Goal: Task Accomplishment & Management: Use online tool/utility

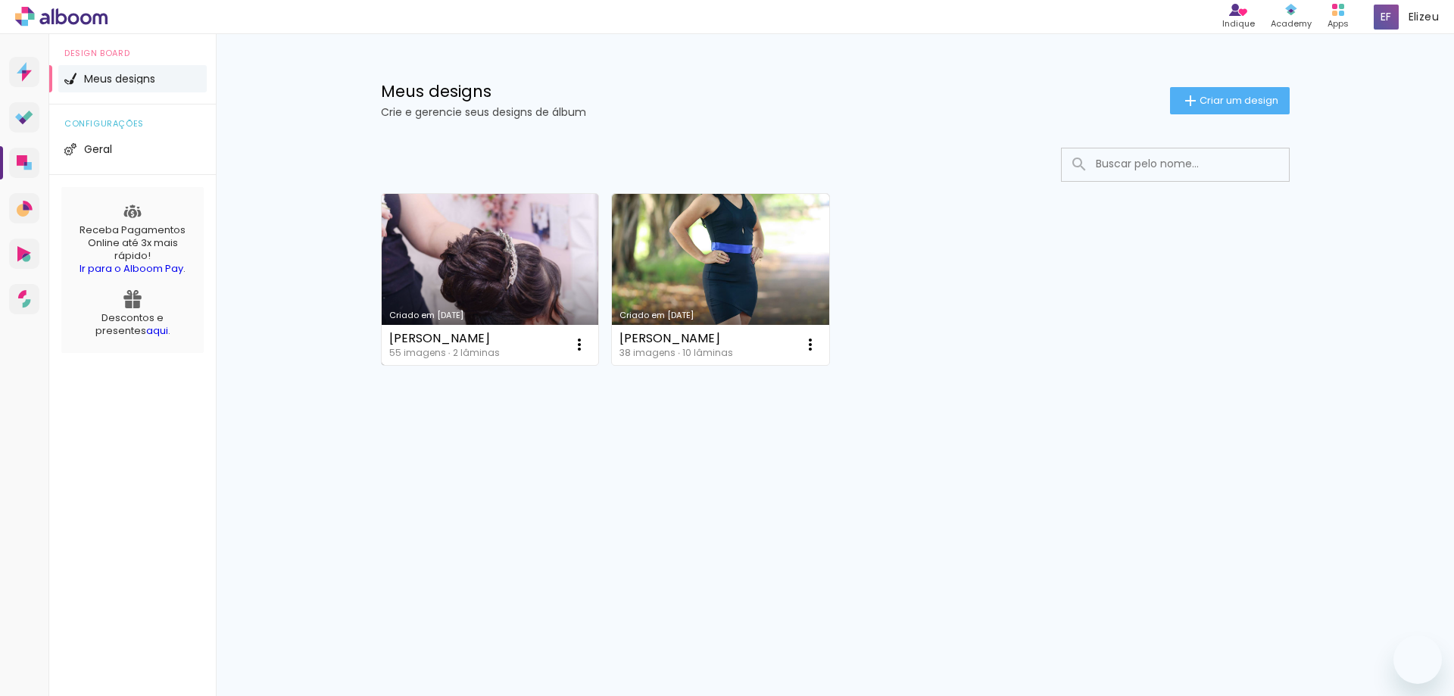
click at [512, 284] on link "Criado em [DATE]" at bounding box center [490, 279] width 217 height 171
click at [536, 228] on link "Criado em [DATE]" at bounding box center [490, 279] width 217 height 171
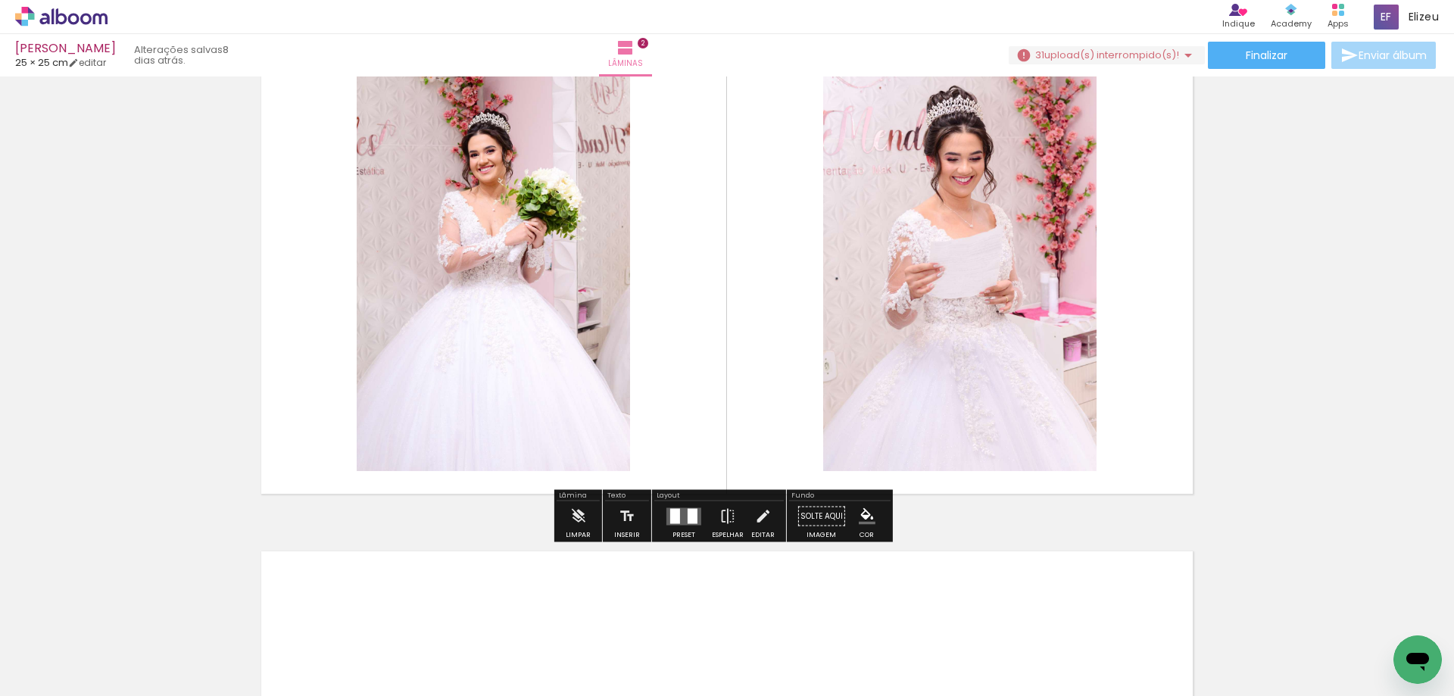
scroll to position [530, 0]
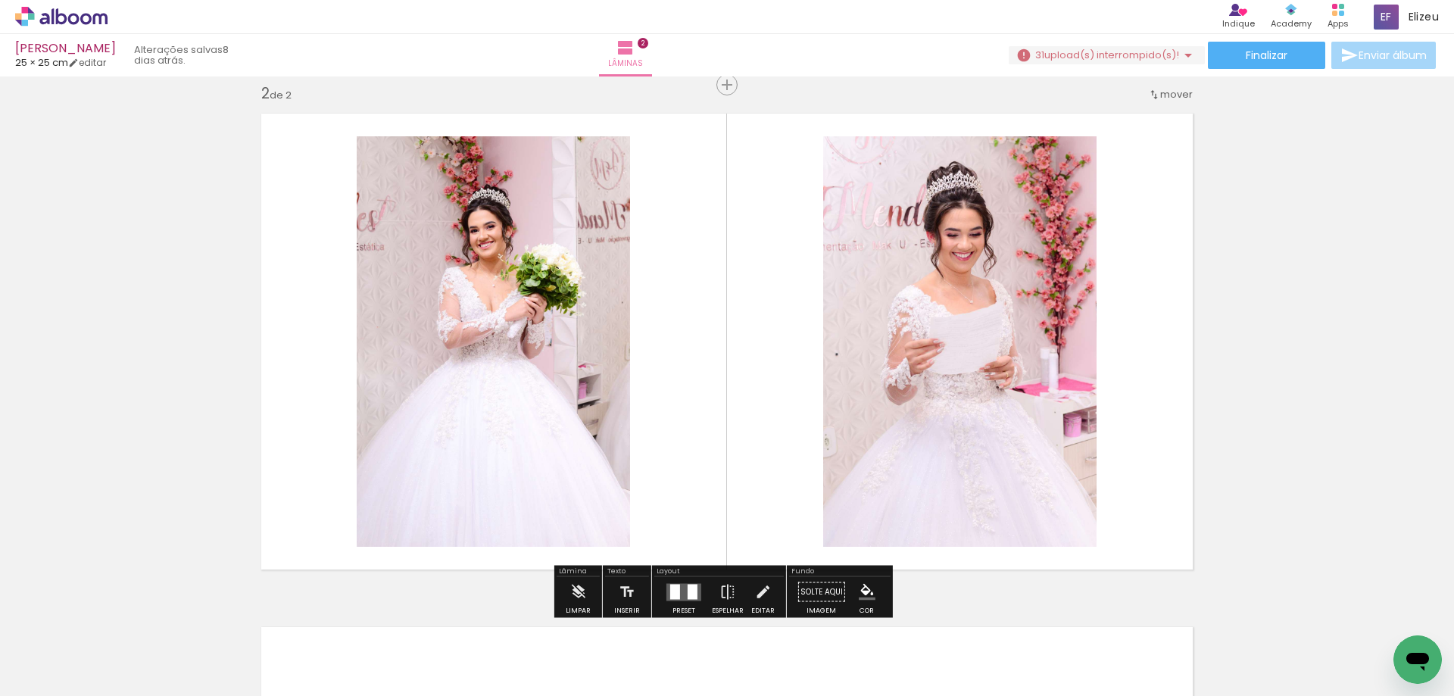
click at [781, 326] on quentale-layouter at bounding box center [726, 341] width 951 height 475
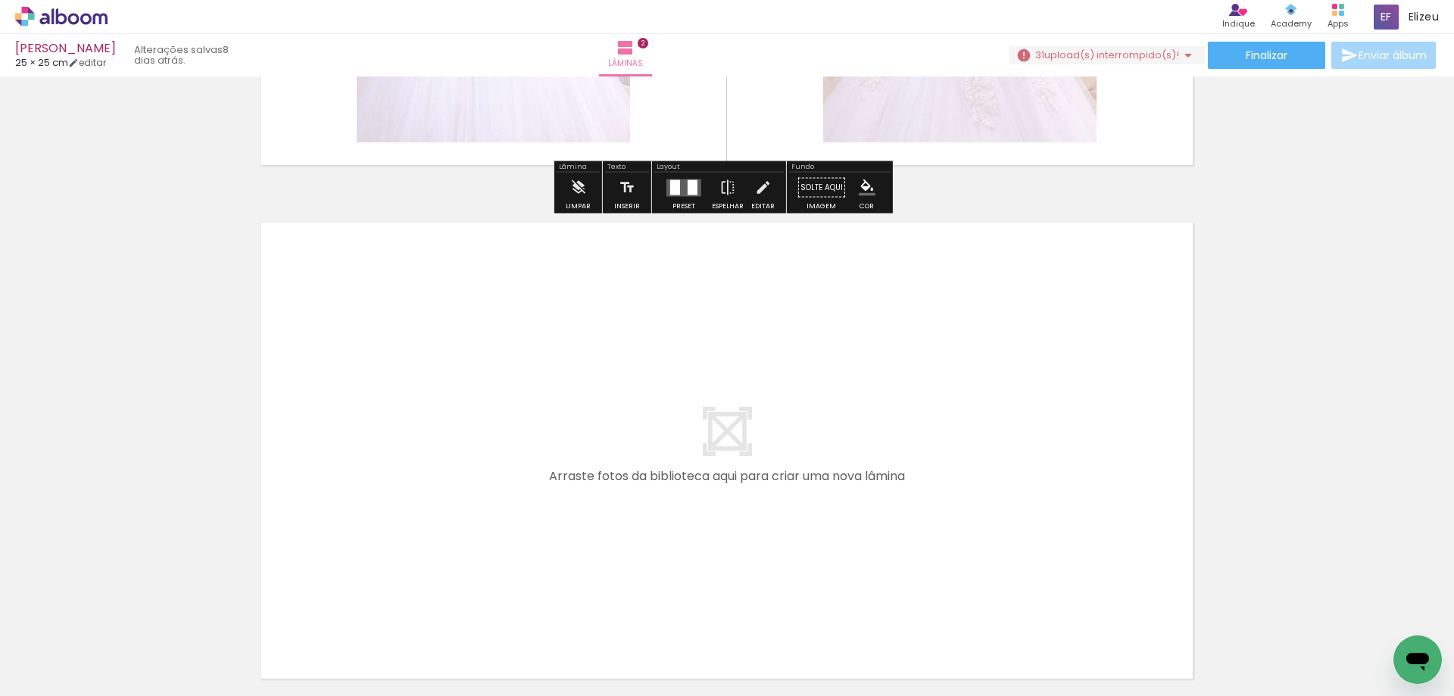
scroll to position [1060, 0]
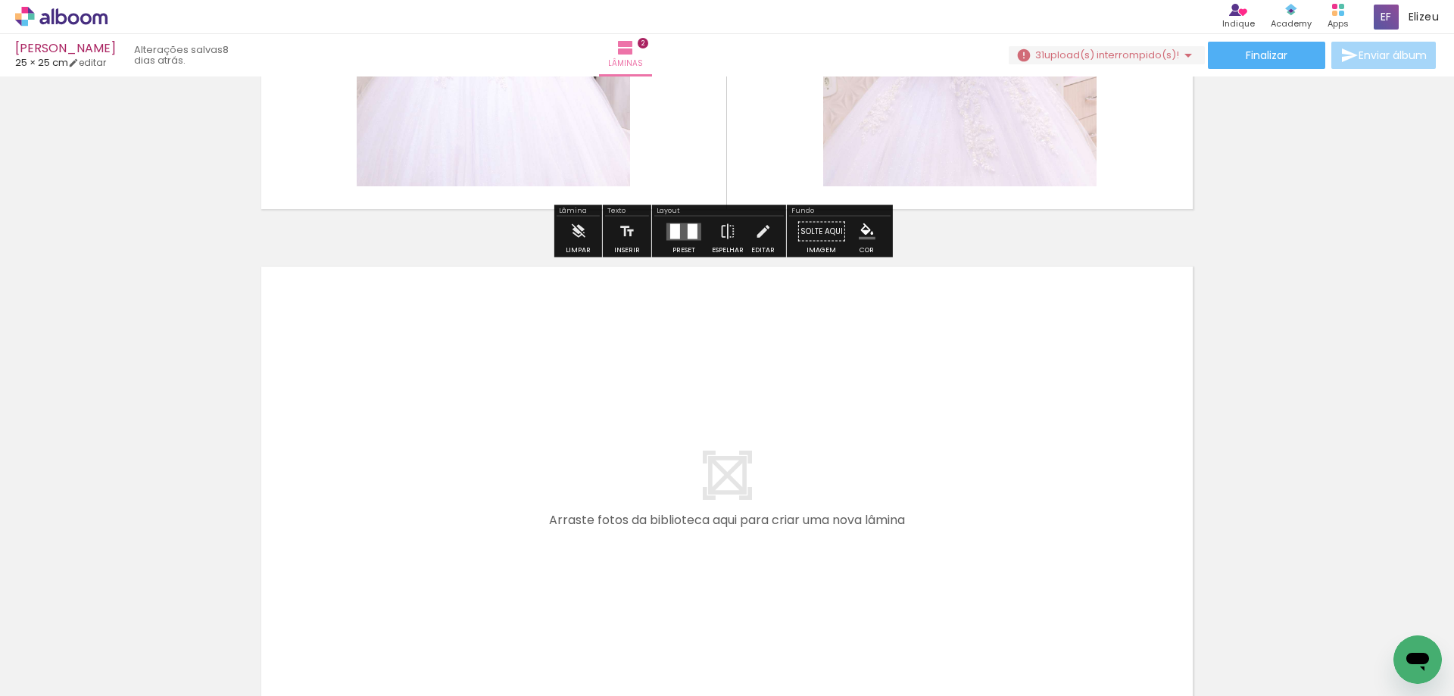
scroll to position [1060, 0]
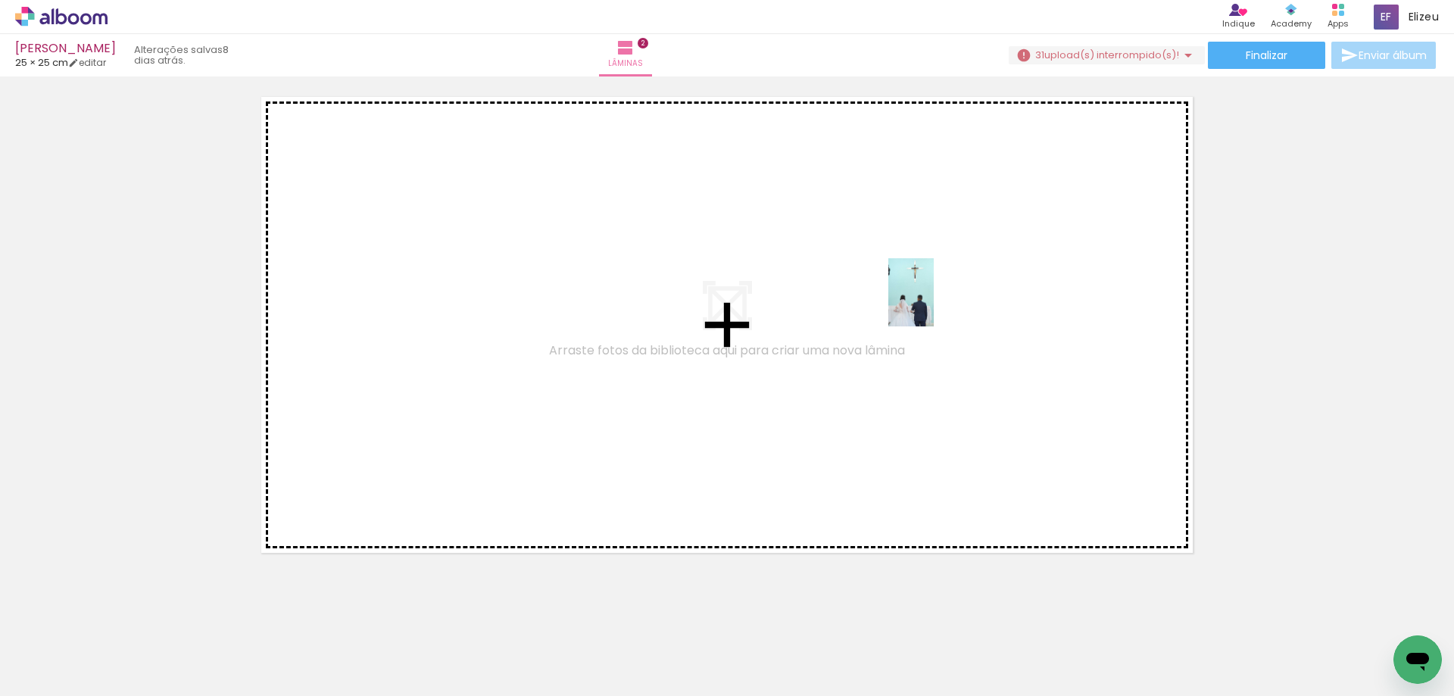
drag, startPoint x: 1170, startPoint y: 652, endPoint x: 933, endPoint y: 304, distance: 421.2
click at [933, 304] on quentale-workspace at bounding box center [727, 348] width 1454 height 696
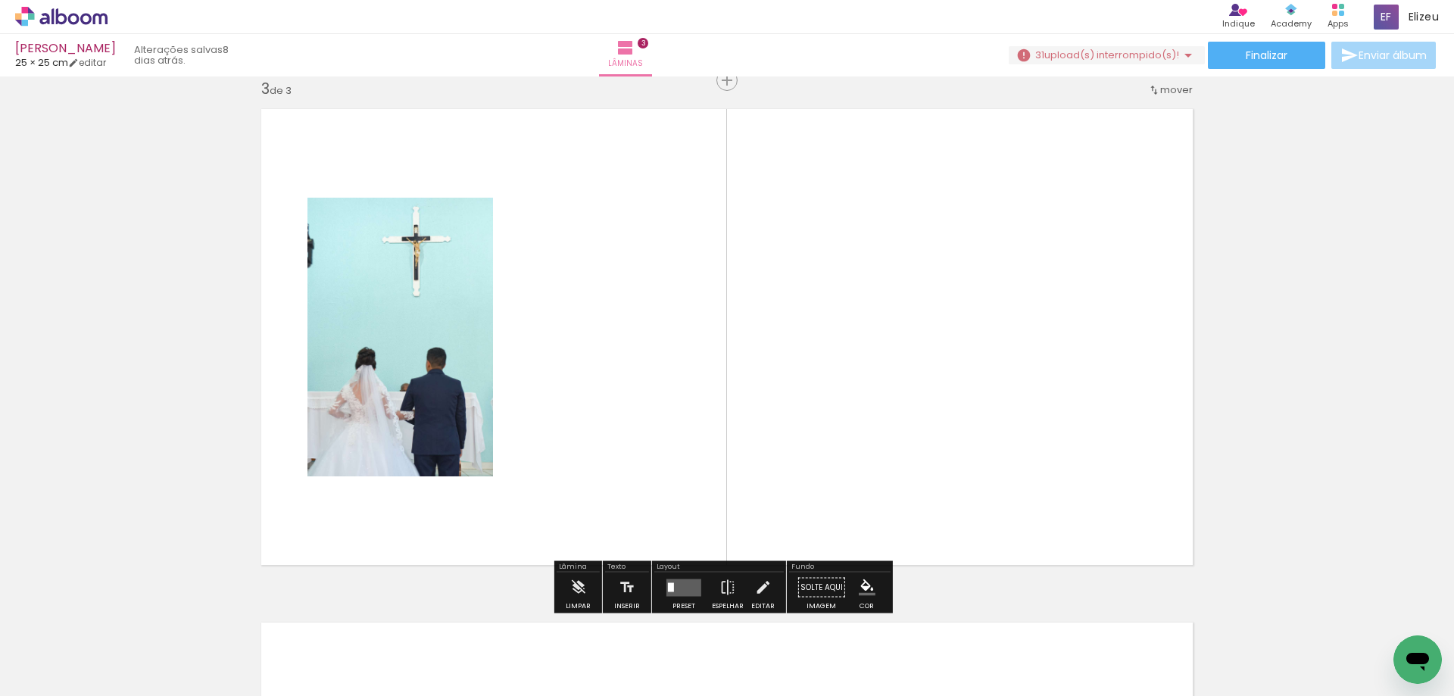
scroll to position [1046, 0]
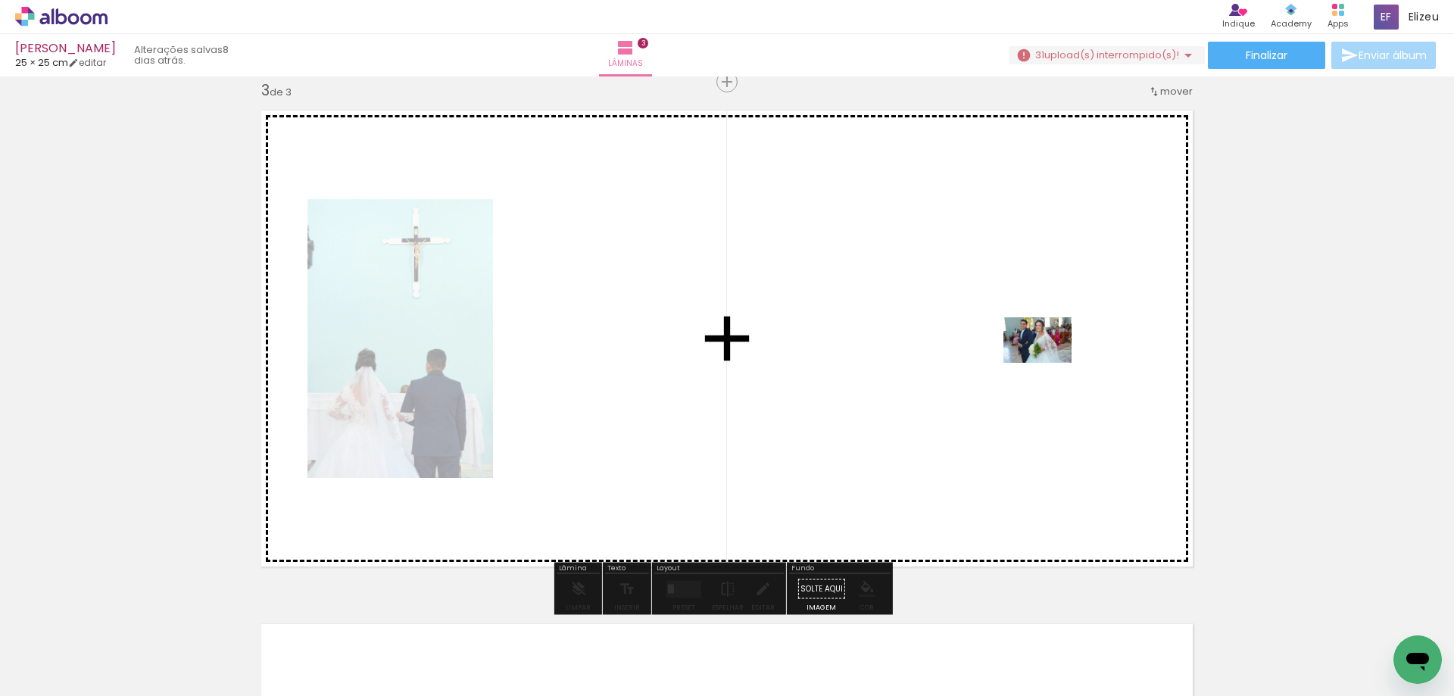
drag, startPoint x: 1273, startPoint y: 659, endPoint x: 1046, endPoint y: 360, distance: 376.1
click at [1046, 360] on quentale-workspace at bounding box center [727, 348] width 1454 height 696
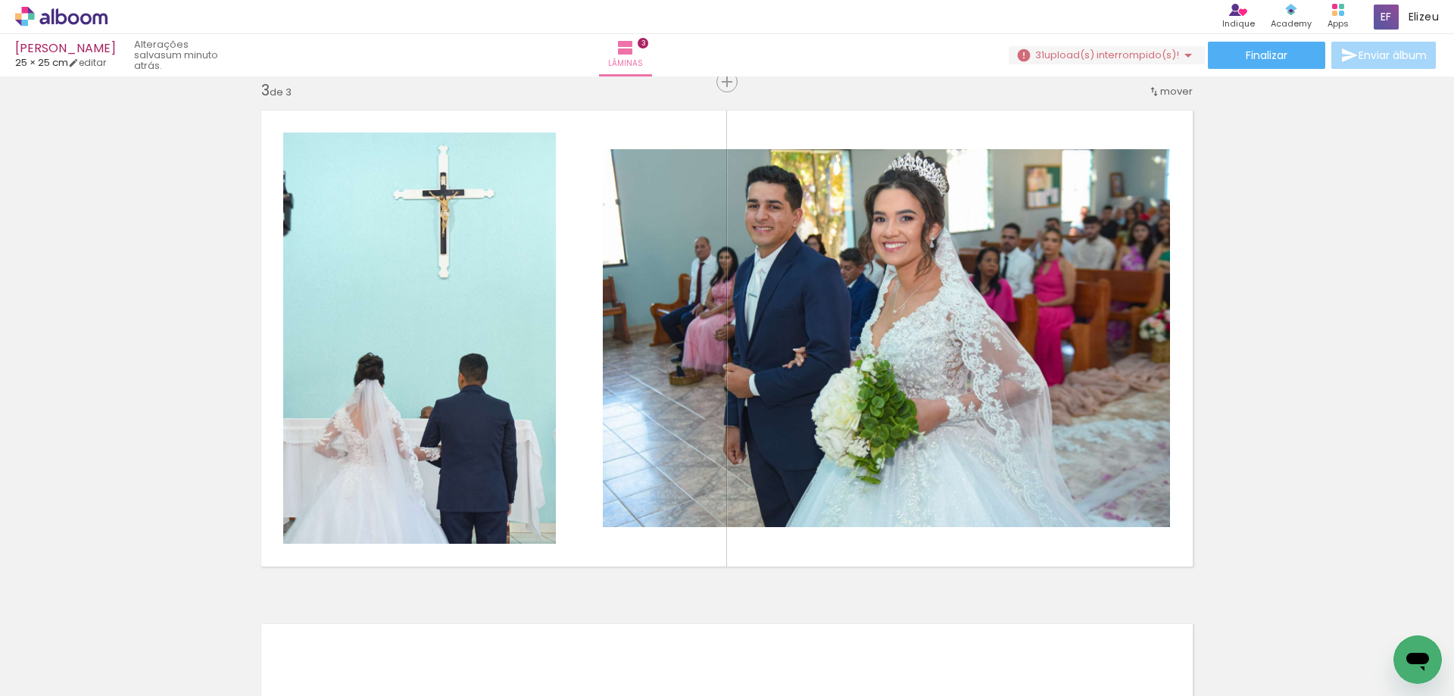
scroll to position [0, 1632]
click at [560, 662] on div at bounding box center [554, 644] width 75 height 75
click at [648, 656] on div at bounding box center [639, 644] width 75 height 75
click at [718, 662] on div at bounding box center [724, 644] width 75 height 75
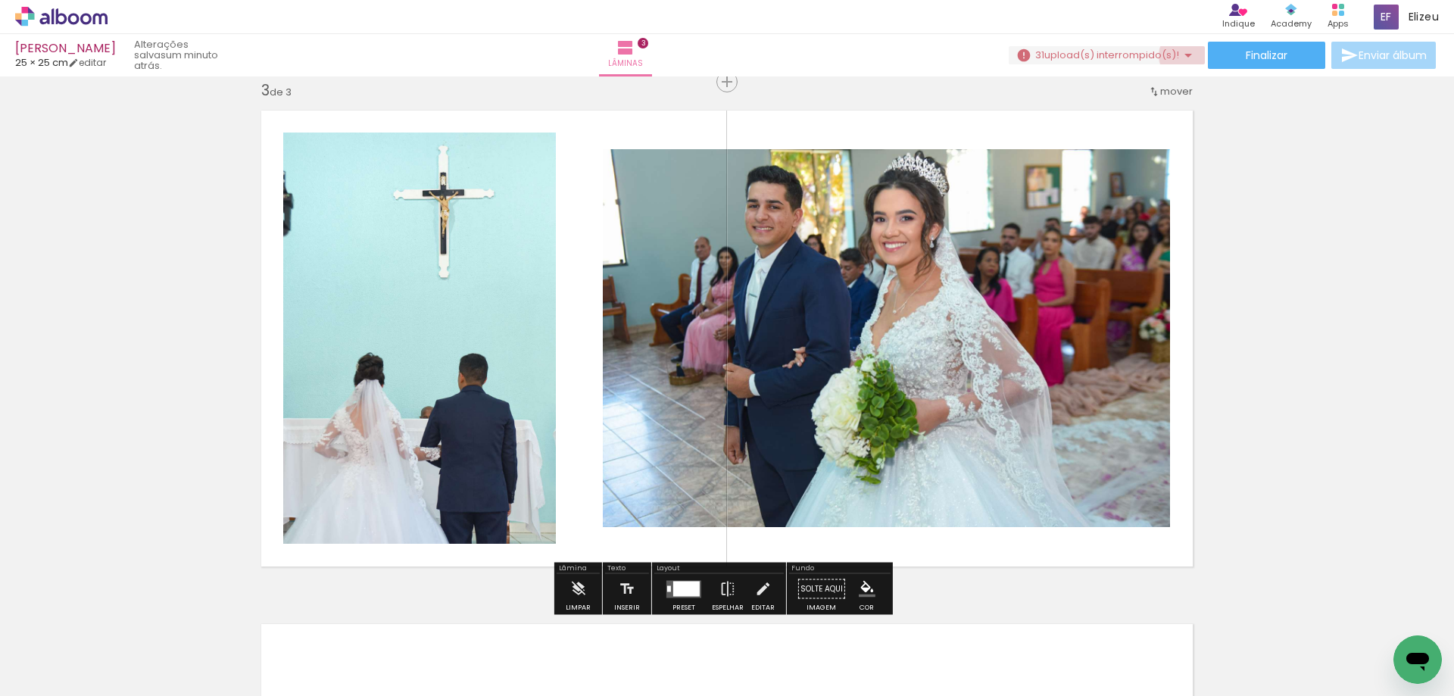
click at [1183, 55] on iron-icon at bounding box center [1188, 55] width 18 height 18
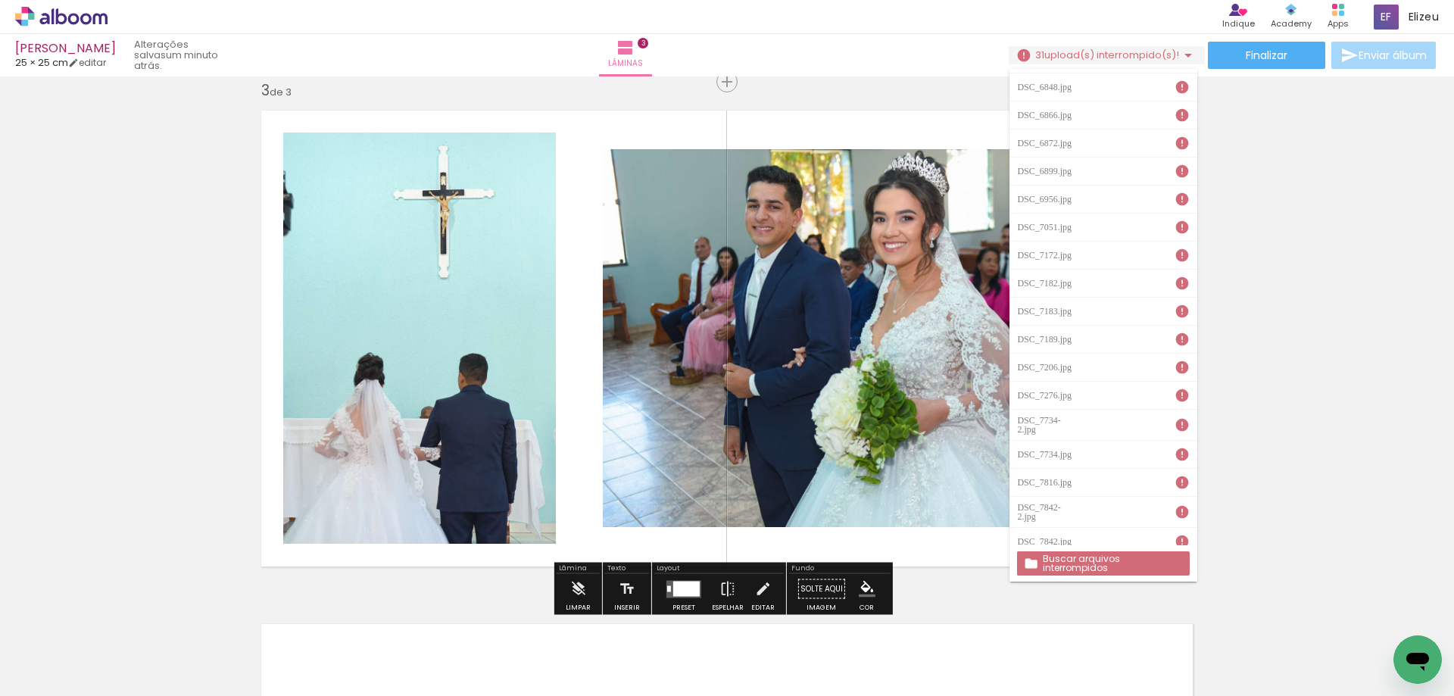
scroll to position [392, 0]
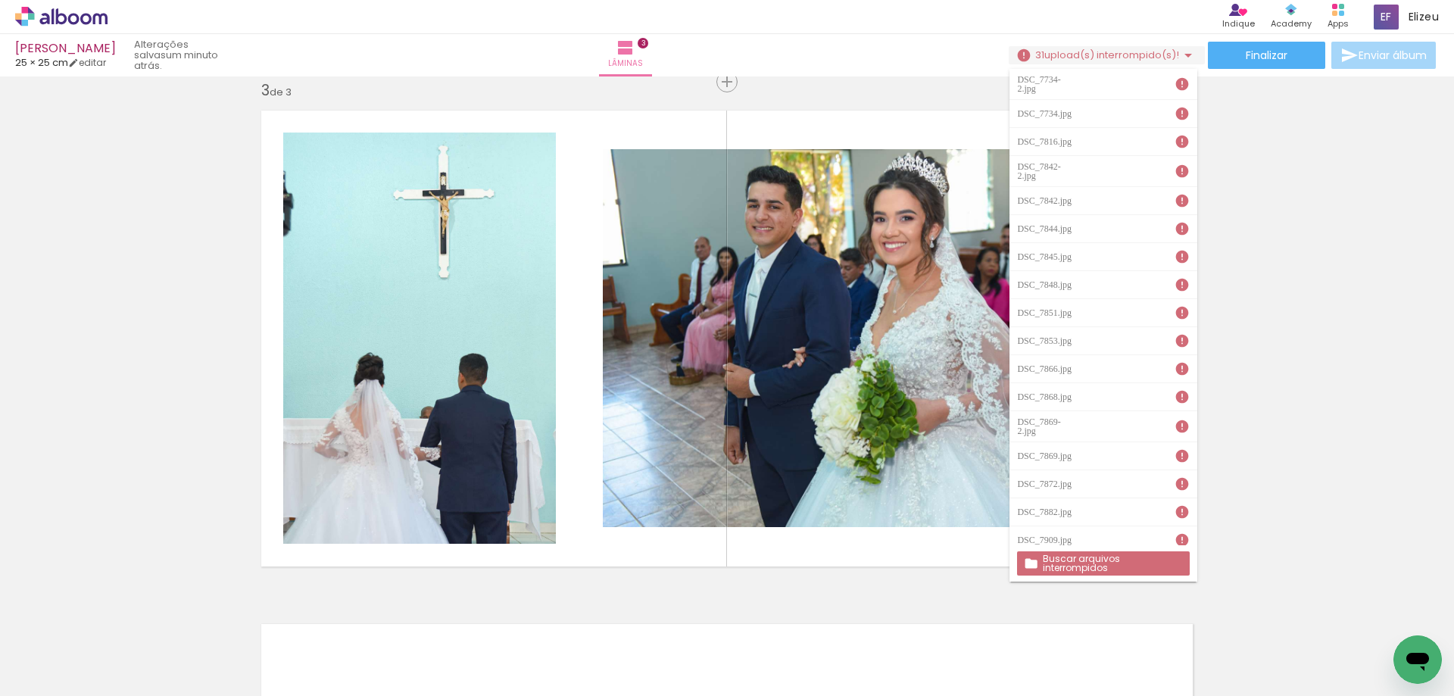
click at [0, 0] on slot "Buscar arquivos interrompidos" at bounding box center [0, 0] width 0 height 0
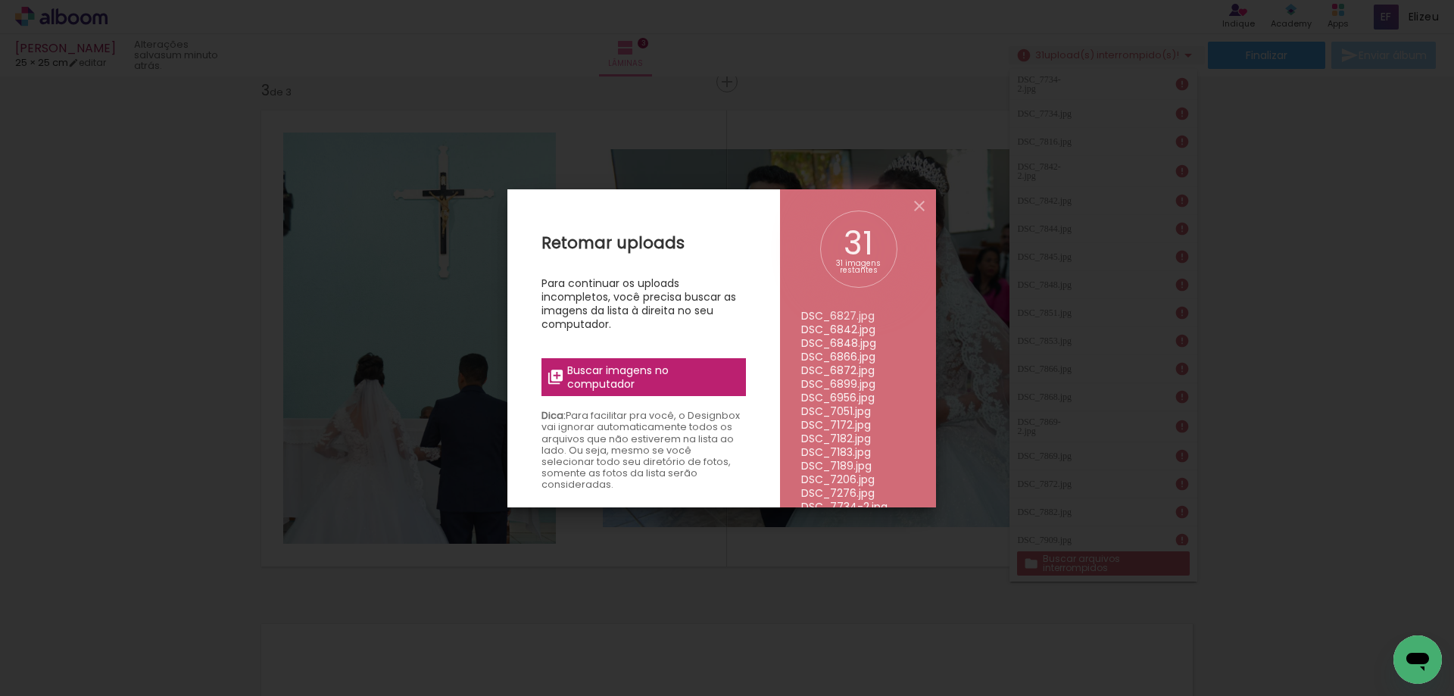
click at [644, 370] on span "Buscar imagens no computador" at bounding box center [651, 376] width 169 height 27
click at [0, 0] on input "file" at bounding box center [0, 0] width 0 height 0
click at [607, 379] on span "Buscar imagens no computador" at bounding box center [651, 376] width 169 height 27
click at [0, 0] on input "file" at bounding box center [0, 0] width 0 height 0
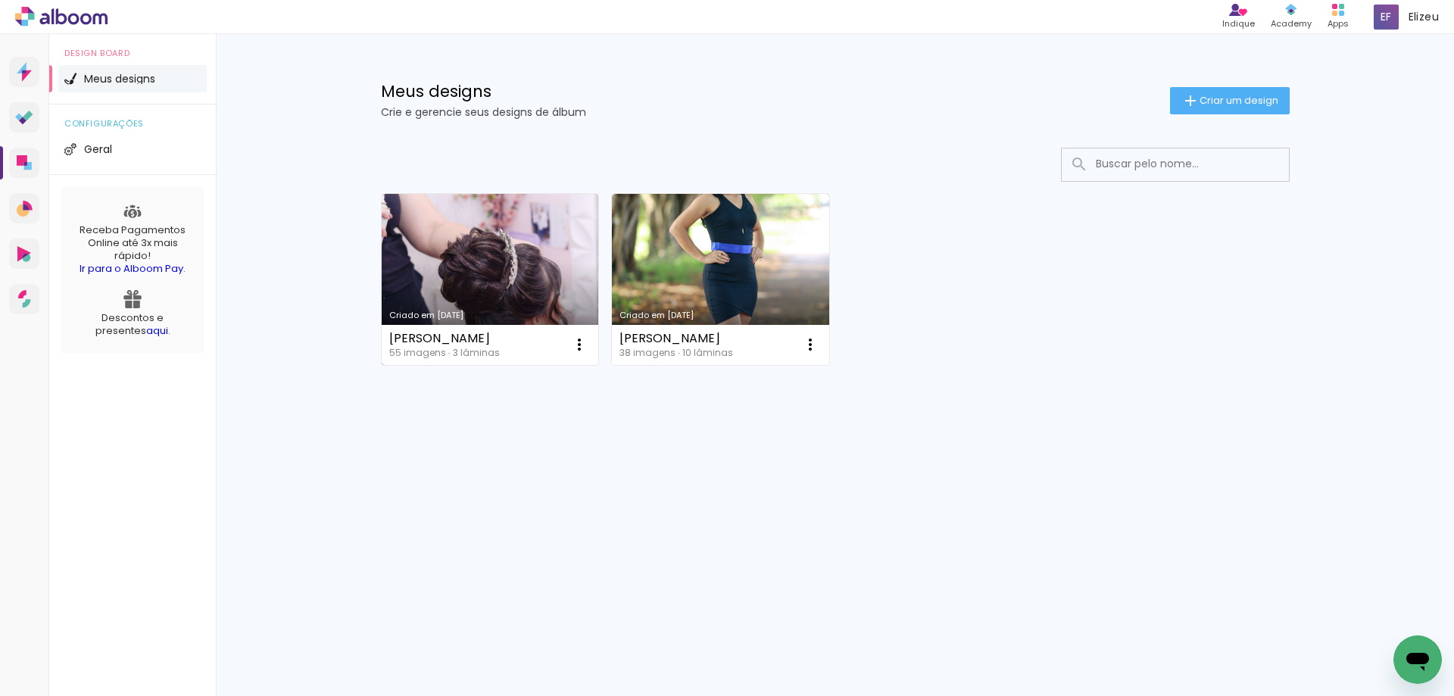
click at [491, 267] on link "Criado em [DATE]" at bounding box center [490, 279] width 217 height 171
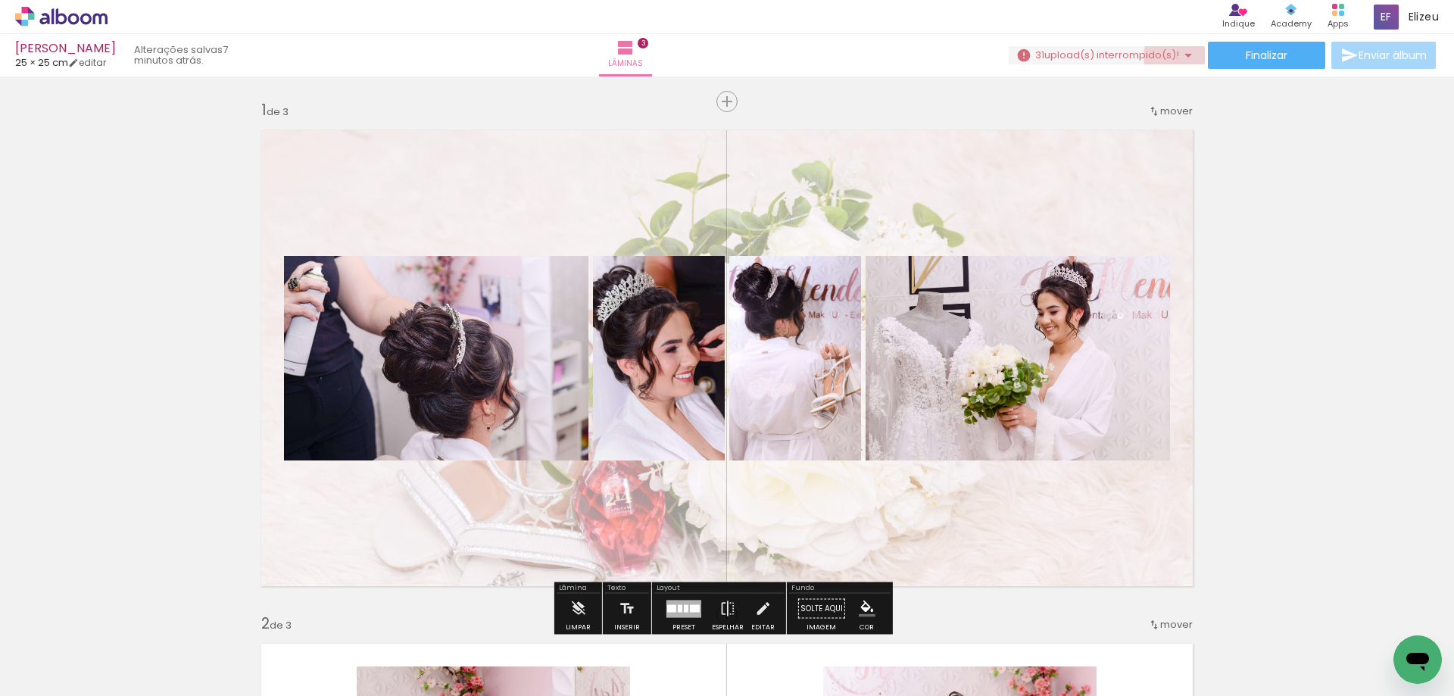
click at [1186, 56] on iron-icon at bounding box center [1188, 55] width 18 height 18
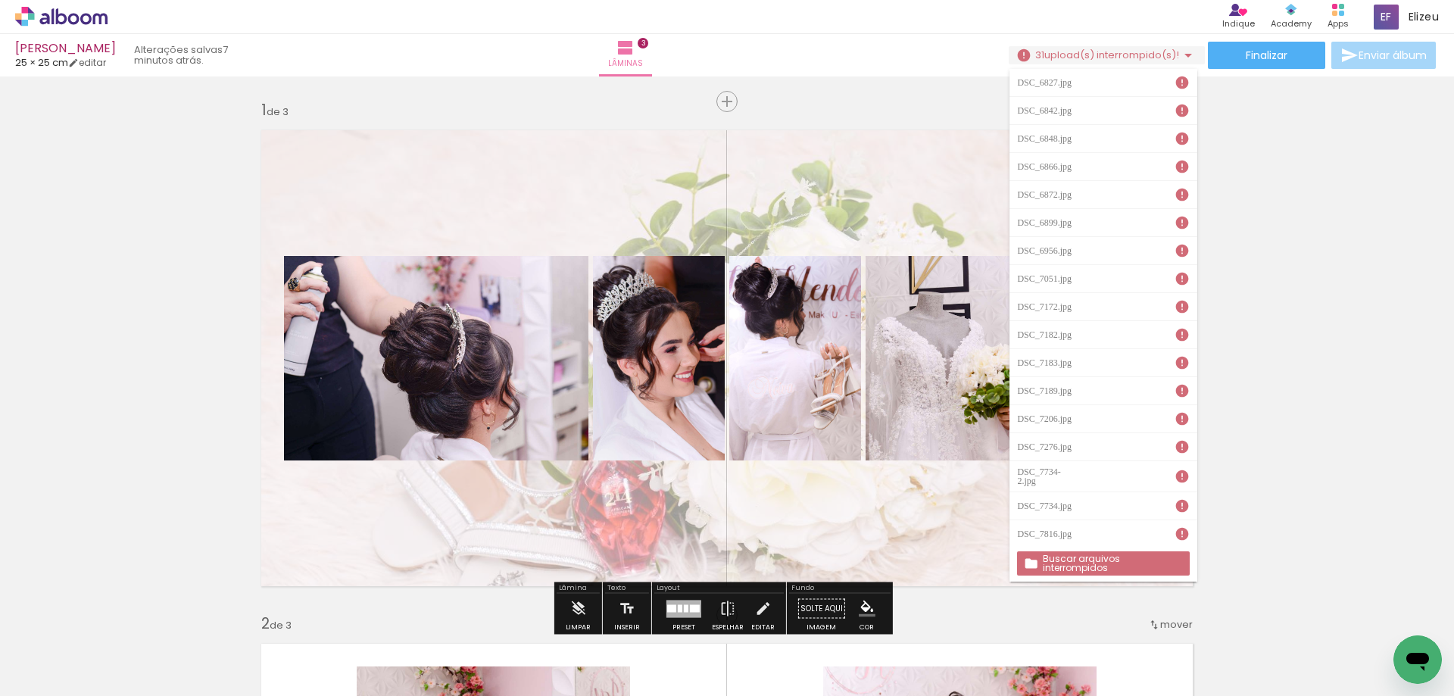
click at [0, 0] on slot "Buscar arquivos interrompidos" at bounding box center [0, 0] width 0 height 0
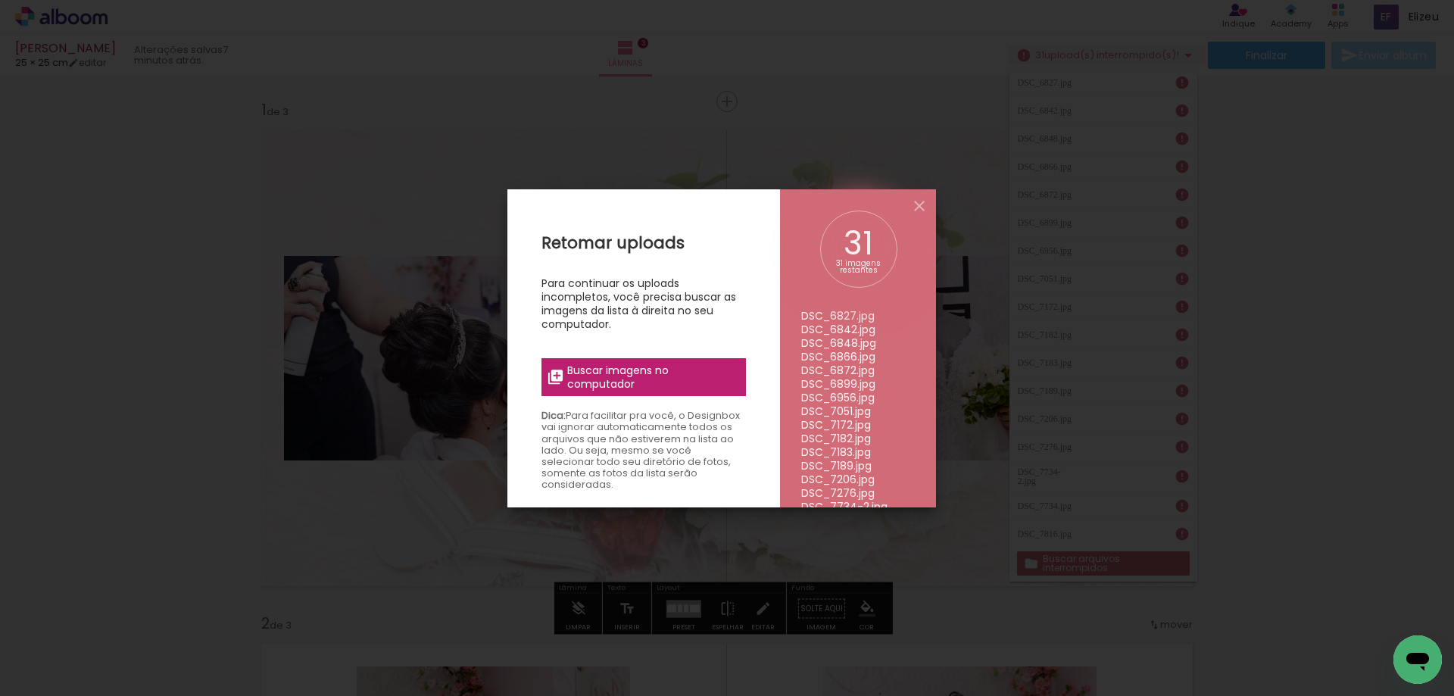
click at [638, 380] on span "Buscar imagens no computador" at bounding box center [651, 376] width 169 height 27
click at [0, 0] on input "file" at bounding box center [0, 0] width 0 height 0
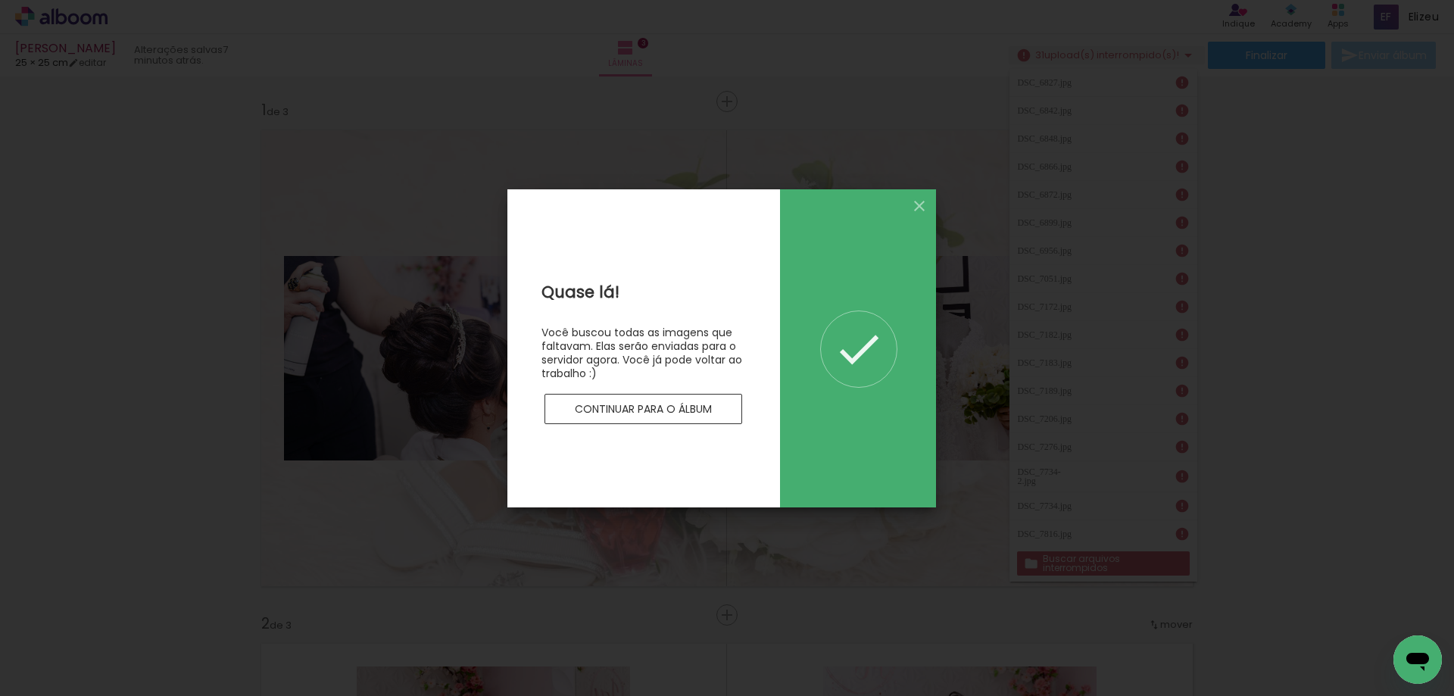
click at [658, 400] on paper-button "Continuar para o álbum" at bounding box center [643, 409] width 198 height 30
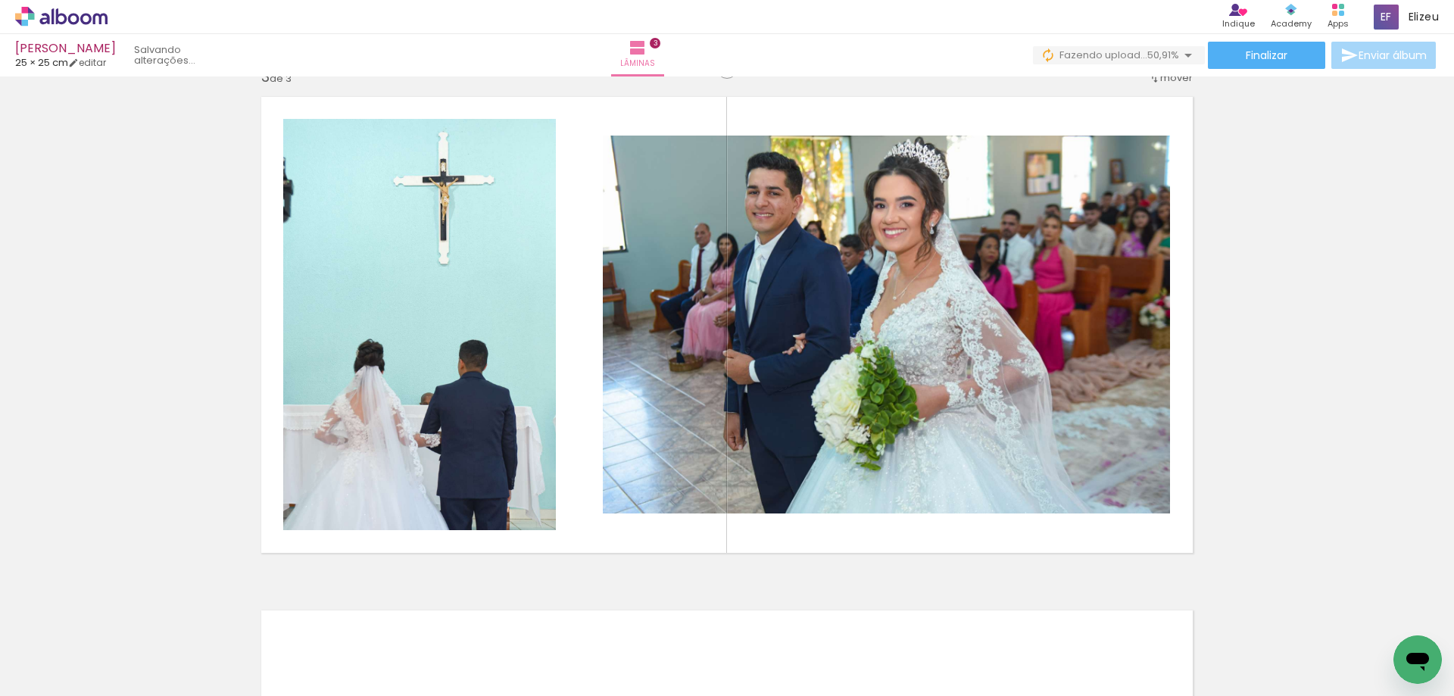
scroll to position [0, 2723]
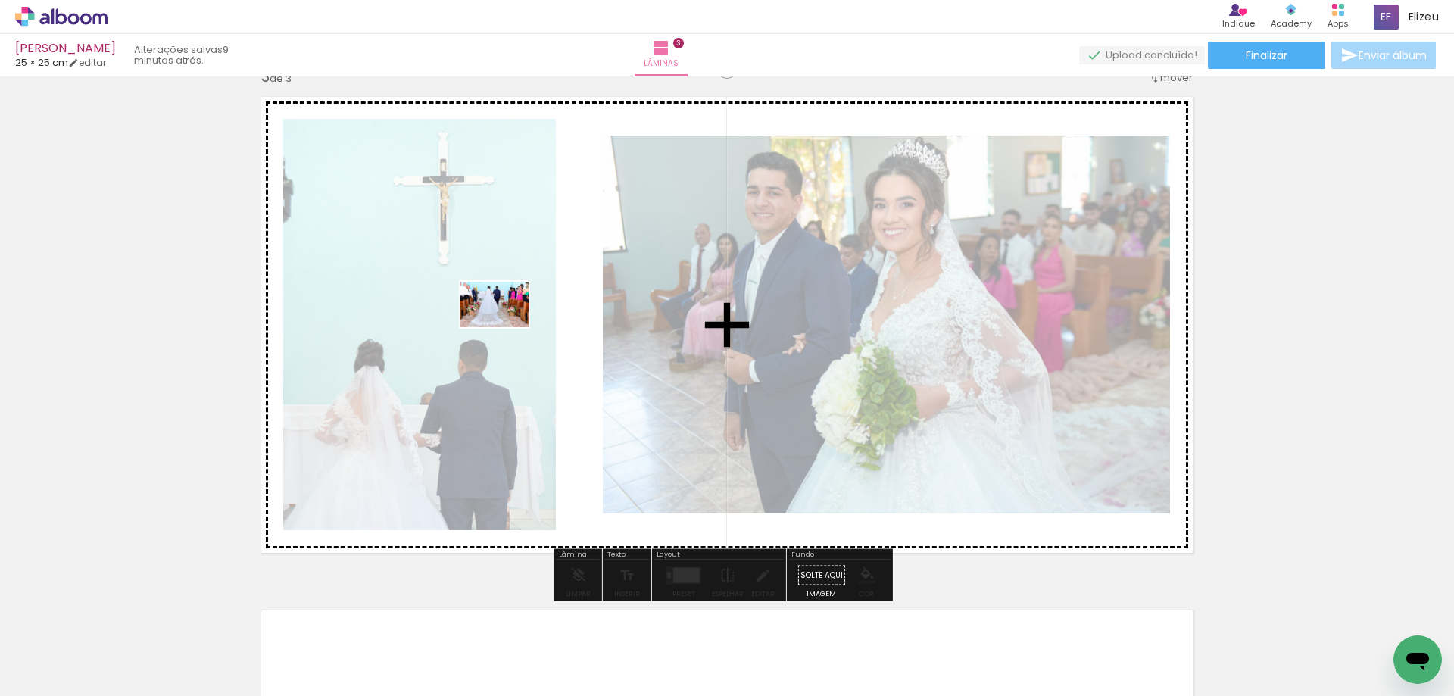
drag, startPoint x: 742, startPoint y: 648, endPoint x: 506, endPoint y: 327, distance: 398.5
click at [506, 327] on quentale-workspace at bounding box center [727, 348] width 1454 height 696
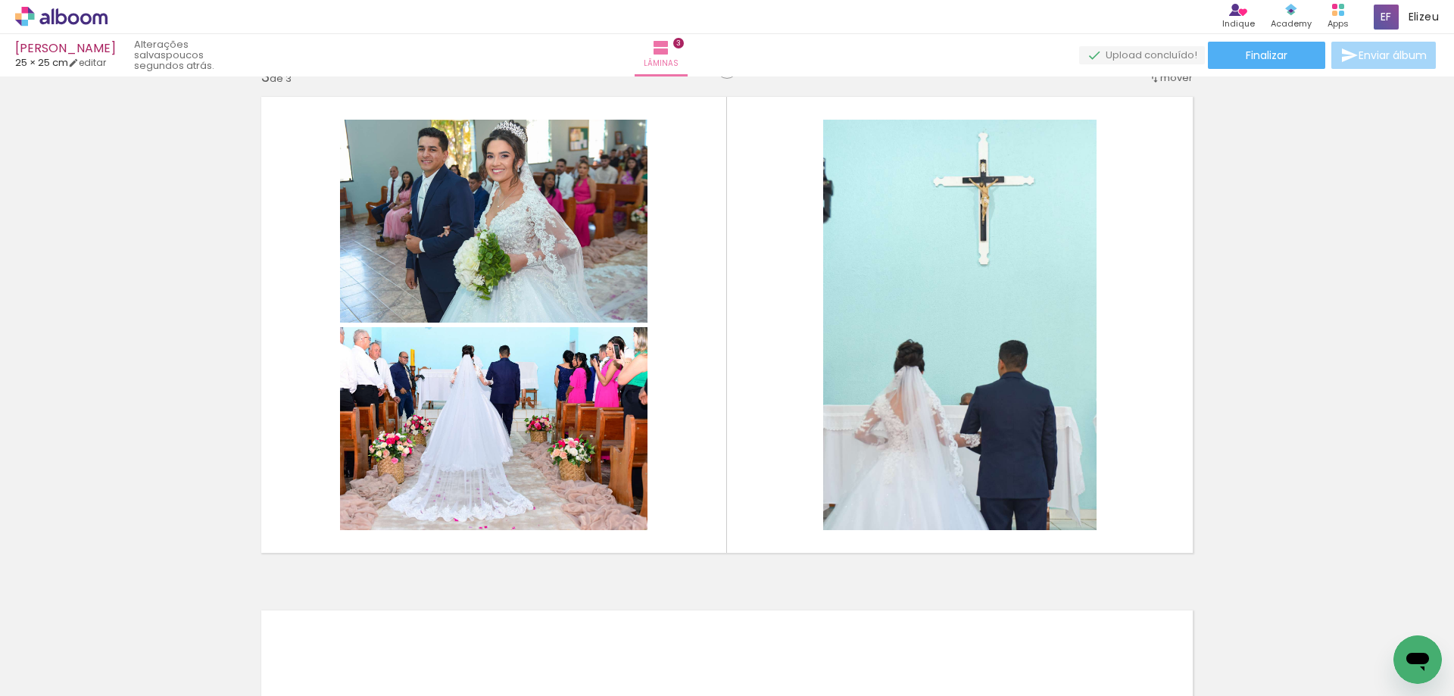
scroll to position [0, 2697]
click at [520, 658] on div at bounding box center [507, 645] width 75 height 50
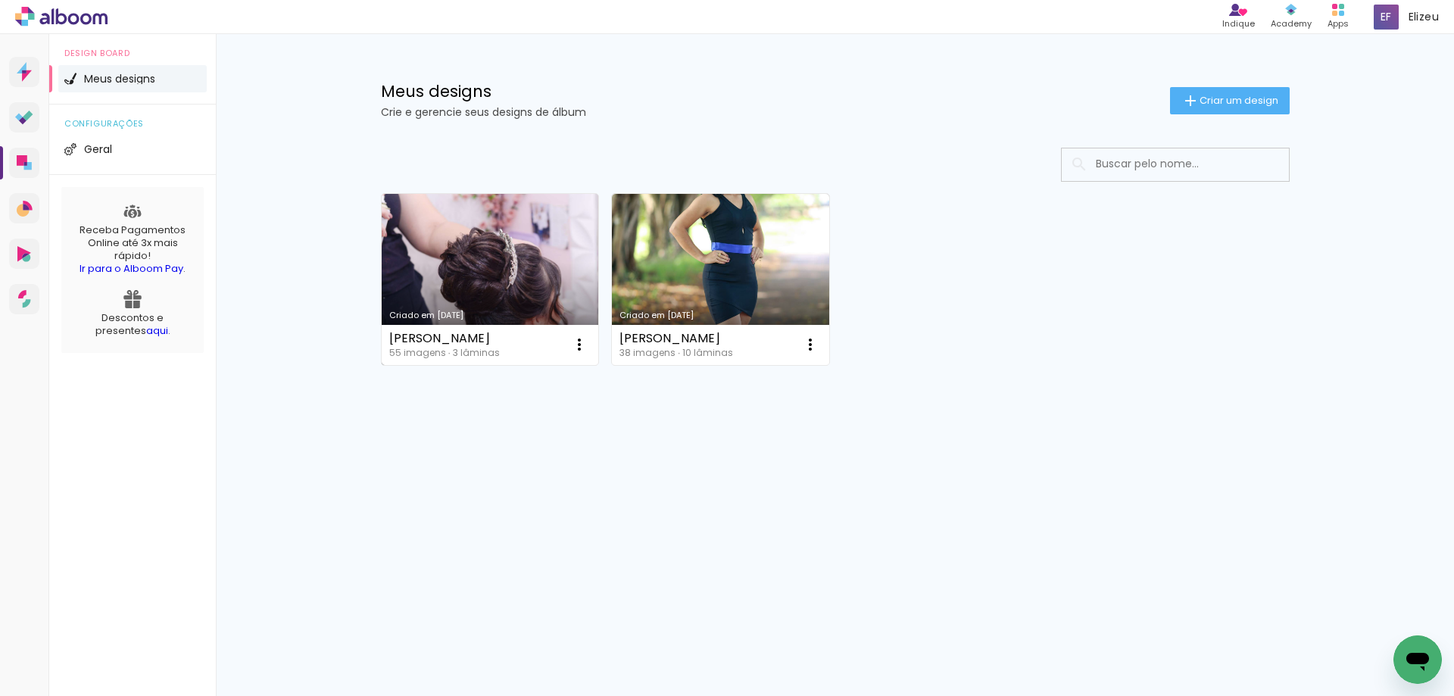
click at [520, 289] on link "Criado em [DATE]" at bounding box center [490, 279] width 217 height 171
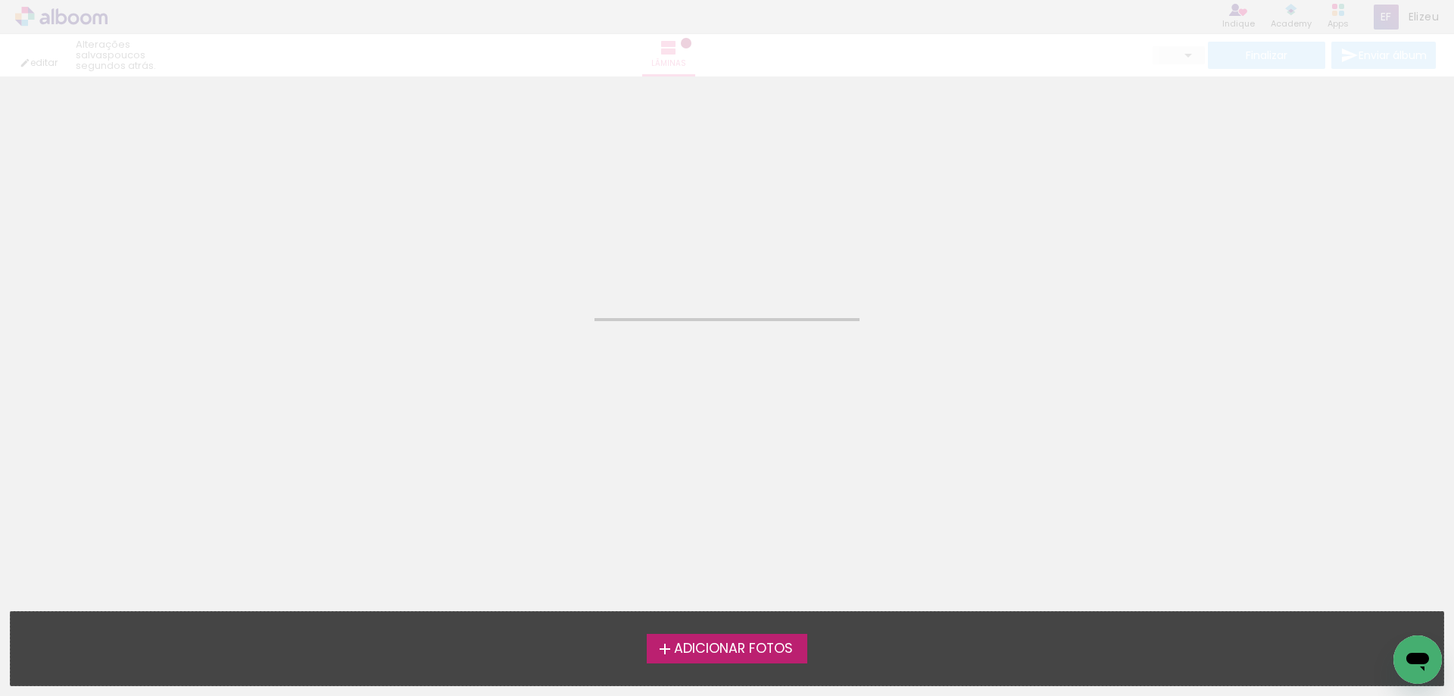
click at [520, 289] on neon-animated-pages "Confirmar Cancelar" at bounding box center [727, 385] width 1454 height 619
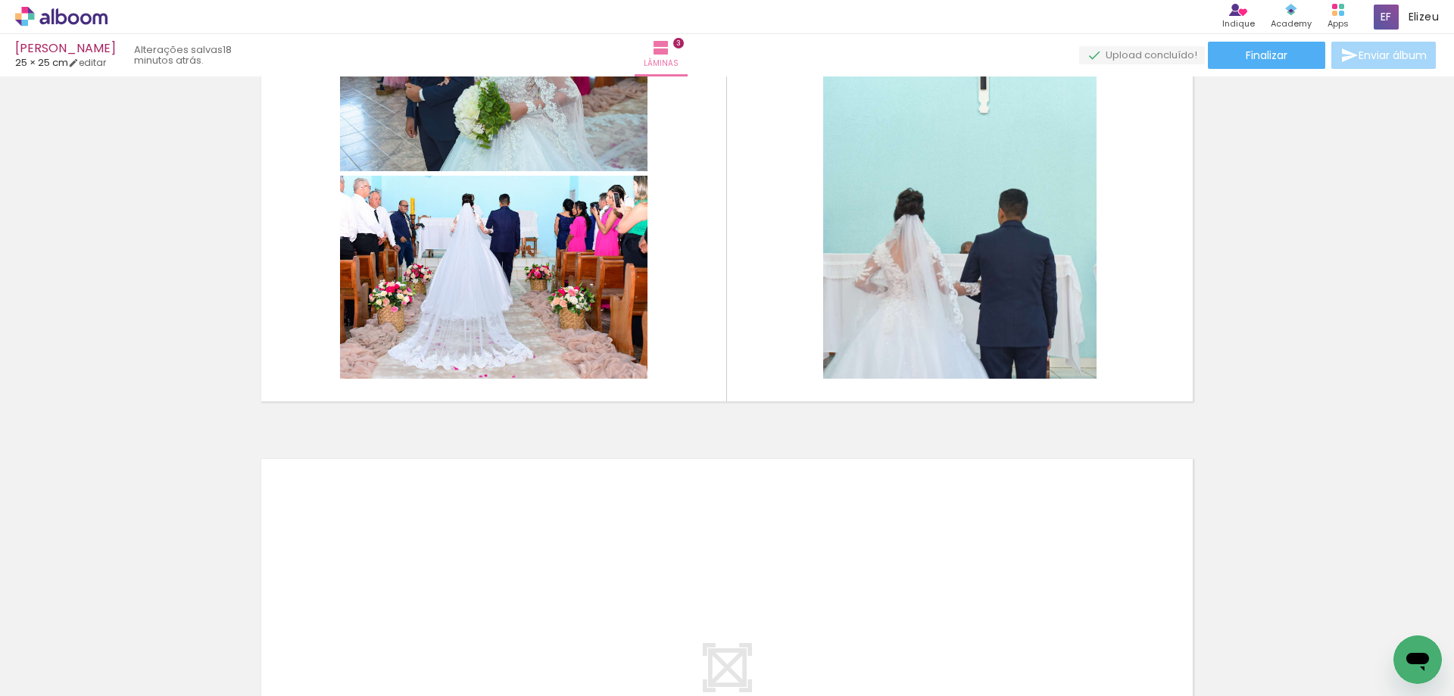
scroll to position [1060, 0]
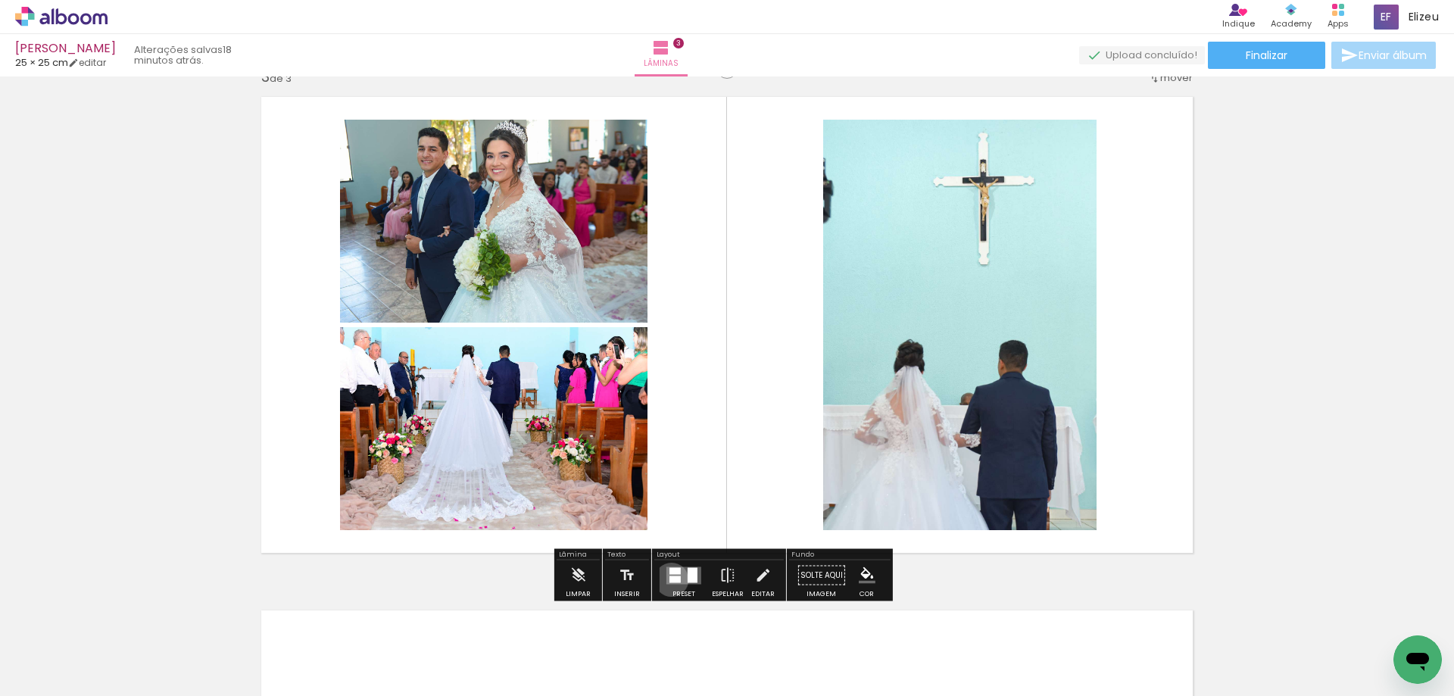
click at [669, 579] on div at bounding box center [674, 578] width 11 height 7
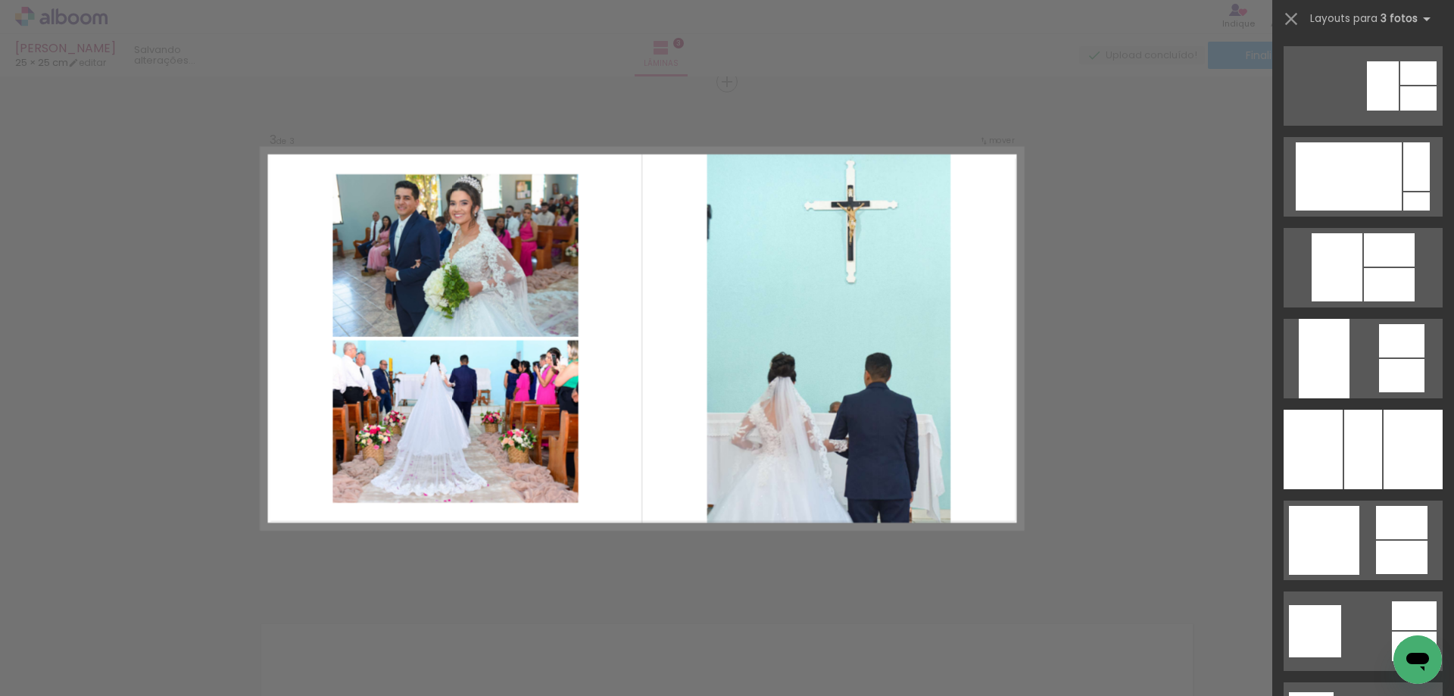
scroll to position [1741, 0]
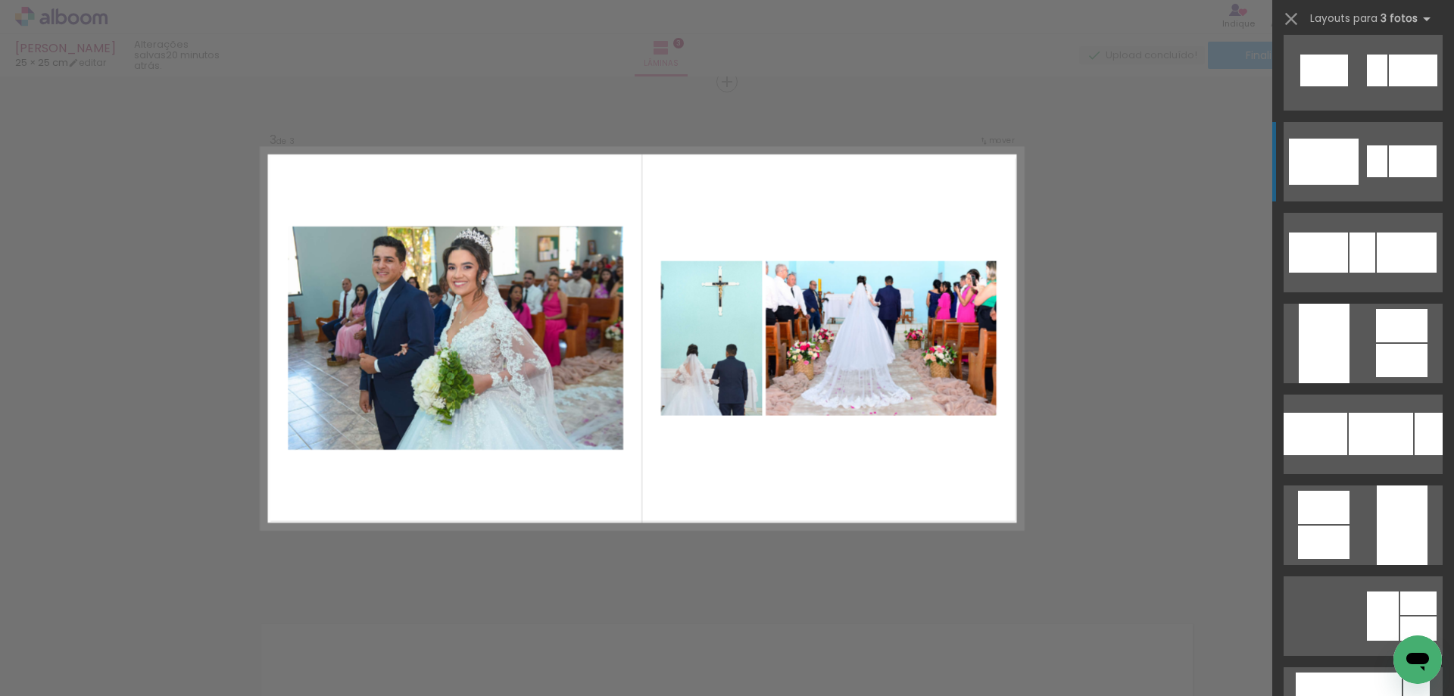
click at [1331, 156] on div at bounding box center [1324, 162] width 70 height 46
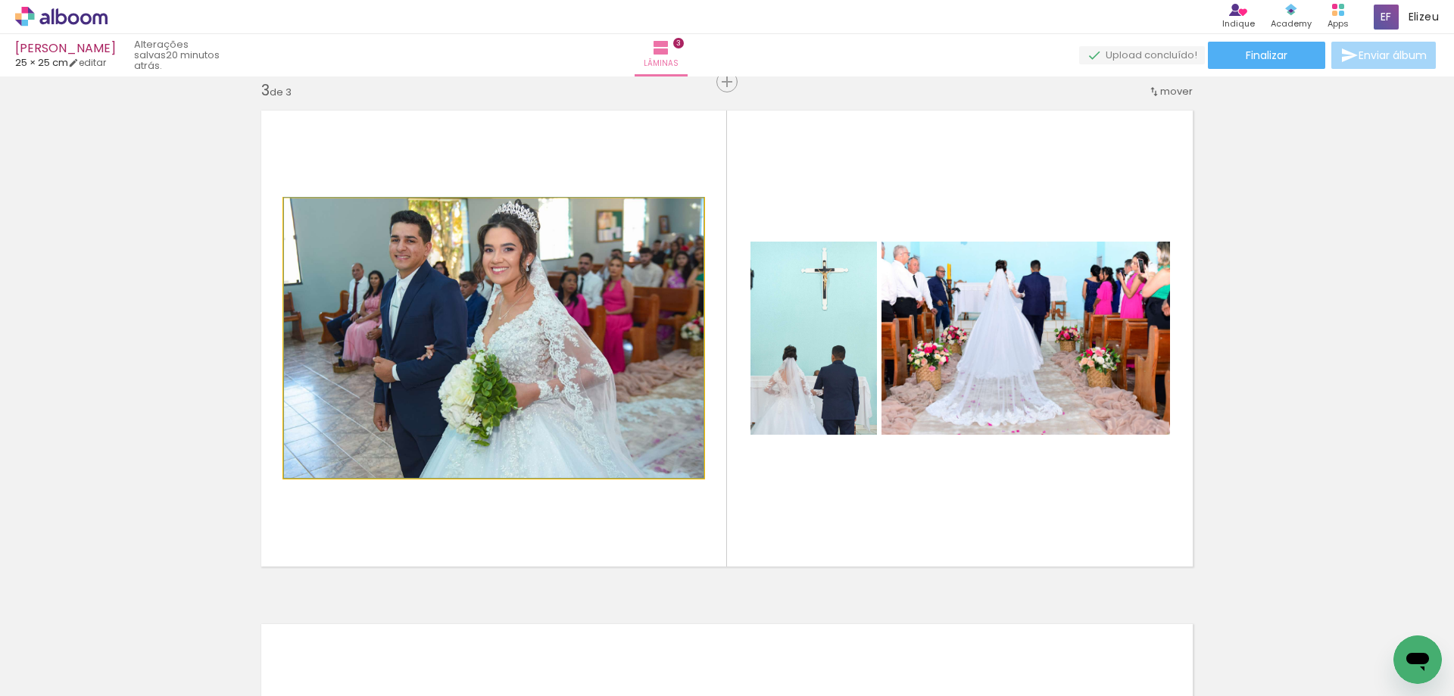
click at [416, 456] on quentale-photo at bounding box center [493, 337] width 419 height 279
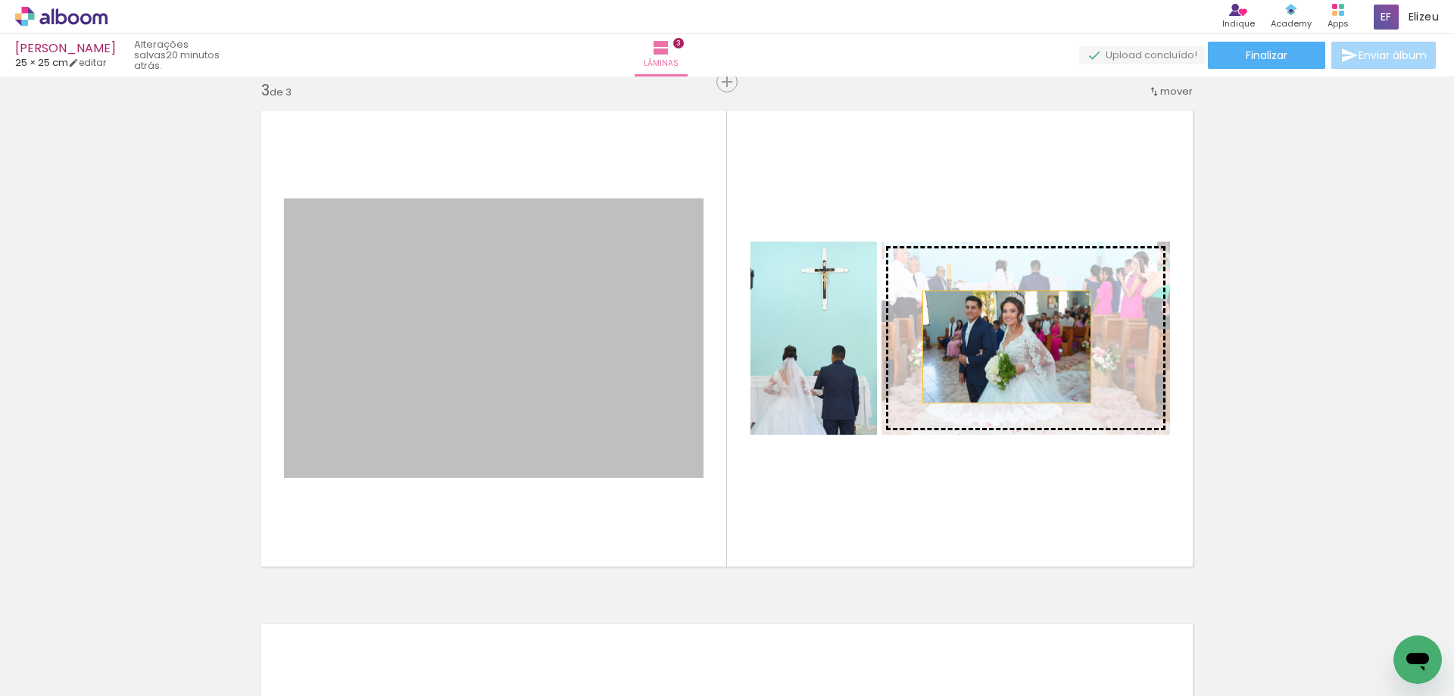
drag, startPoint x: 418, startPoint y: 420, endPoint x: 1001, endPoint y: 347, distance: 587.6
click at [0, 0] on slot at bounding box center [0, 0] width 0 height 0
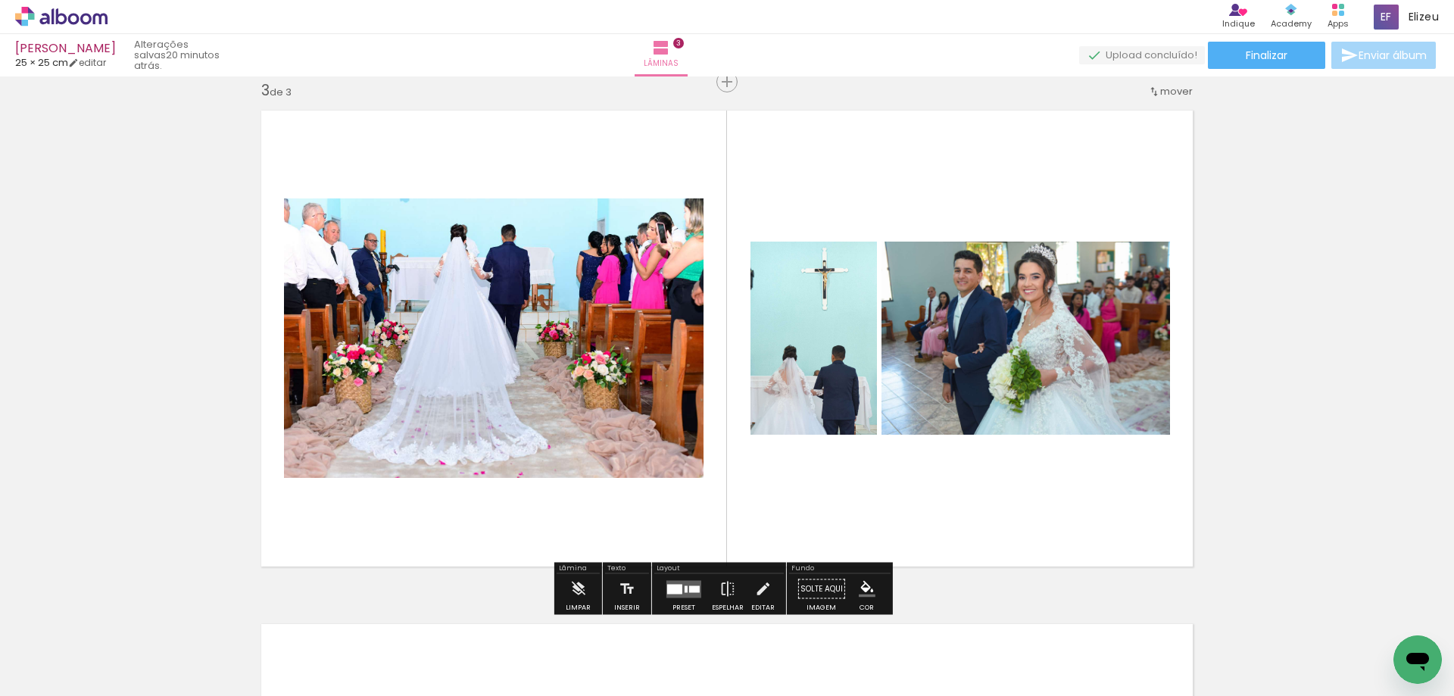
click at [1288, 348] on div "Inserir lâmina 1 de 3 Inserir lâmina 2 de 3 Inserir lâmina 3 de 3" at bounding box center [727, 62] width 1454 height 2054
click at [1120, 372] on quentale-photo at bounding box center [1025, 338] width 288 height 193
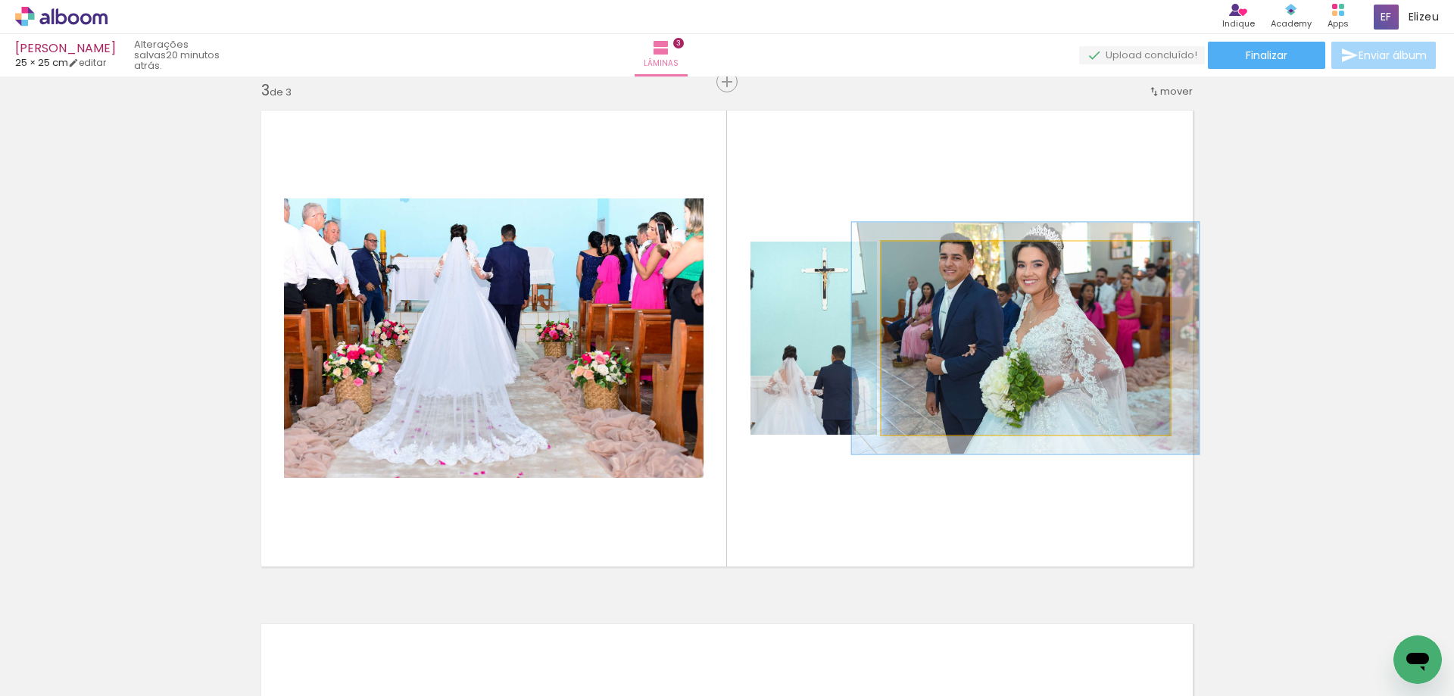
drag, startPoint x: 912, startPoint y: 258, endPoint x: 923, endPoint y: 258, distance: 10.6
type paper-slider "120"
click at [923, 258] on div at bounding box center [928, 258] width 14 height 14
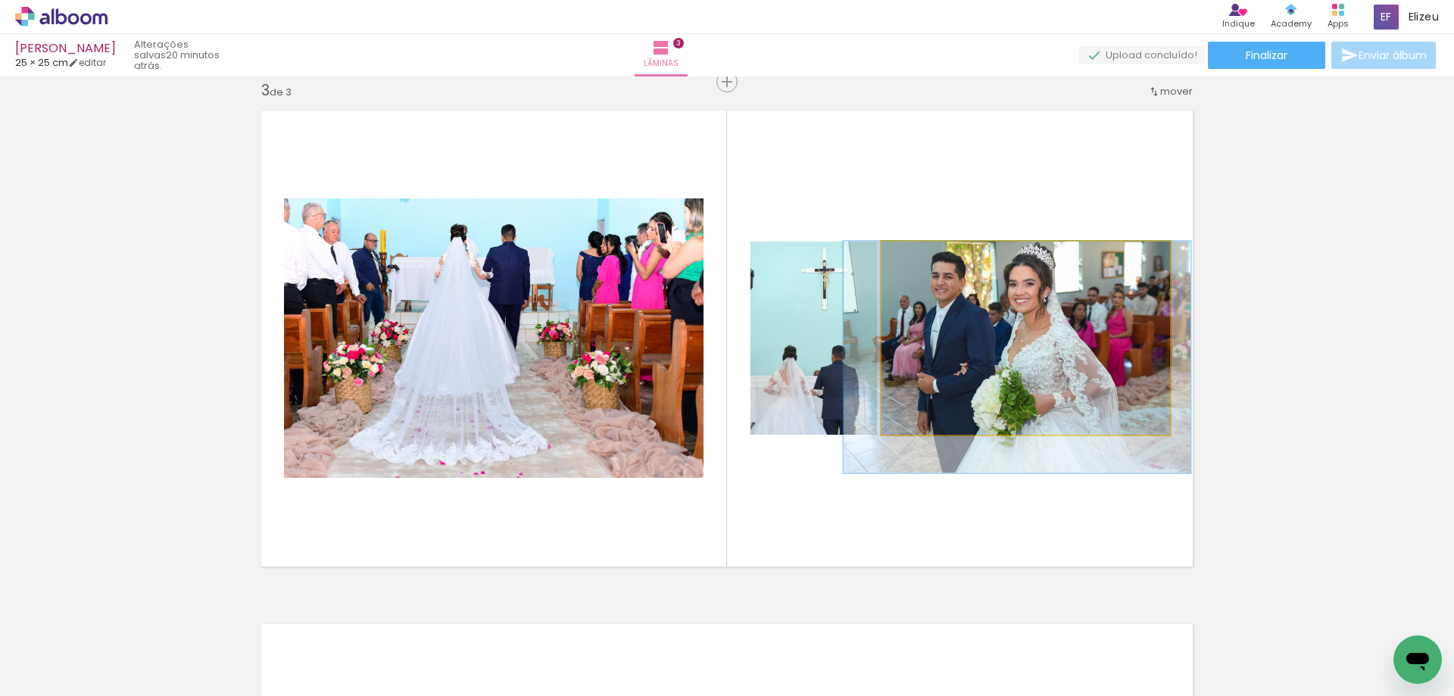
drag, startPoint x: 1022, startPoint y: 343, endPoint x: 1014, endPoint y: 367, distance: 25.6
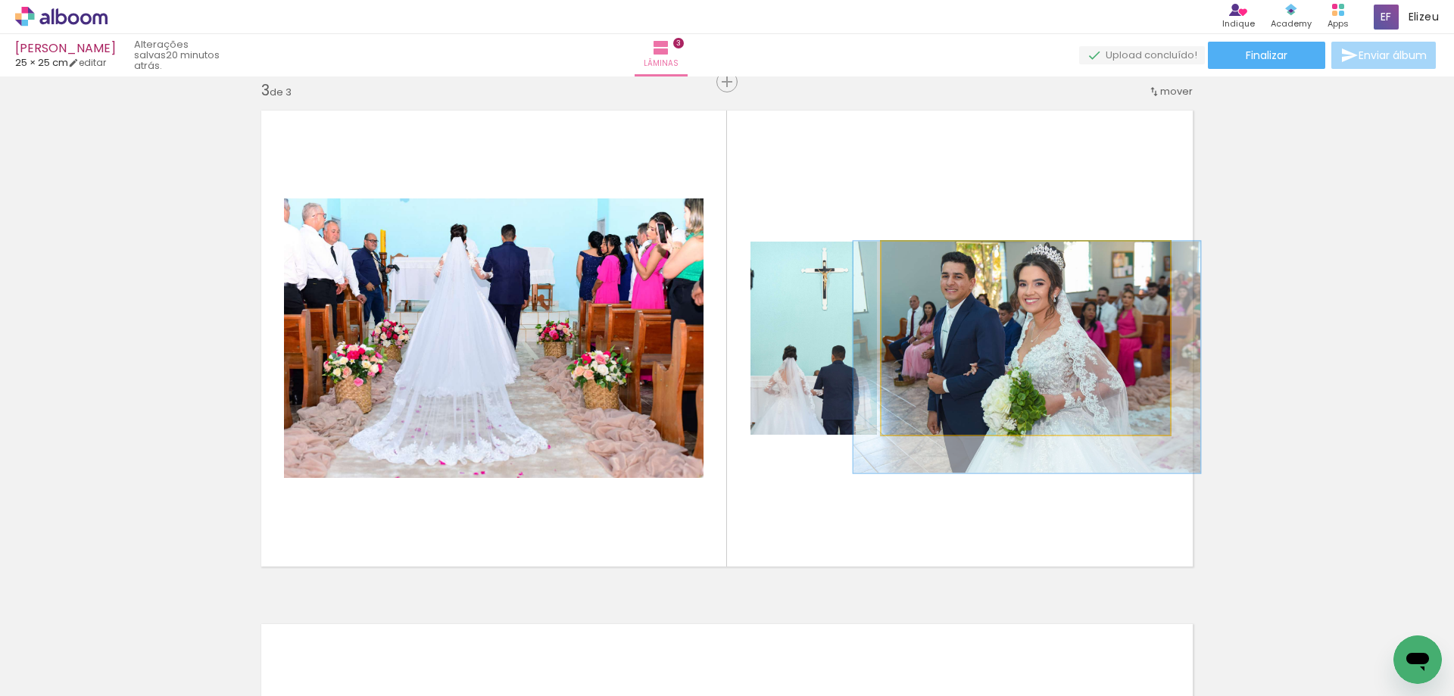
drag, startPoint x: 1023, startPoint y: 372, endPoint x: 1033, endPoint y: 372, distance: 9.8
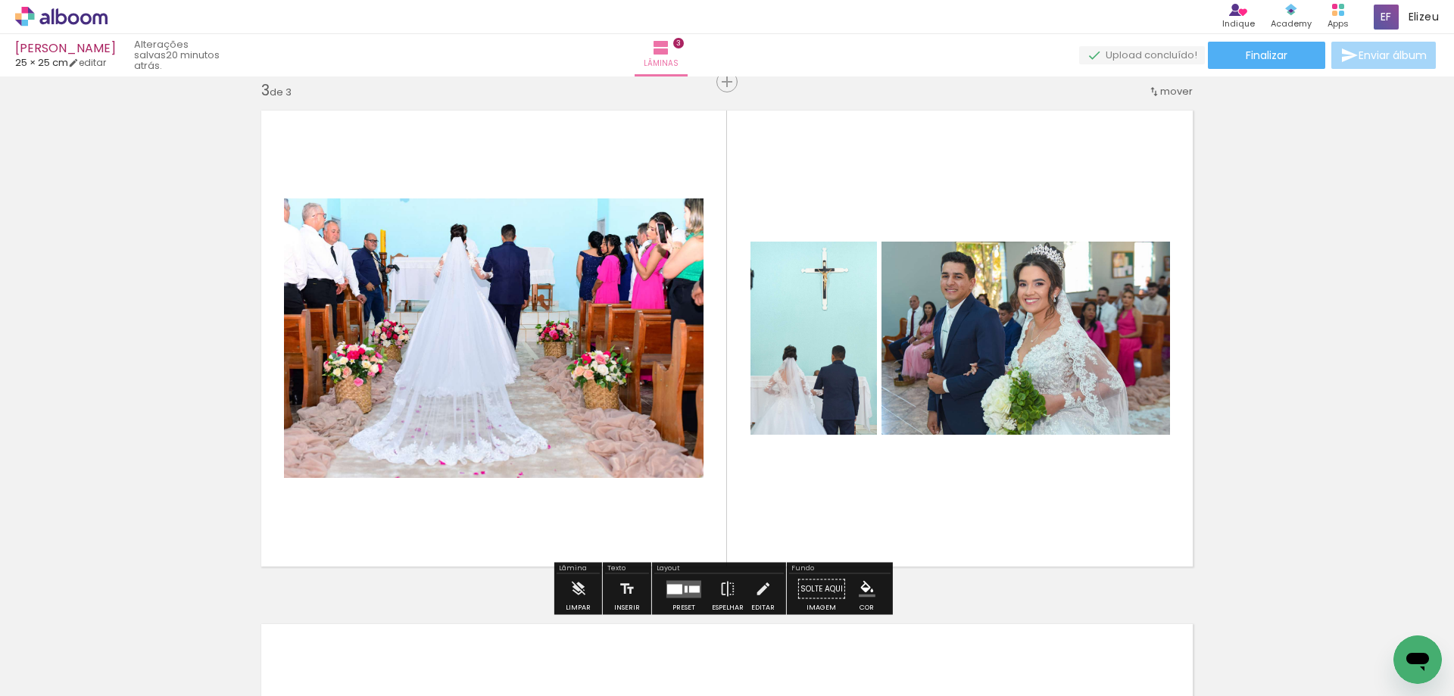
click at [799, 372] on quentale-photo at bounding box center [813, 338] width 126 height 193
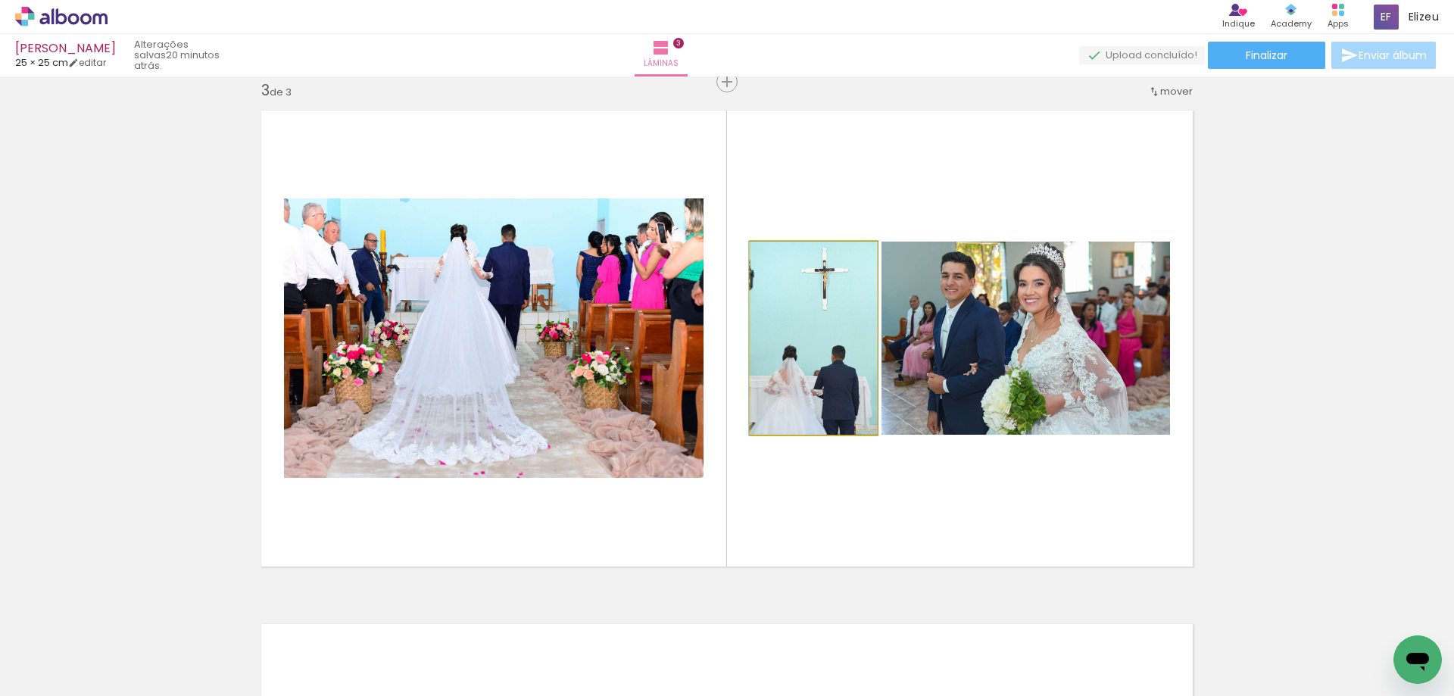
click at [803, 372] on quentale-photo at bounding box center [813, 338] width 126 height 193
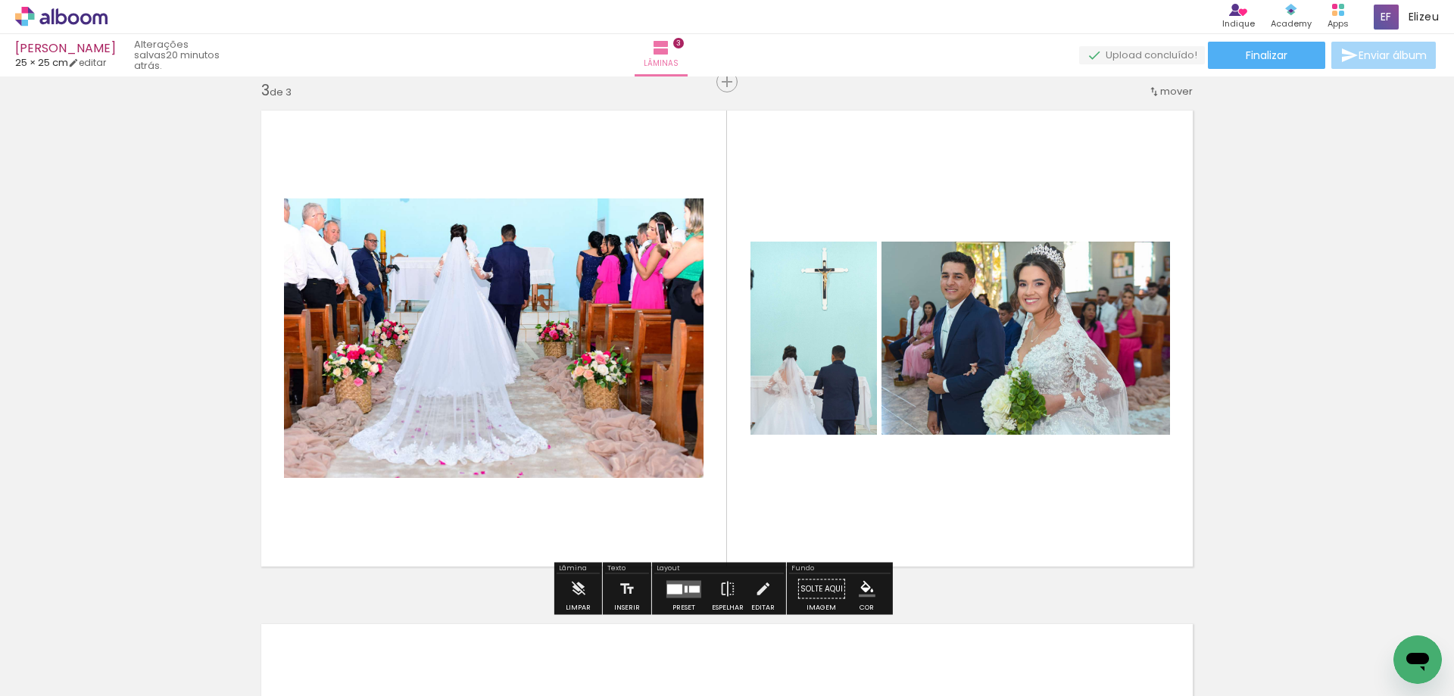
click at [628, 361] on quentale-photo at bounding box center [493, 337] width 419 height 279
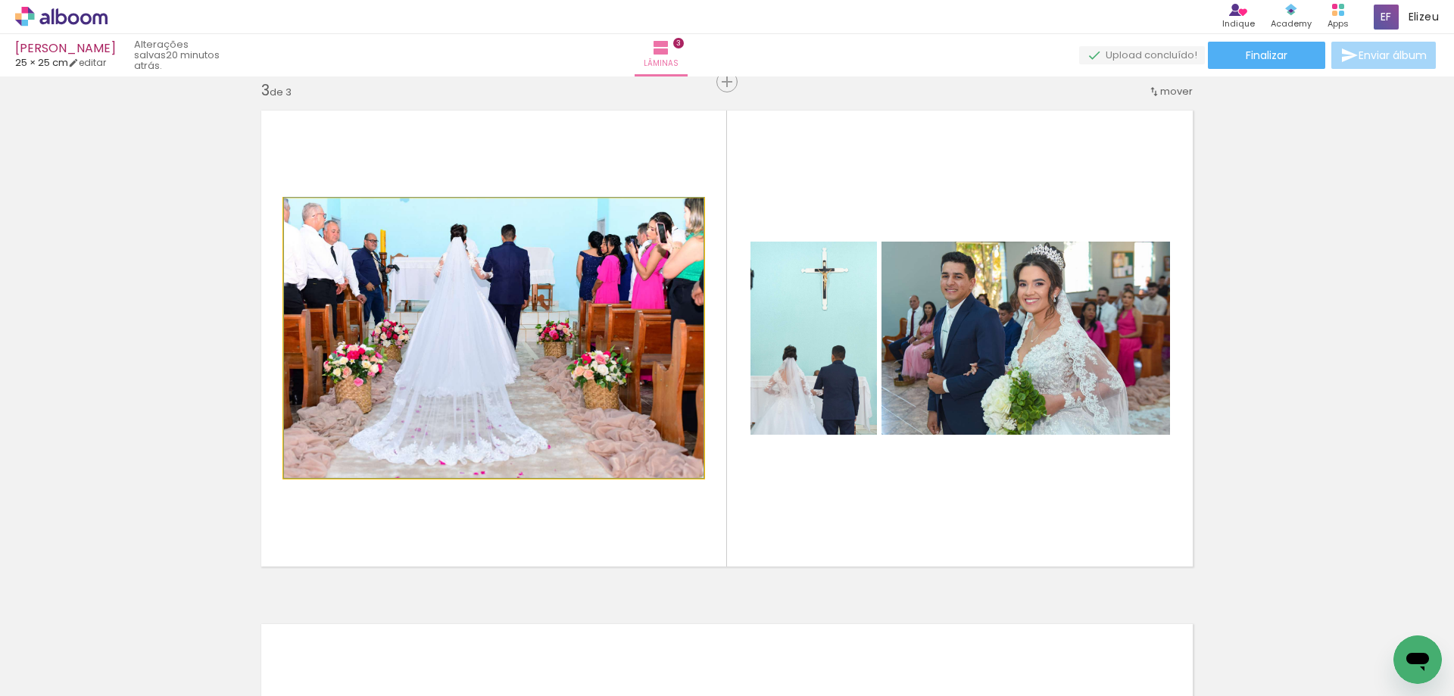
click at [573, 357] on quentale-photo at bounding box center [493, 337] width 419 height 279
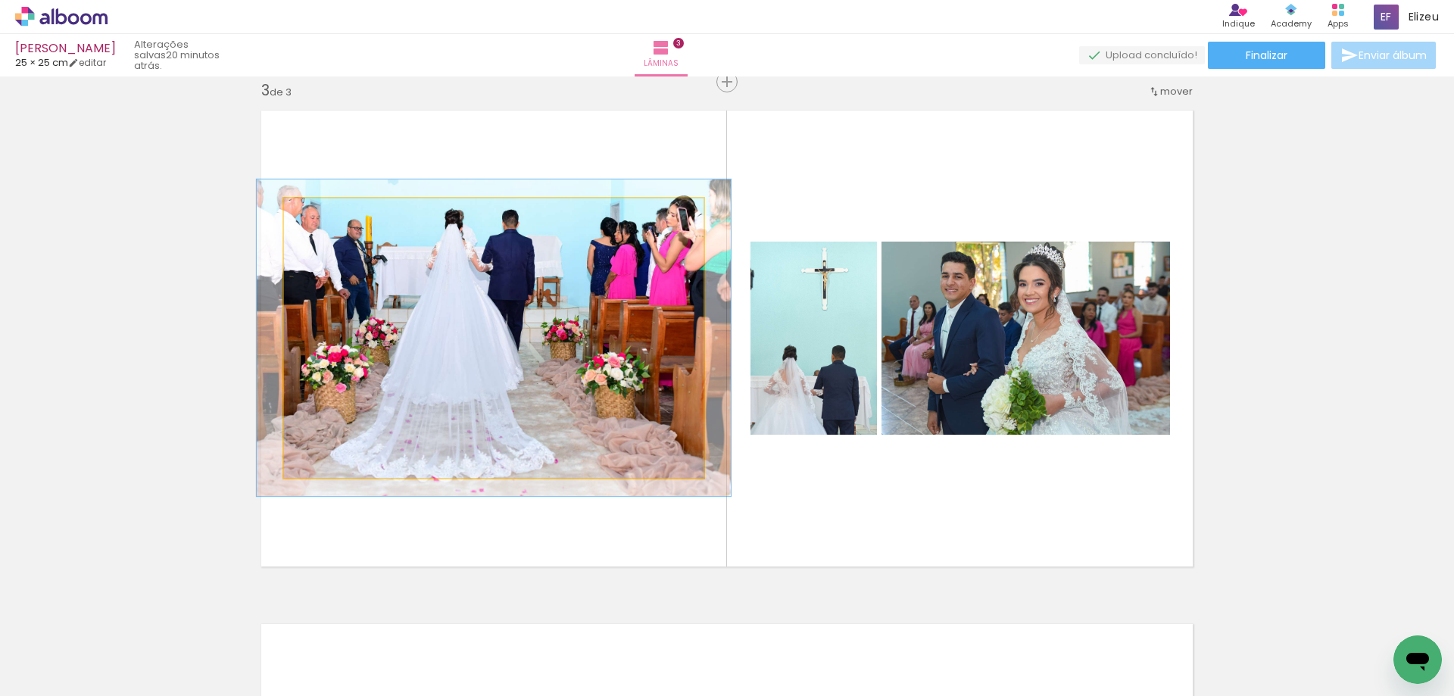
type paper-slider "113"
click at [326, 211] on div at bounding box center [326, 214] width 24 height 24
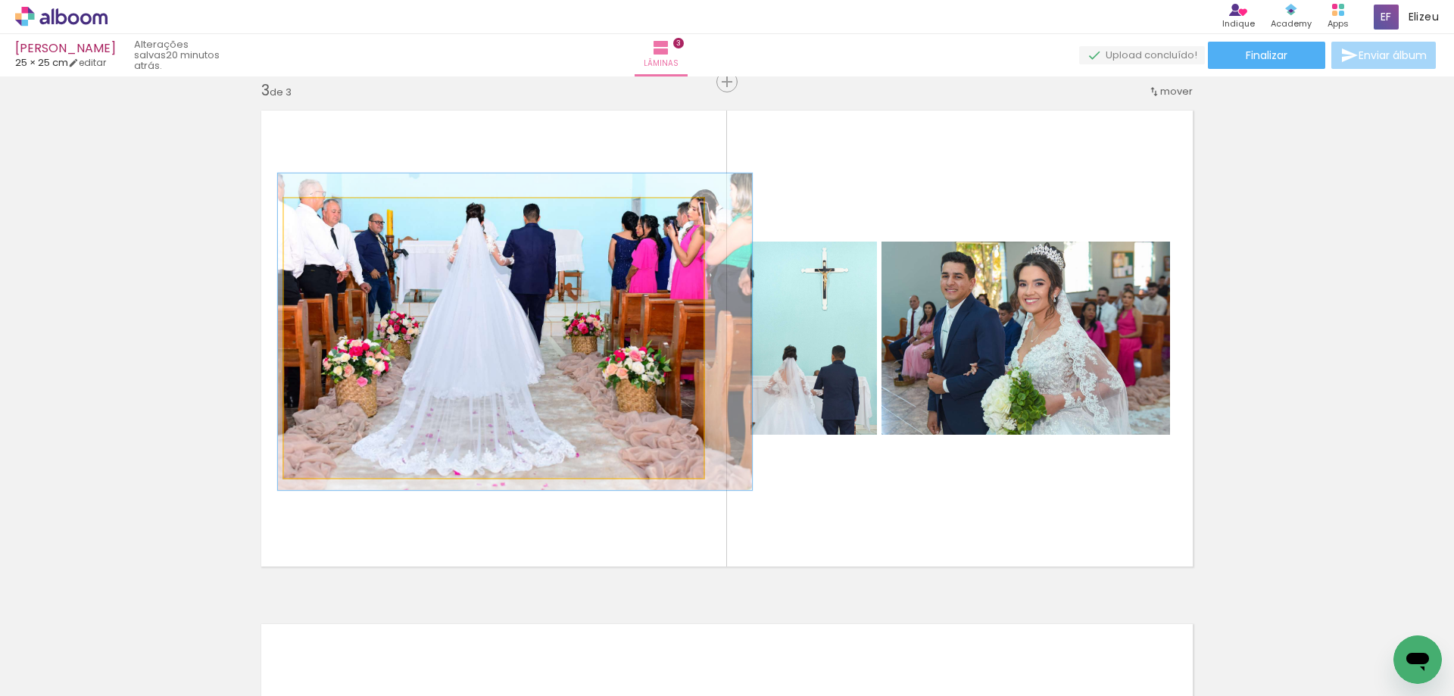
drag, startPoint x: 407, startPoint y: 332, endPoint x: 429, endPoint y: 326, distance: 22.0
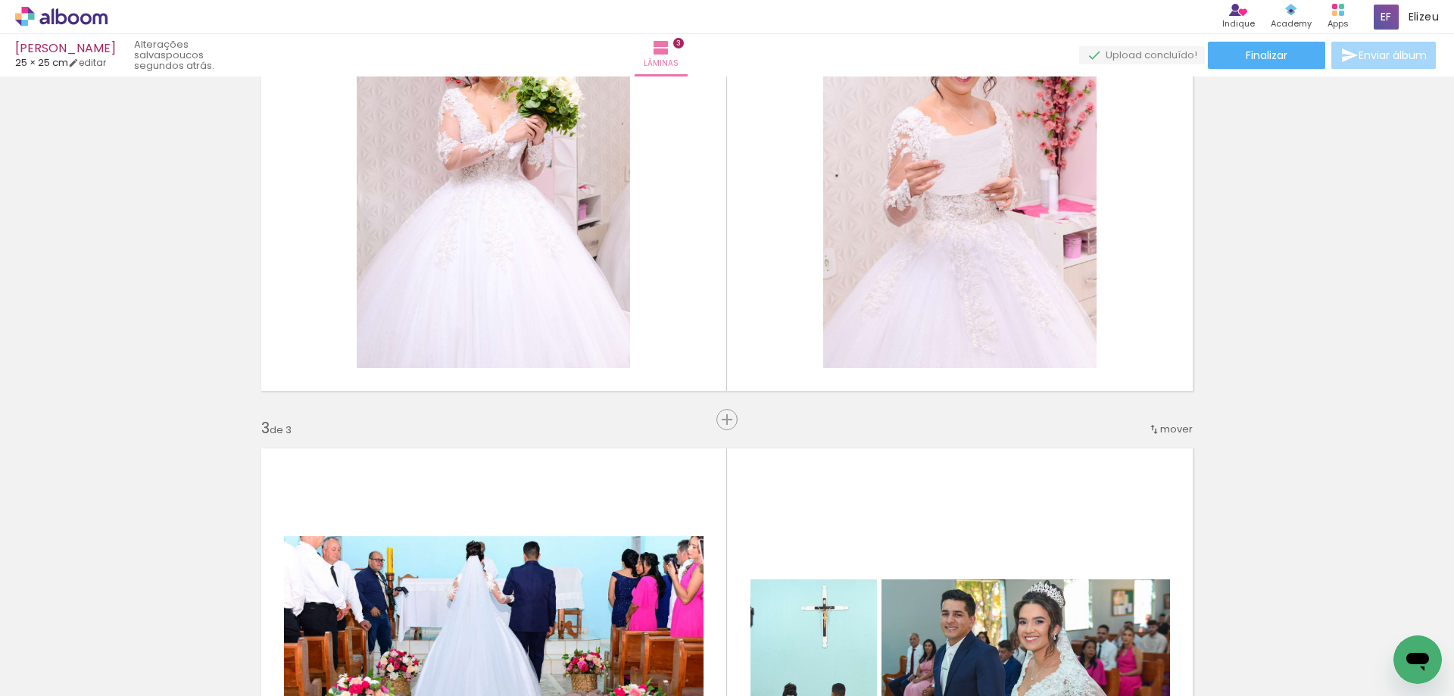
scroll to position [743, 0]
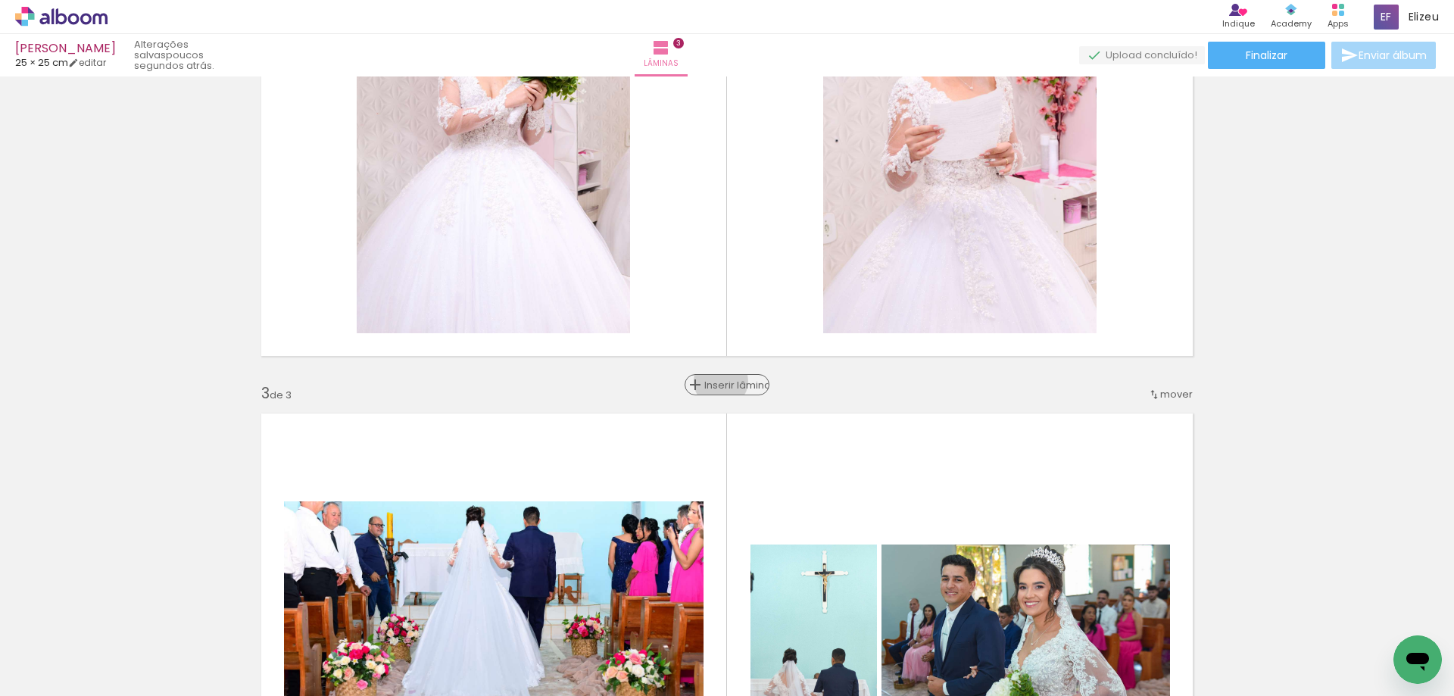
click at [720, 381] on span "Inserir lâmina" at bounding box center [733, 385] width 59 height 10
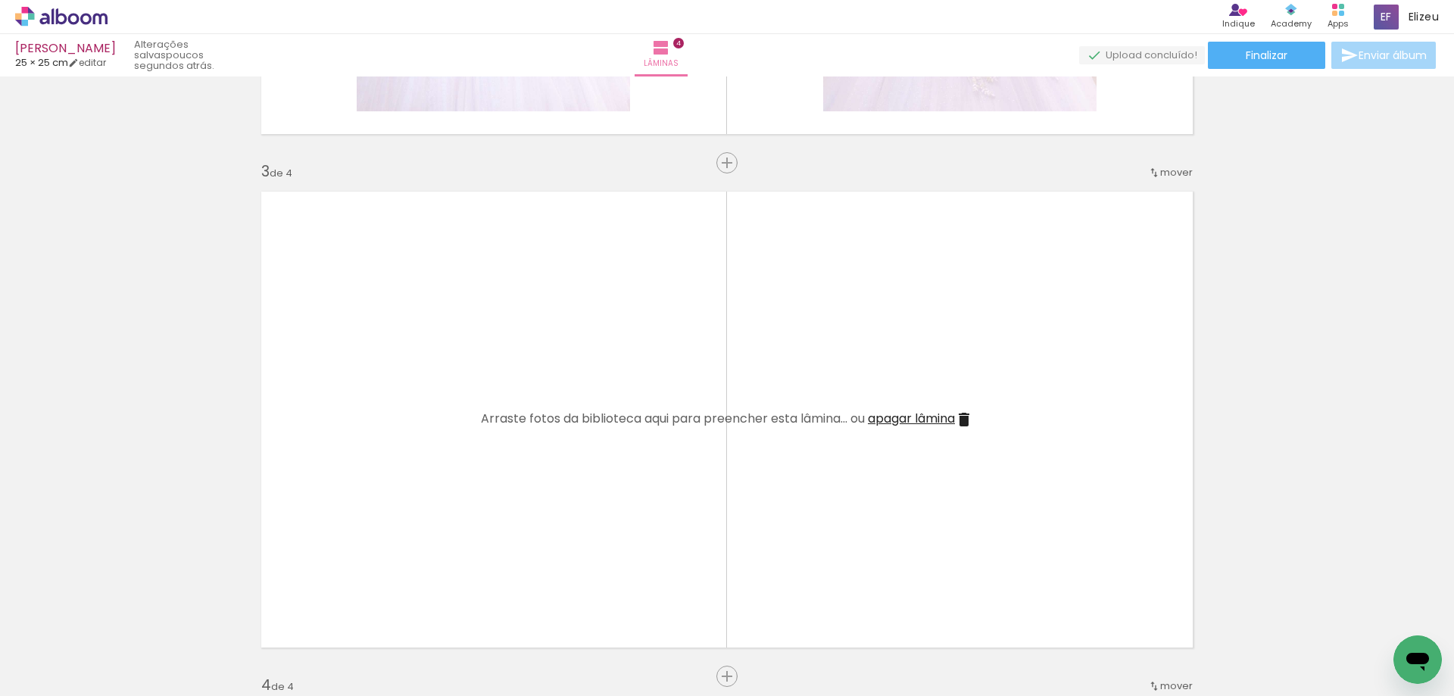
scroll to position [971, 0]
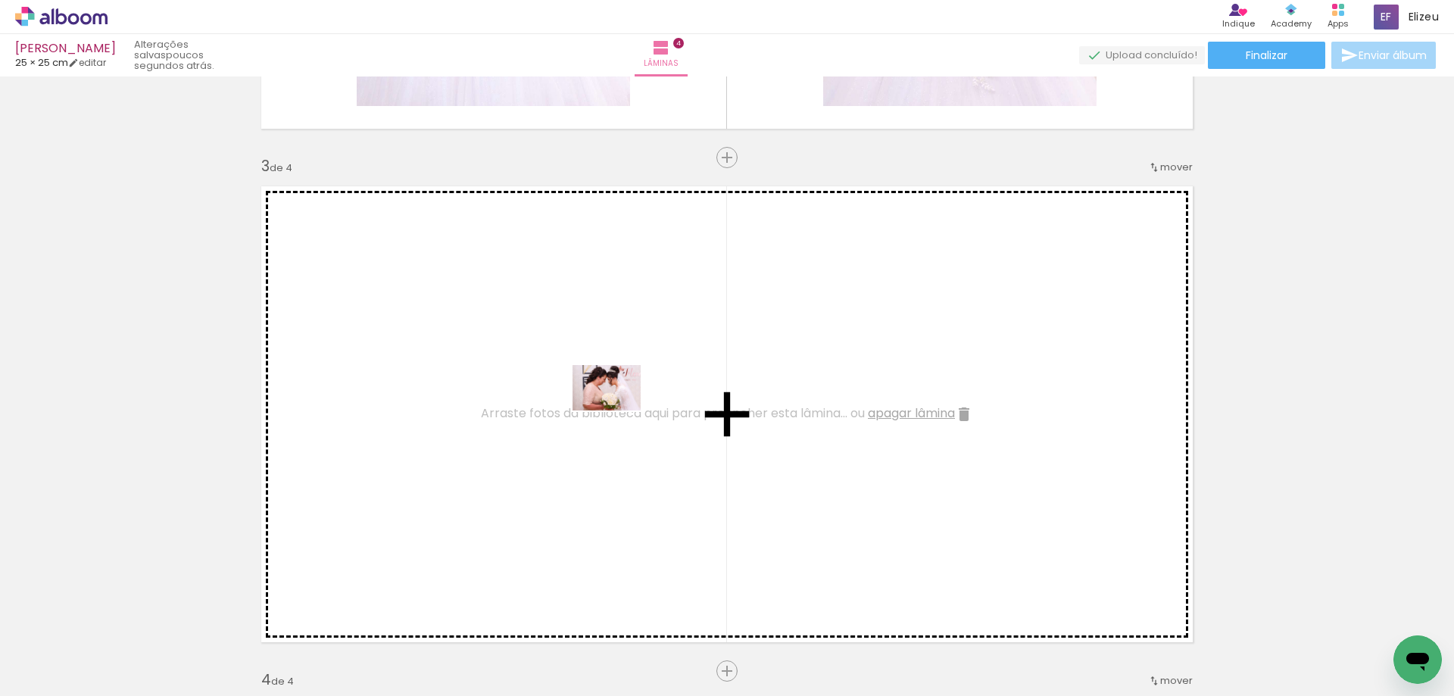
drag, startPoint x: 743, startPoint y: 650, endPoint x: 618, endPoint y: 410, distance: 270.2
click at [618, 410] on quentale-workspace at bounding box center [727, 348] width 1454 height 696
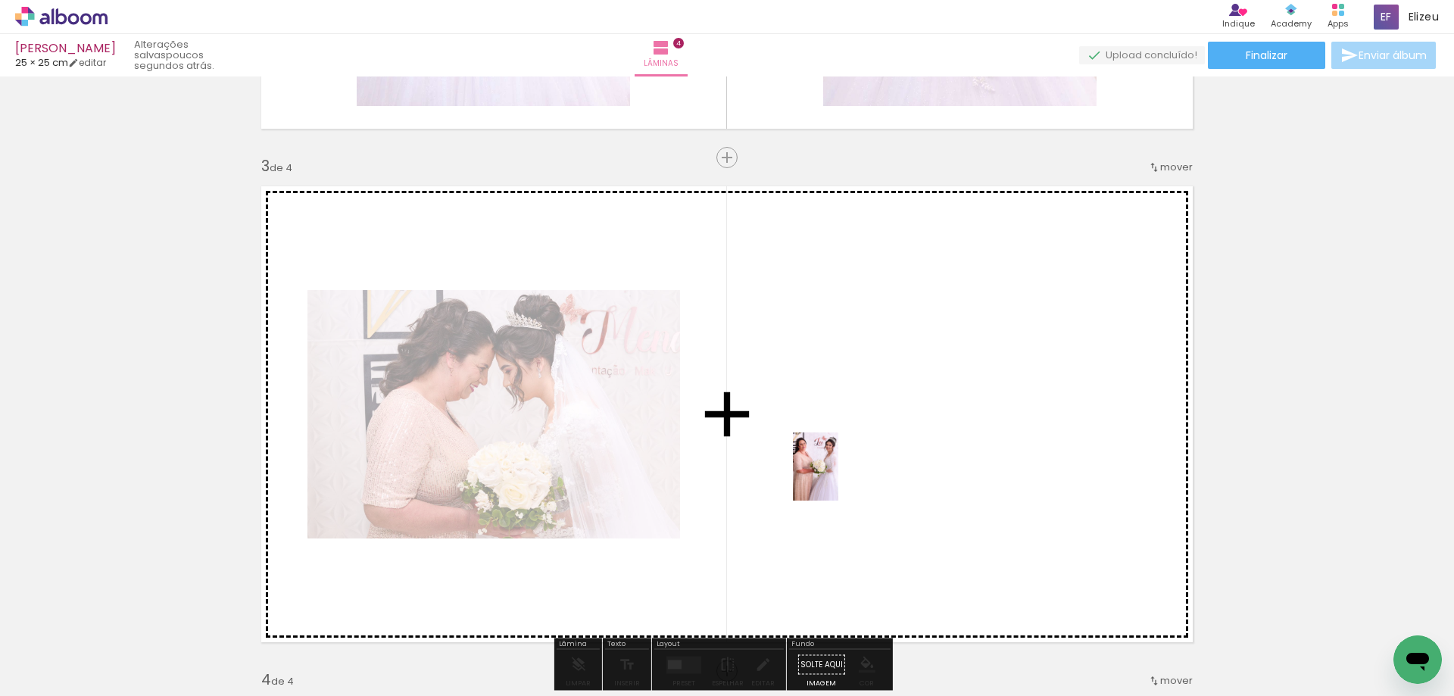
drag, startPoint x: 815, startPoint y: 656, endPoint x: 838, endPoint y: 478, distance: 180.2
click at [838, 478] on quentale-workspace at bounding box center [727, 348] width 1454 height 696
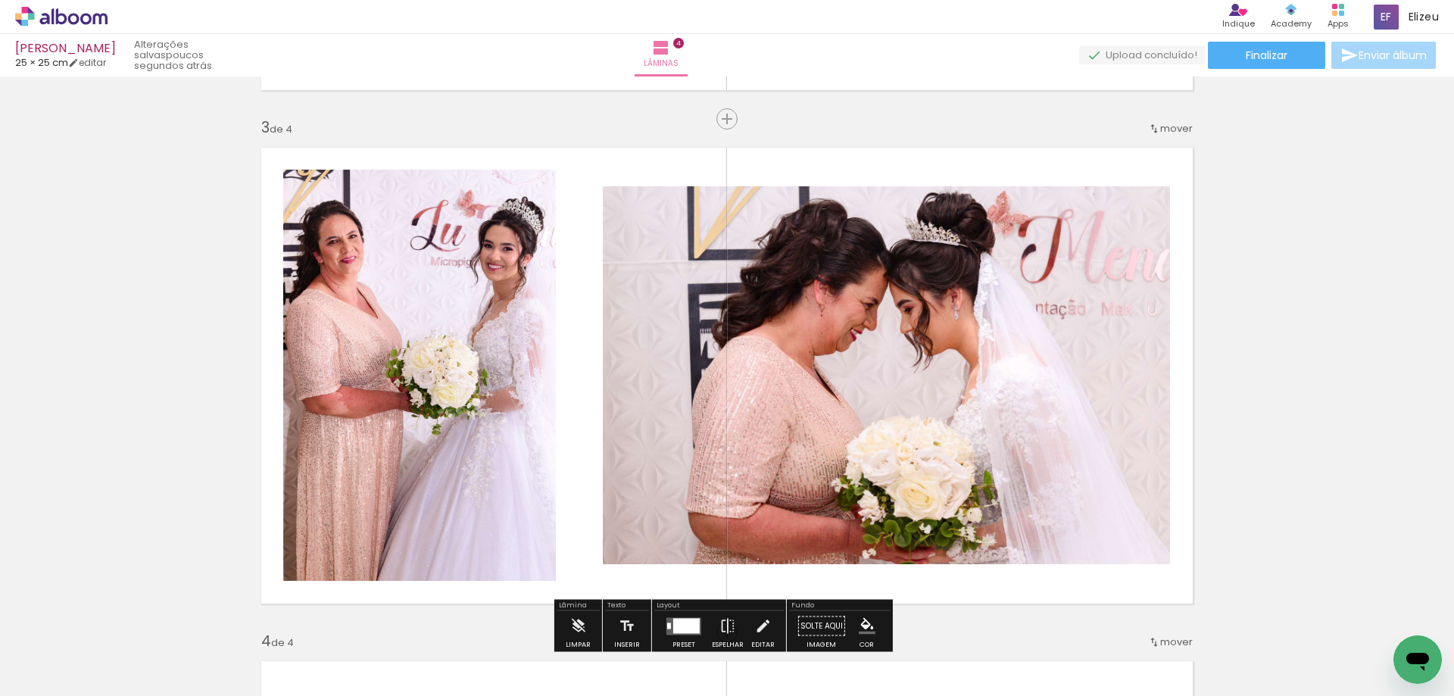
scroll to position [1046, 0]
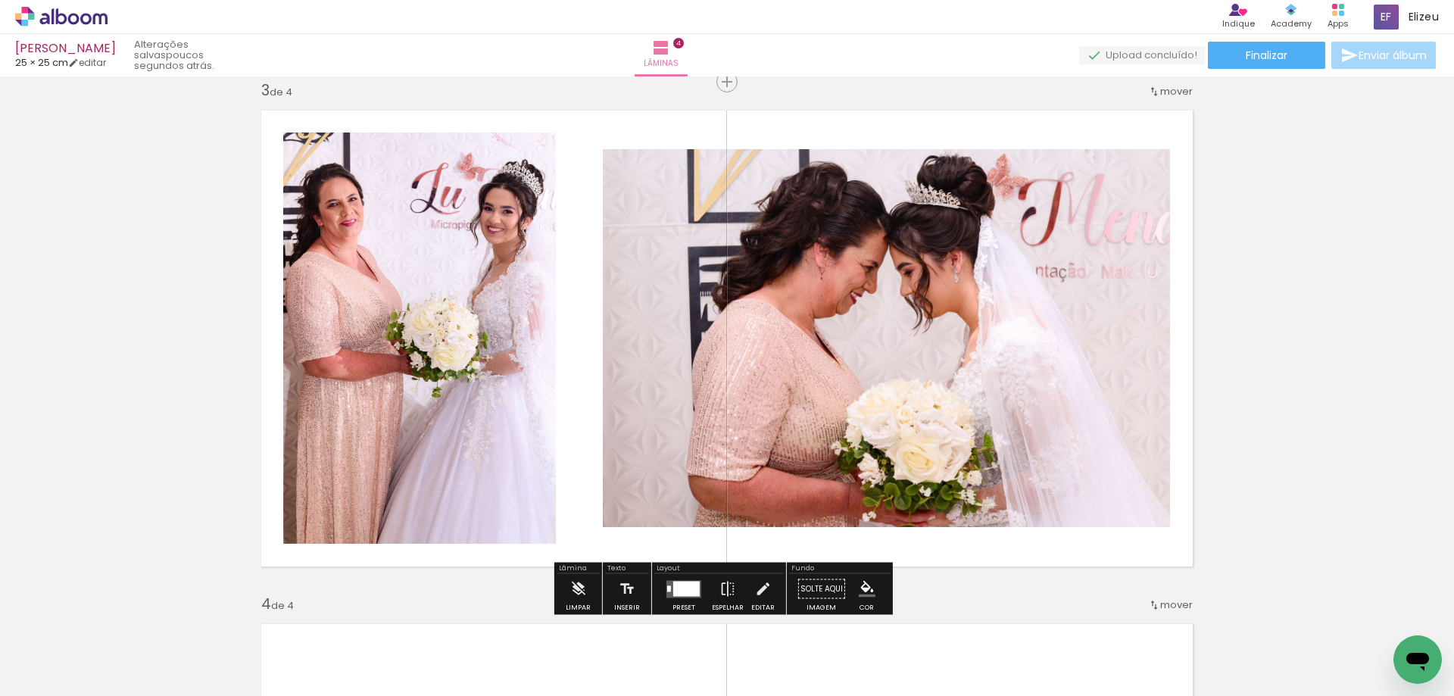
click at [687, 586] on div at bounding box center [686, 588] width 26 height 15
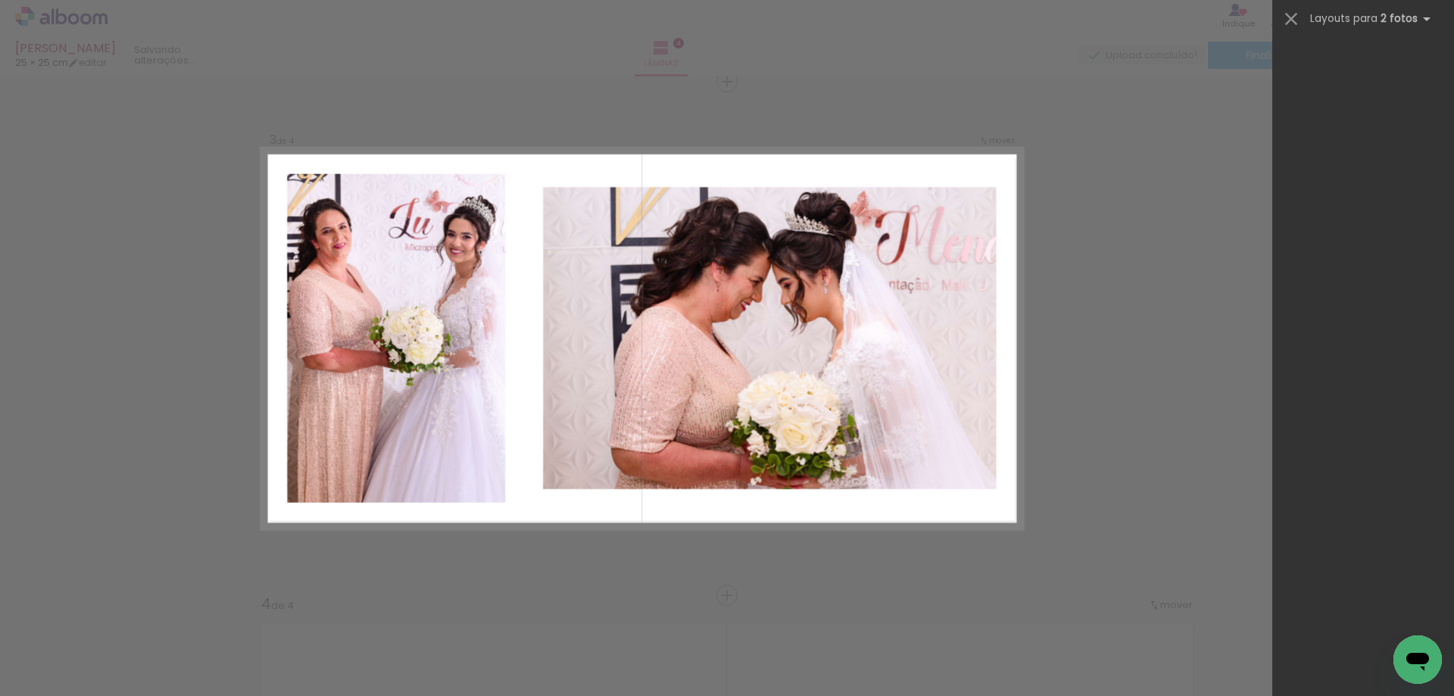
scroll to position [0, 0]
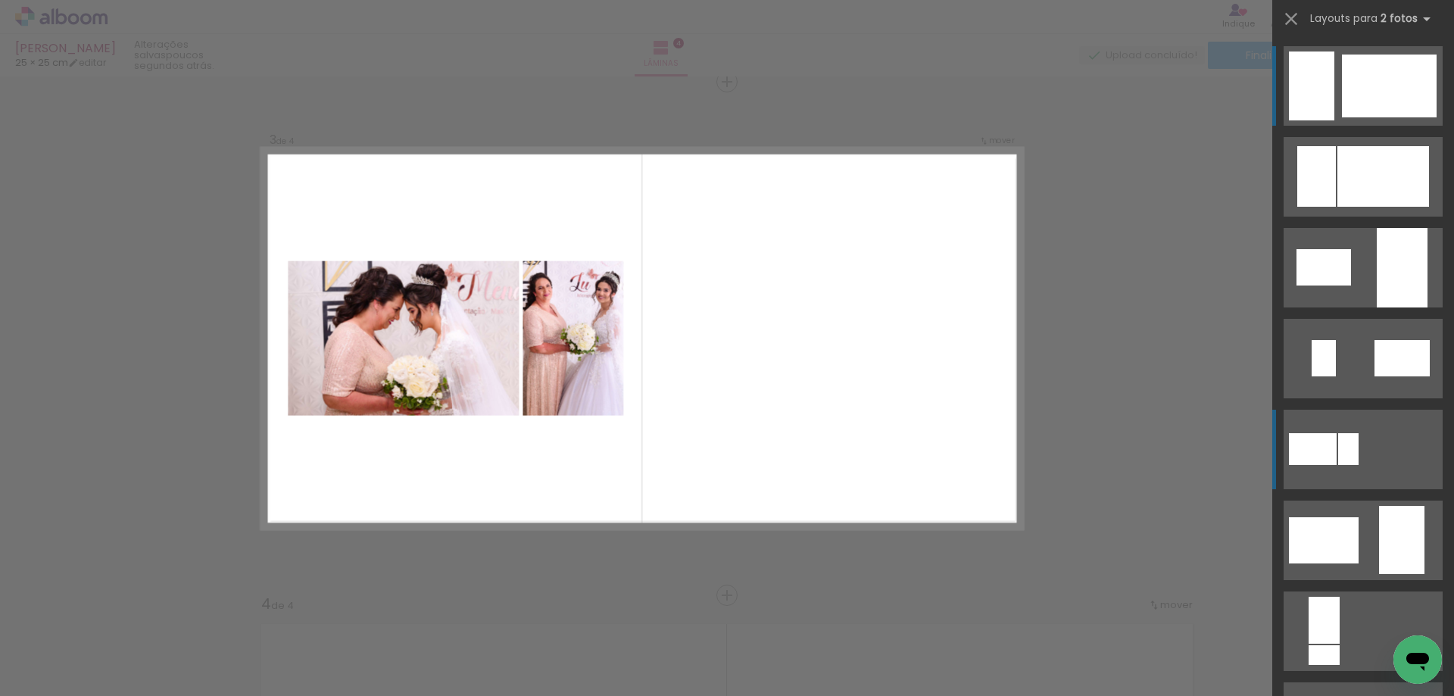
click at [1314, 443] on div at bounding box center [1313, 449] width 48 height 32
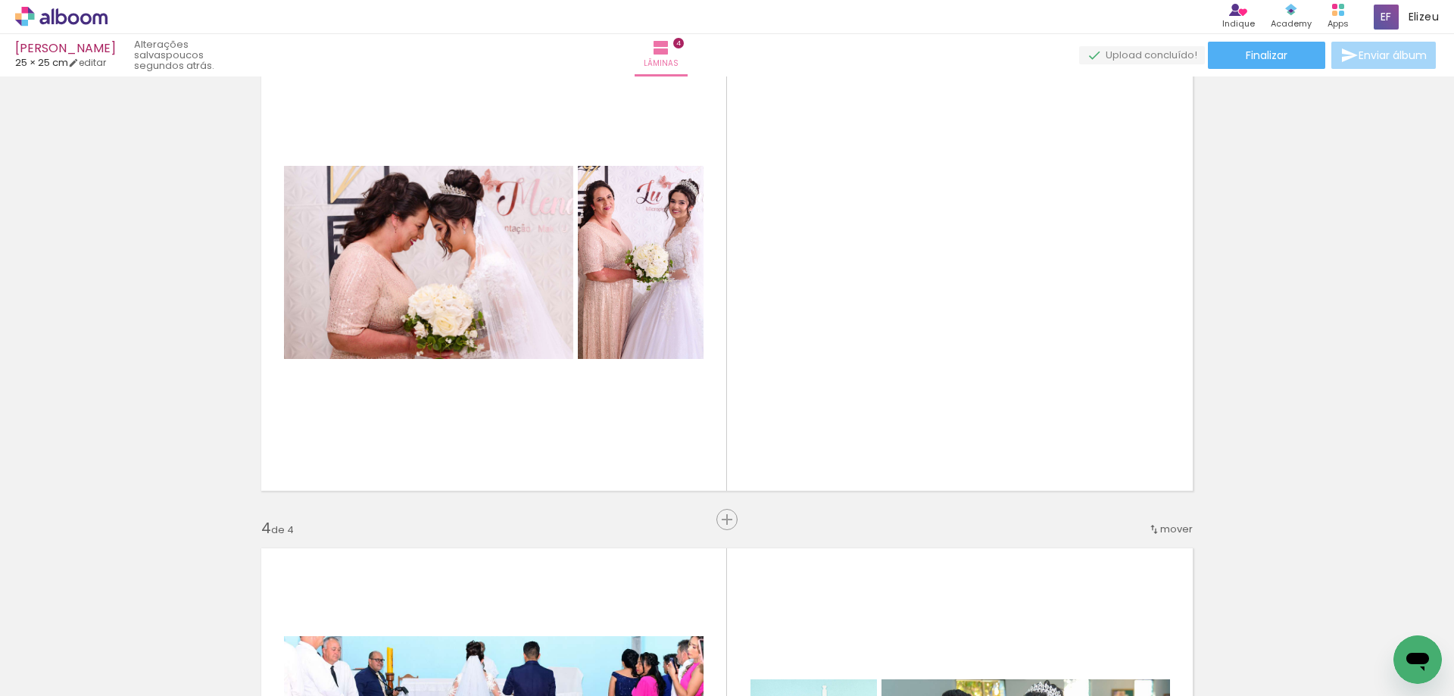
scroll to position [0, 473]
click at [535, 649] on div at bounding box center [526, 644] width 68 height 75
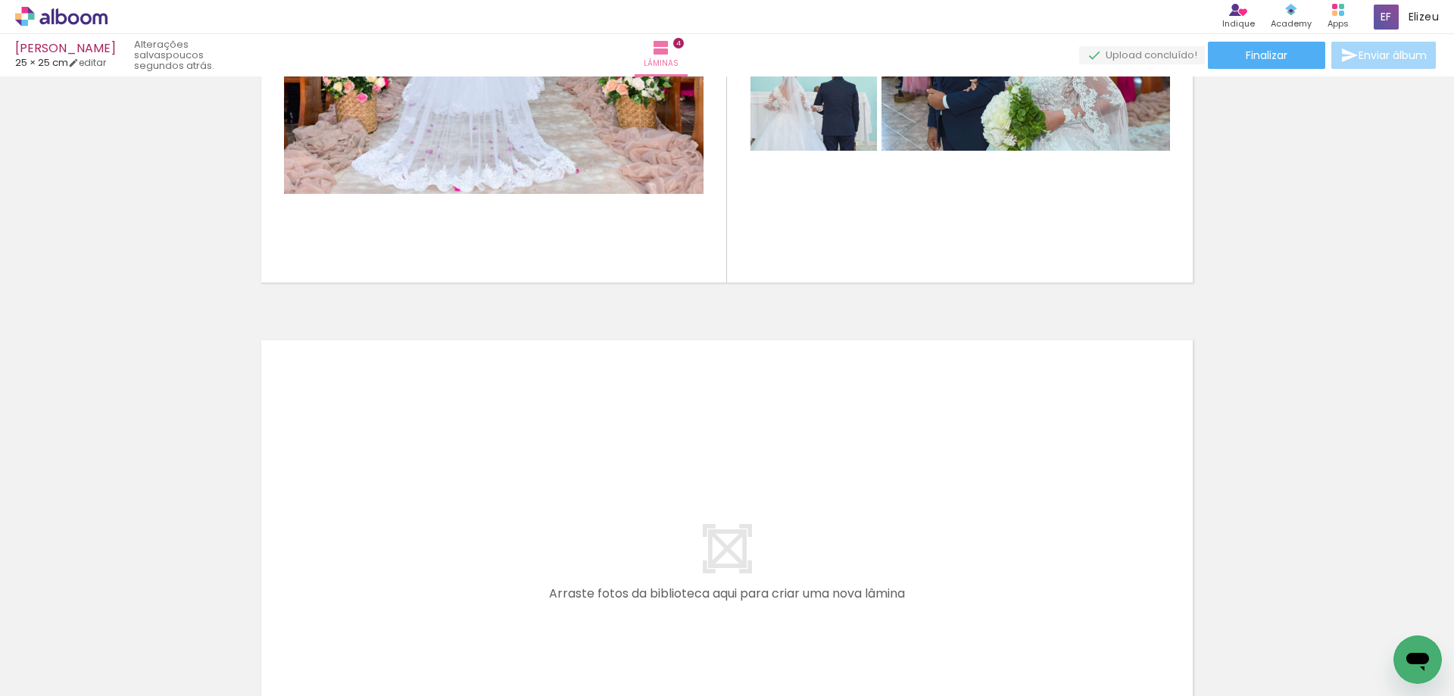
scroll to position [1879, 0]
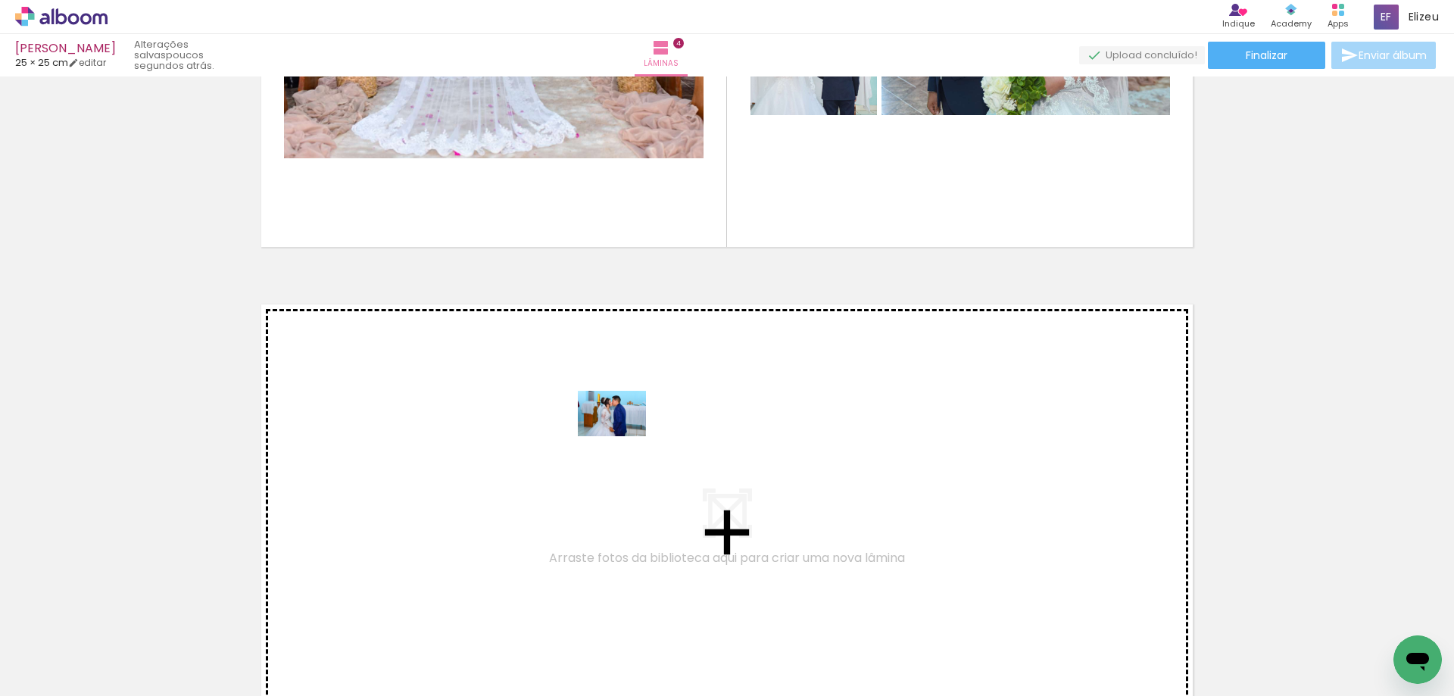
drag, startPoint x: 727, startPoint y: 656, endPoint x: 623, endPoint y: 436, distance: 242.8
click at [623, 436] on quentale-workspace at bounding box center [727, 348] width 1454 height 696
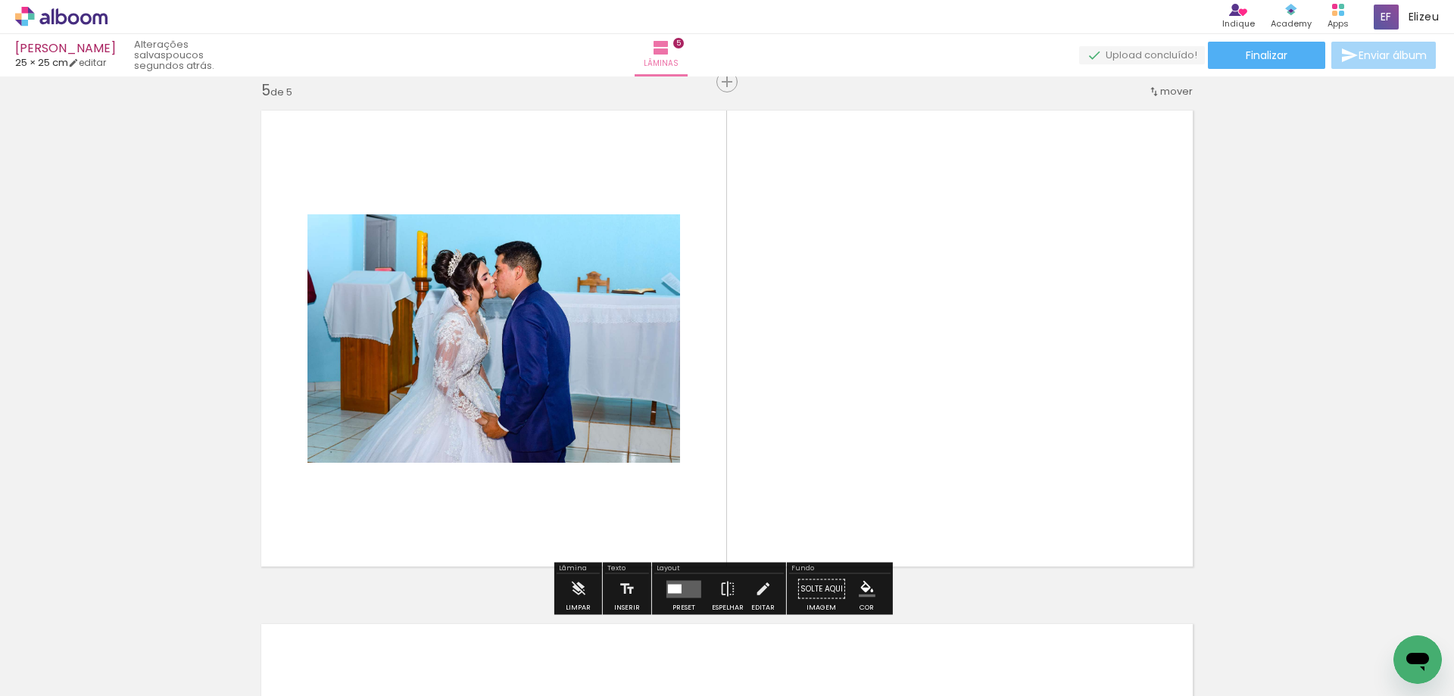
scroll to position [2149, 0]
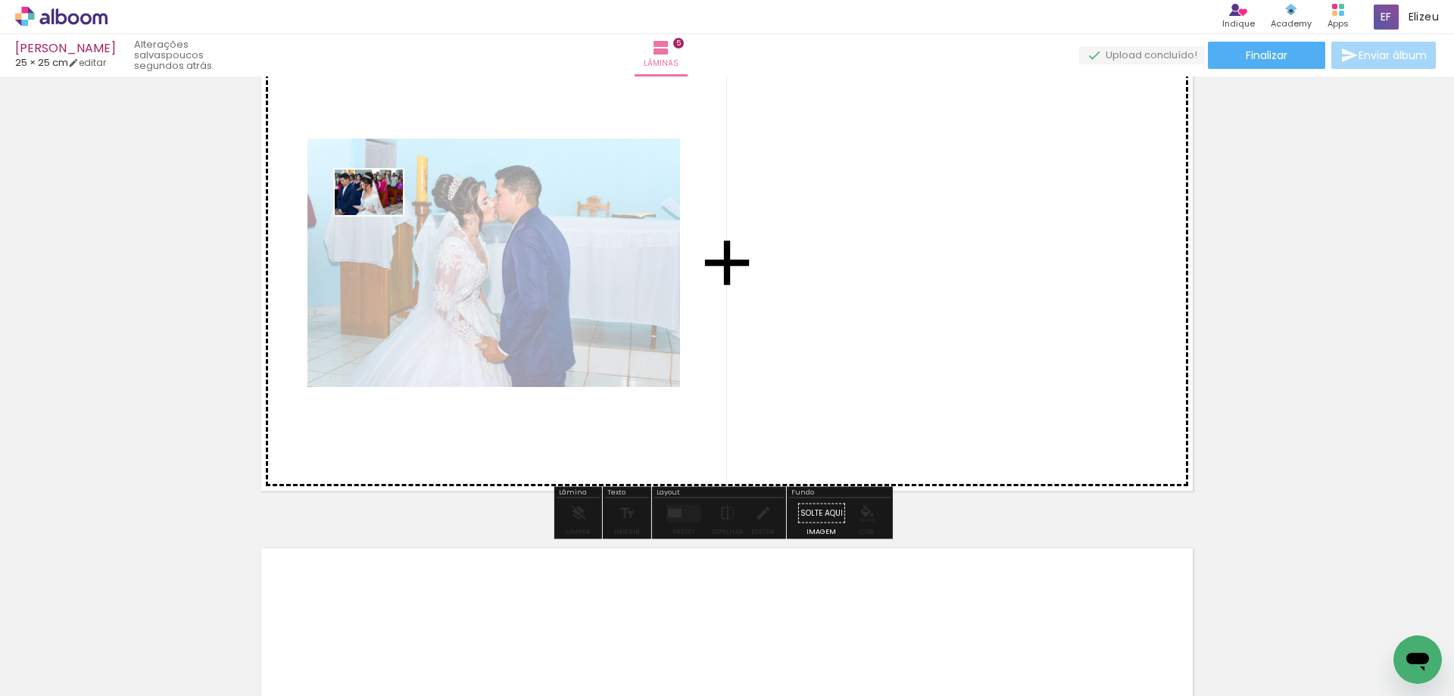
drag, startPoint x: 971, startPoint y: 666, endPoint x: 380, endPoint y: 215, distance: 743.8
click at [380, 215] on quentale-workspace at bounding box center [727, 348] width 1454 height 696
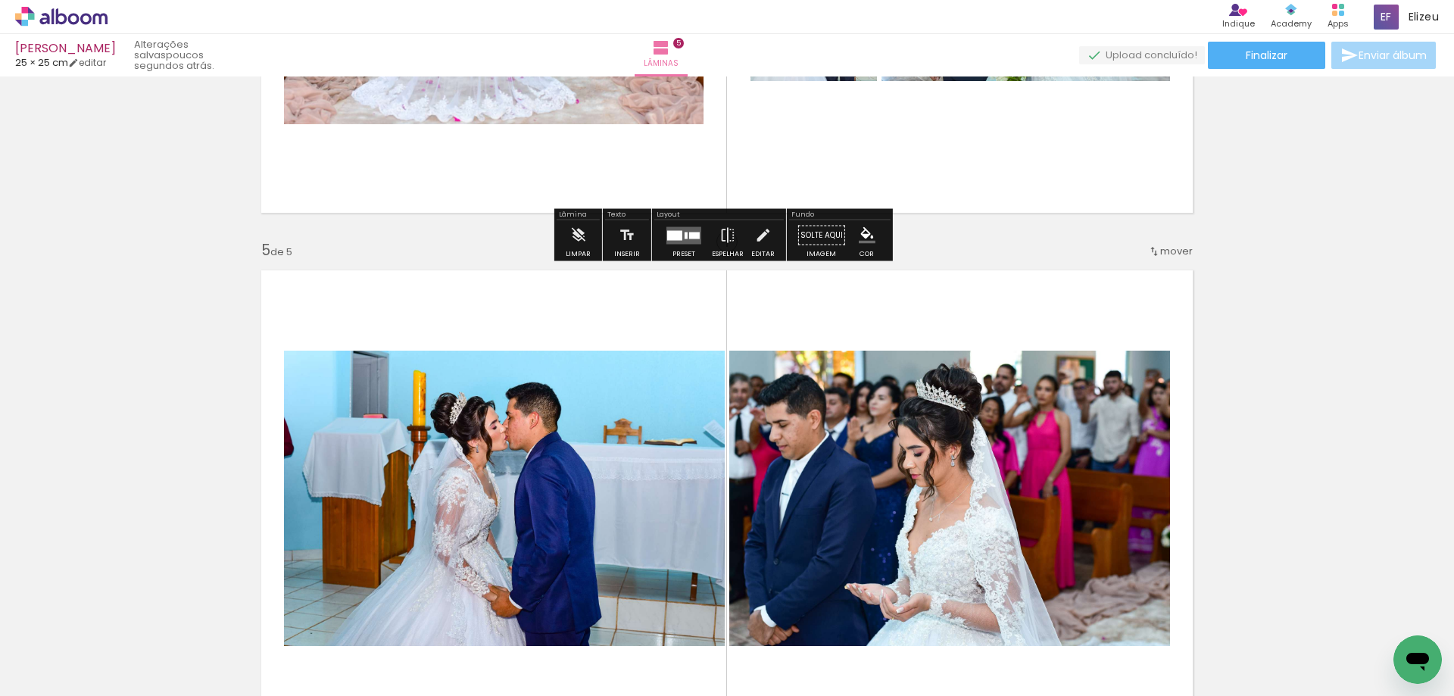
scroll to position [1921, 0]
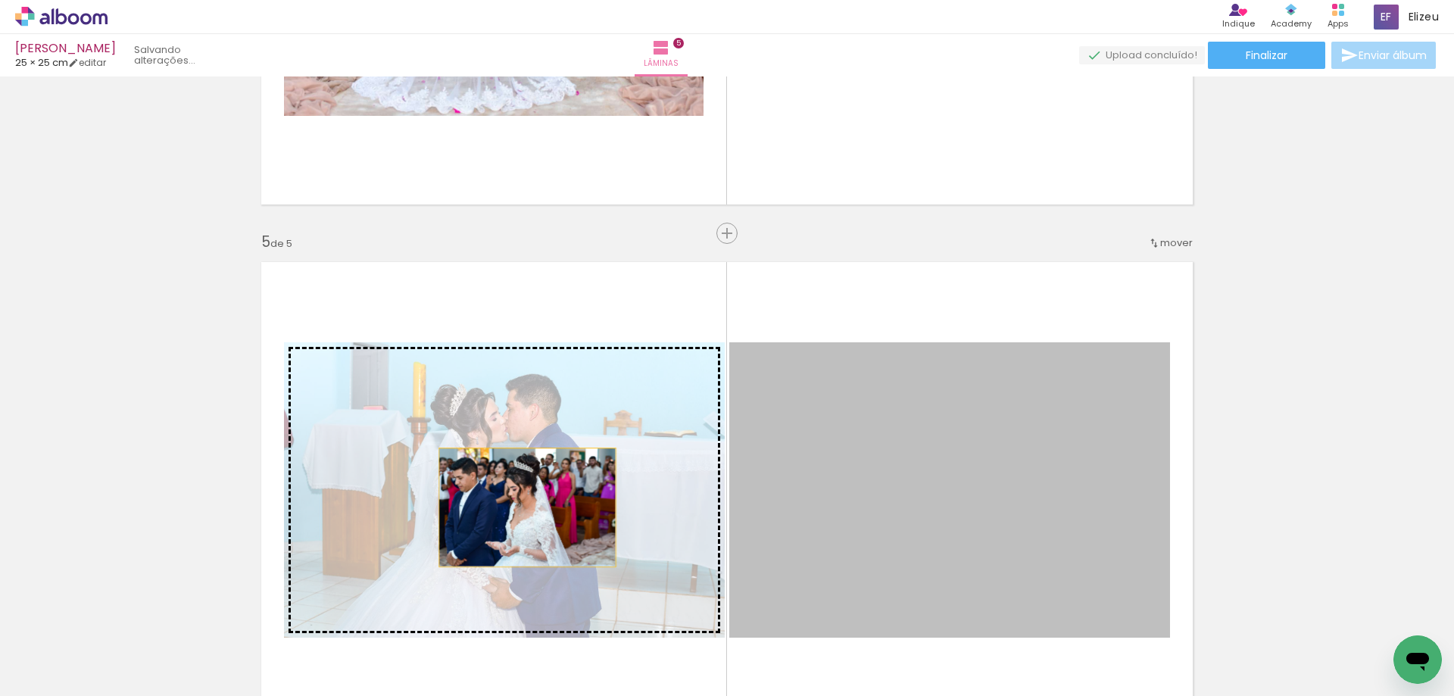
drag, startPoint x: 963, startPoint y: 512, endPoint x: 518, endPoint y: 506, distance: 445.2
click at [0, 0] on slot at bounding box center [0, 0] width 0 height 0
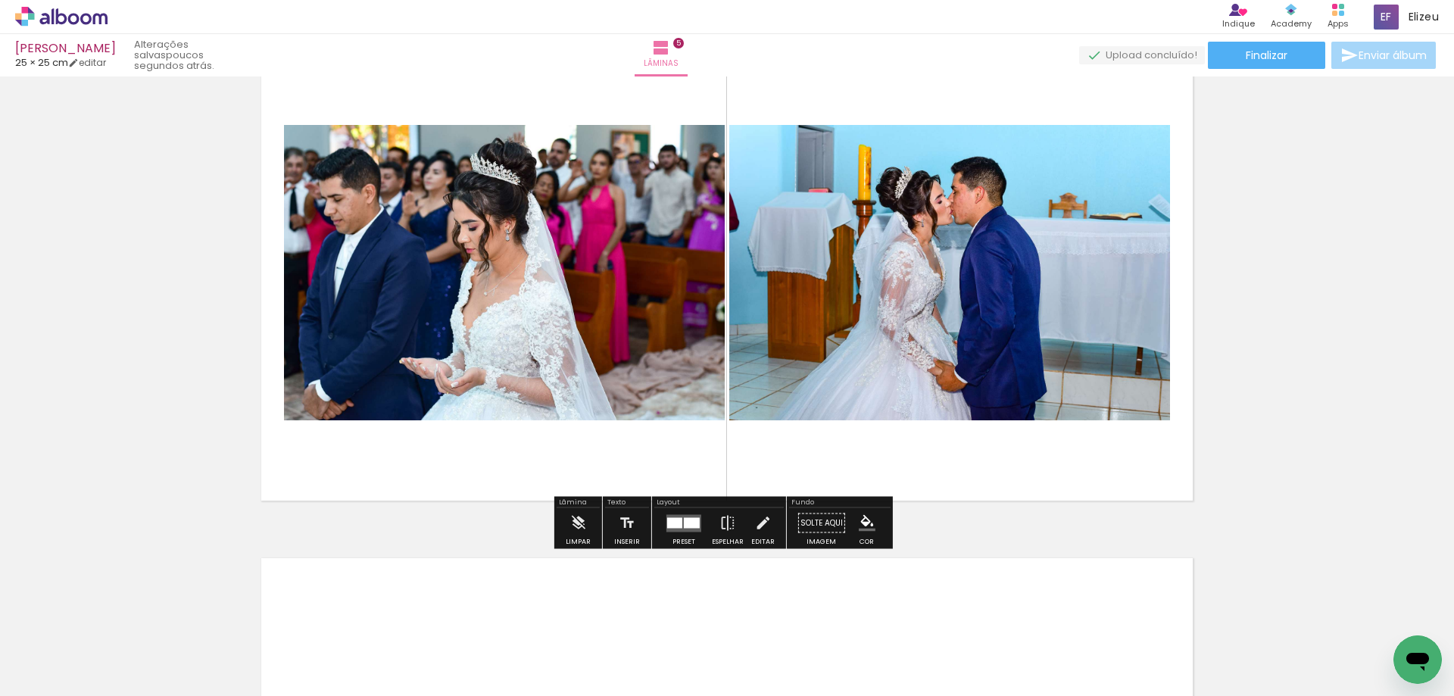
scroll to position [2224, 0]
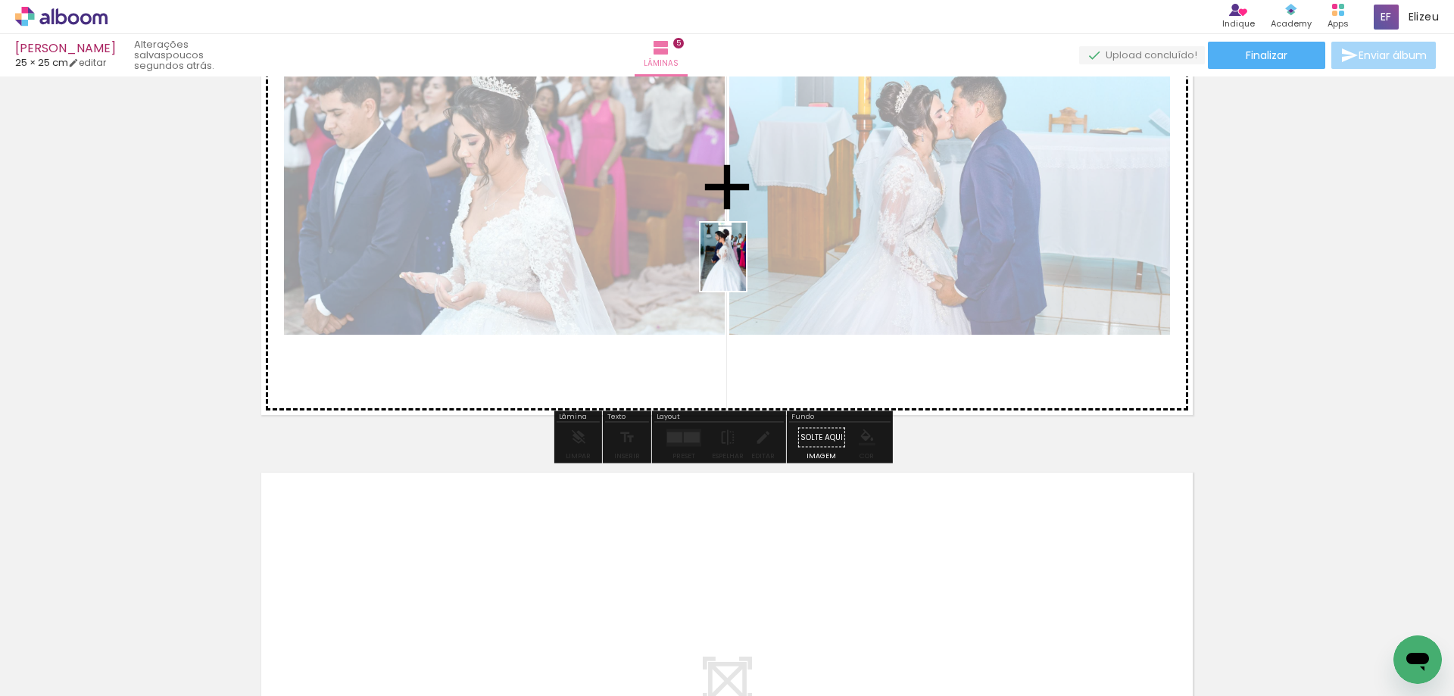
drag, startPoint x: 502, startPoint y: 665, endPoint x: 749, endPoint y: 254, distance: 479.5
click at [749, 254] on quentale-workspace at bounding box center [727, 348] width 1454 height 696
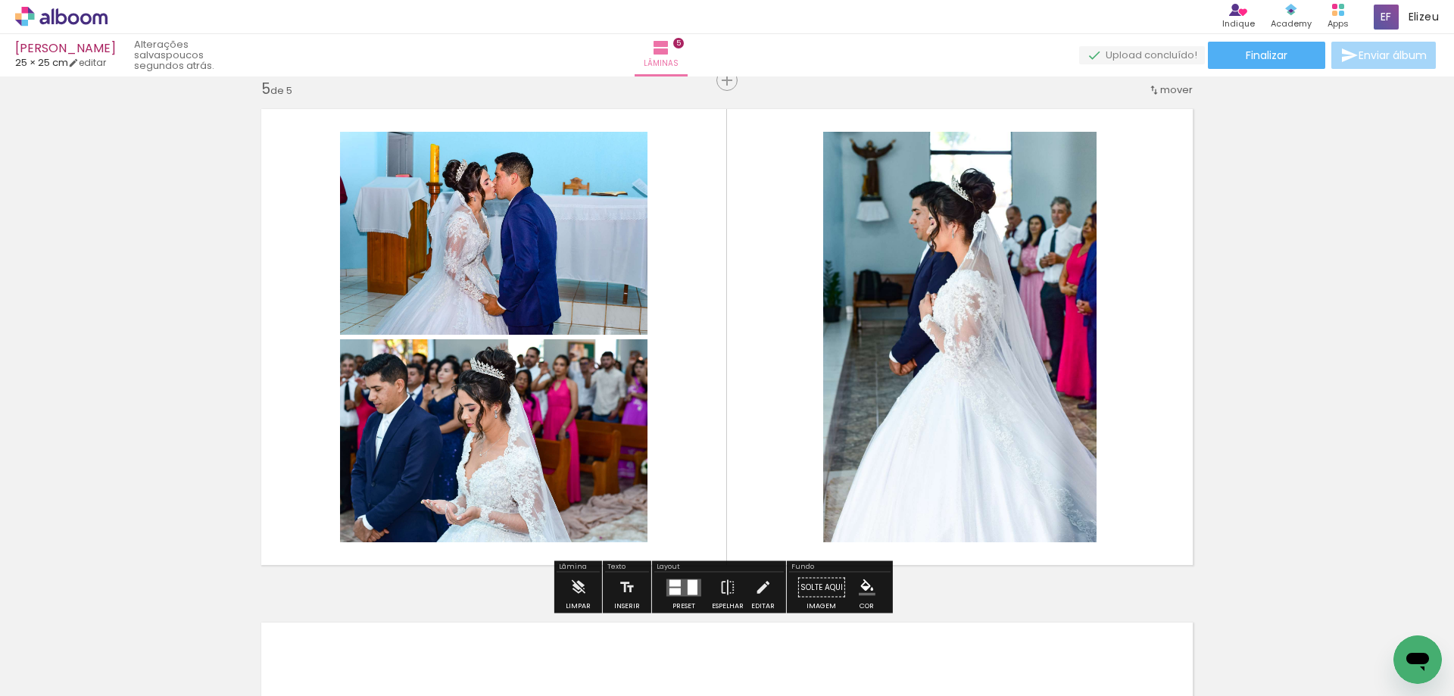
scroll to position [2073, 0]
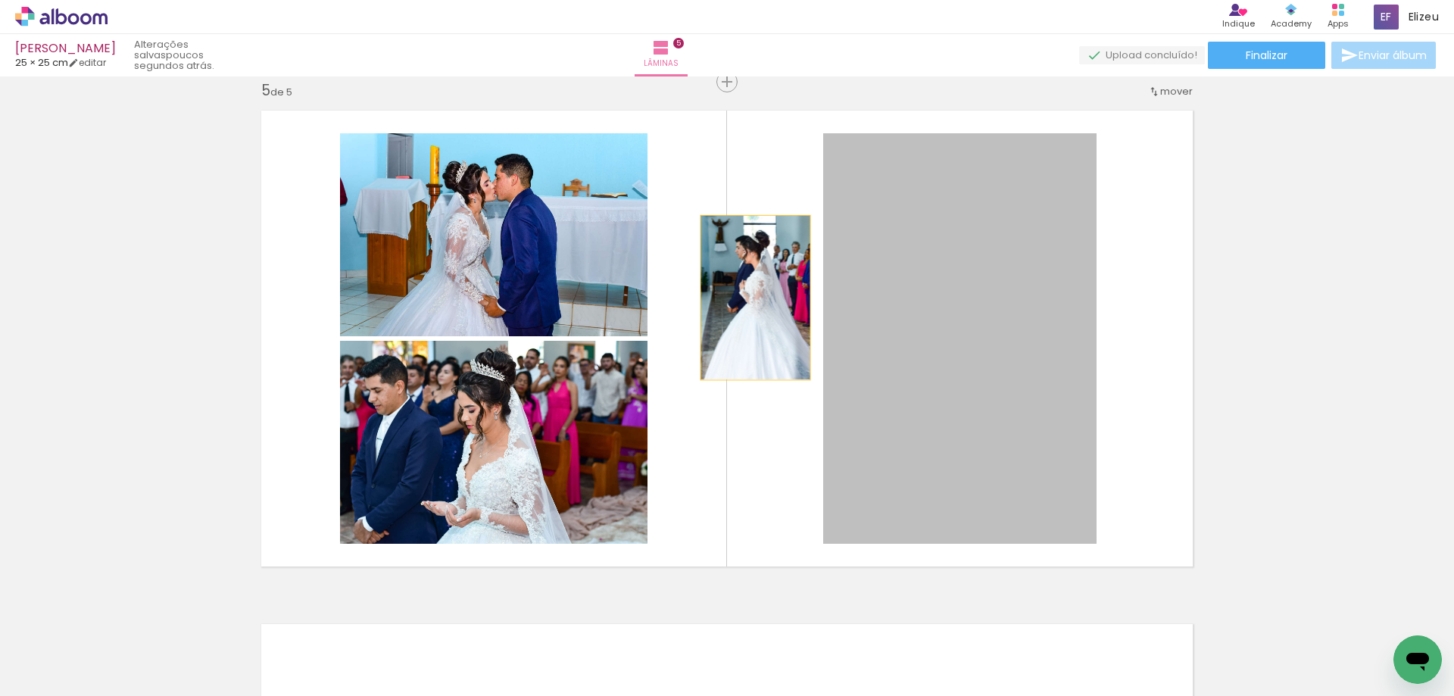
drag, startPoint x: 938, startPoint y: 341, endPoint x: 859, endPoint y: 307, distance: 85.5
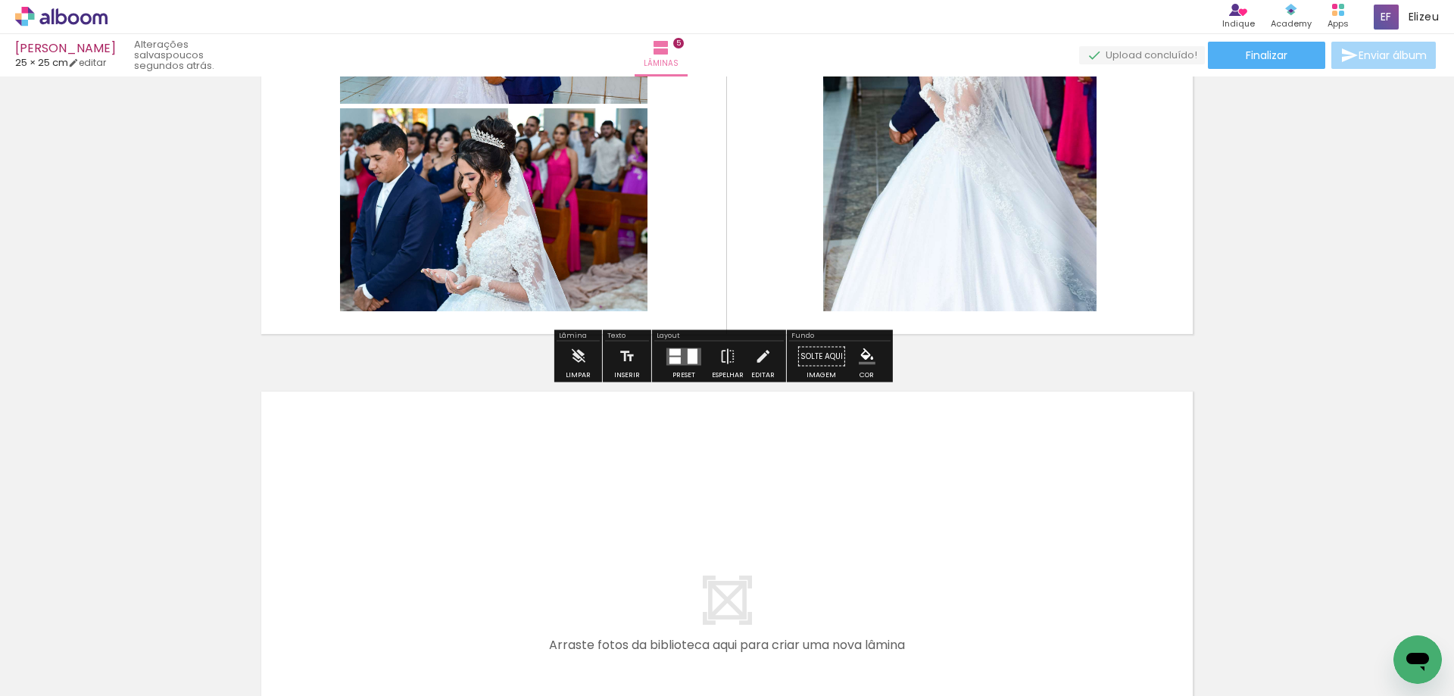
scroll to position [2451, 0]
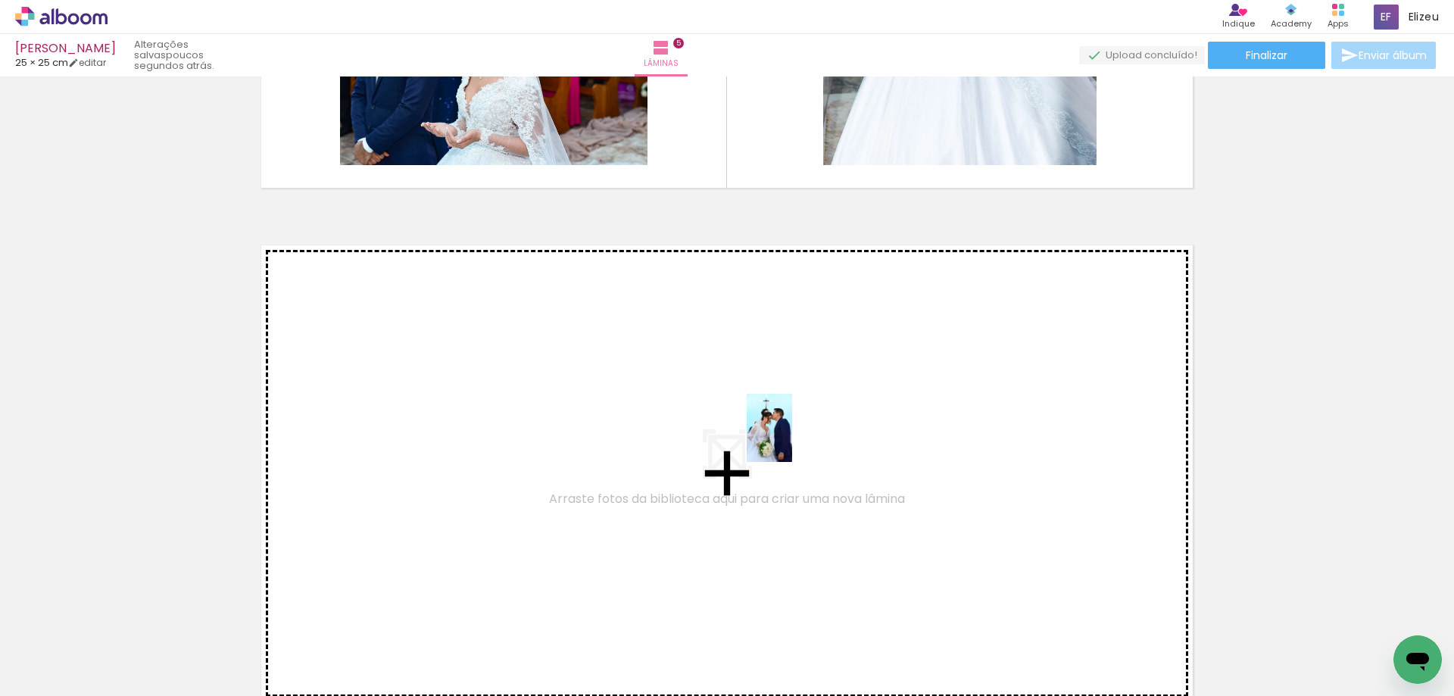
drag, startPoint x: 1022, startPoint y: 646, endPoint x: 792, endPoint y: 439, distance: 309.3
click at [792, 439] on quentale-workspace at bounding box center [727, 348] width 1454 height 696
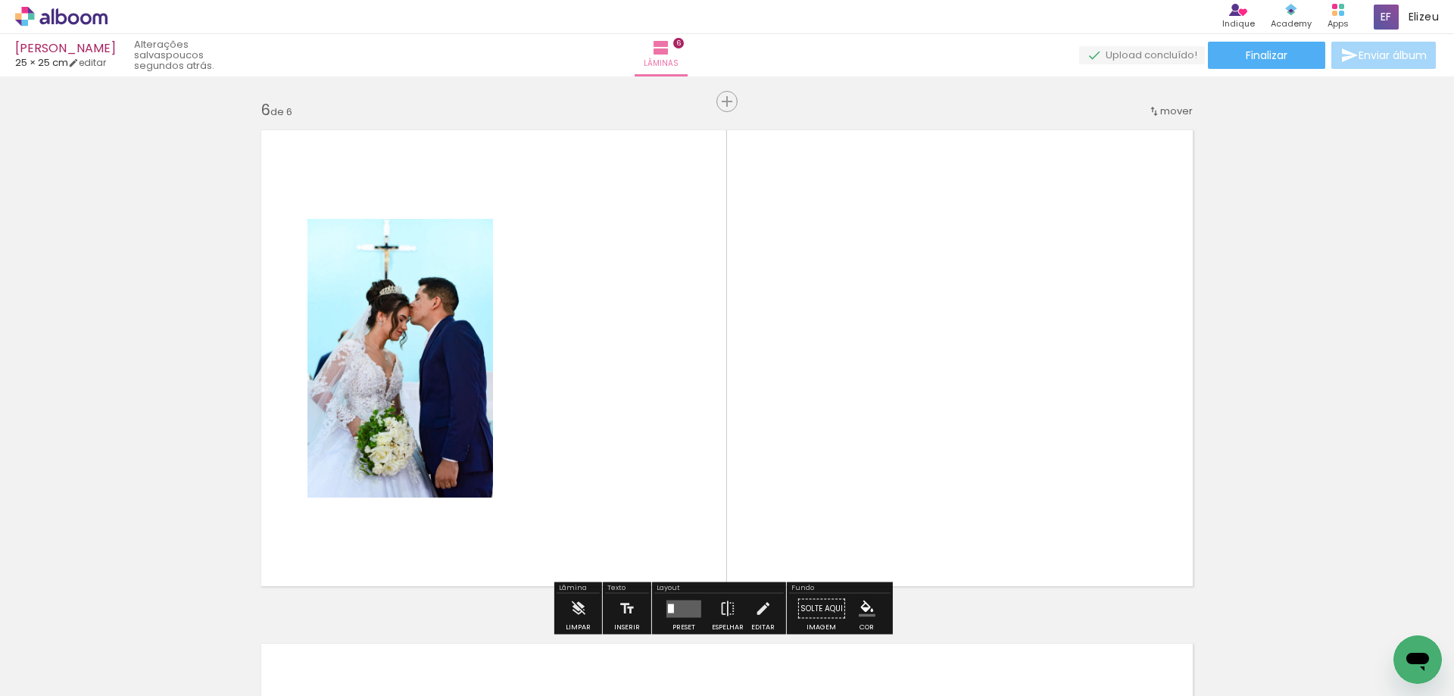
scroll to position [2586, 0]
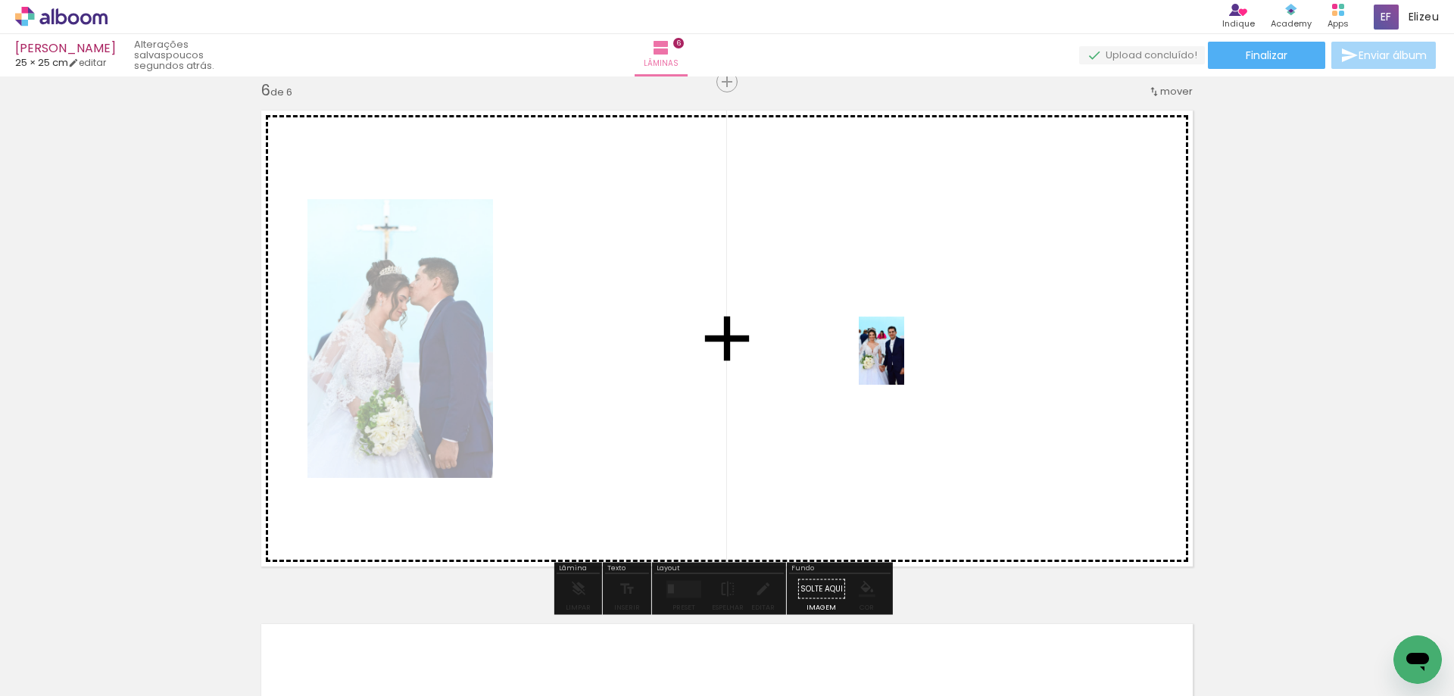
drag, startPoint x: 1104, startPoint y: 658, endPoint x: 904, endPoint y: 362, distance: 357.2
click at [904, 362] on quentale-workspace at bounding box center [727, 348] width 1454 height 696
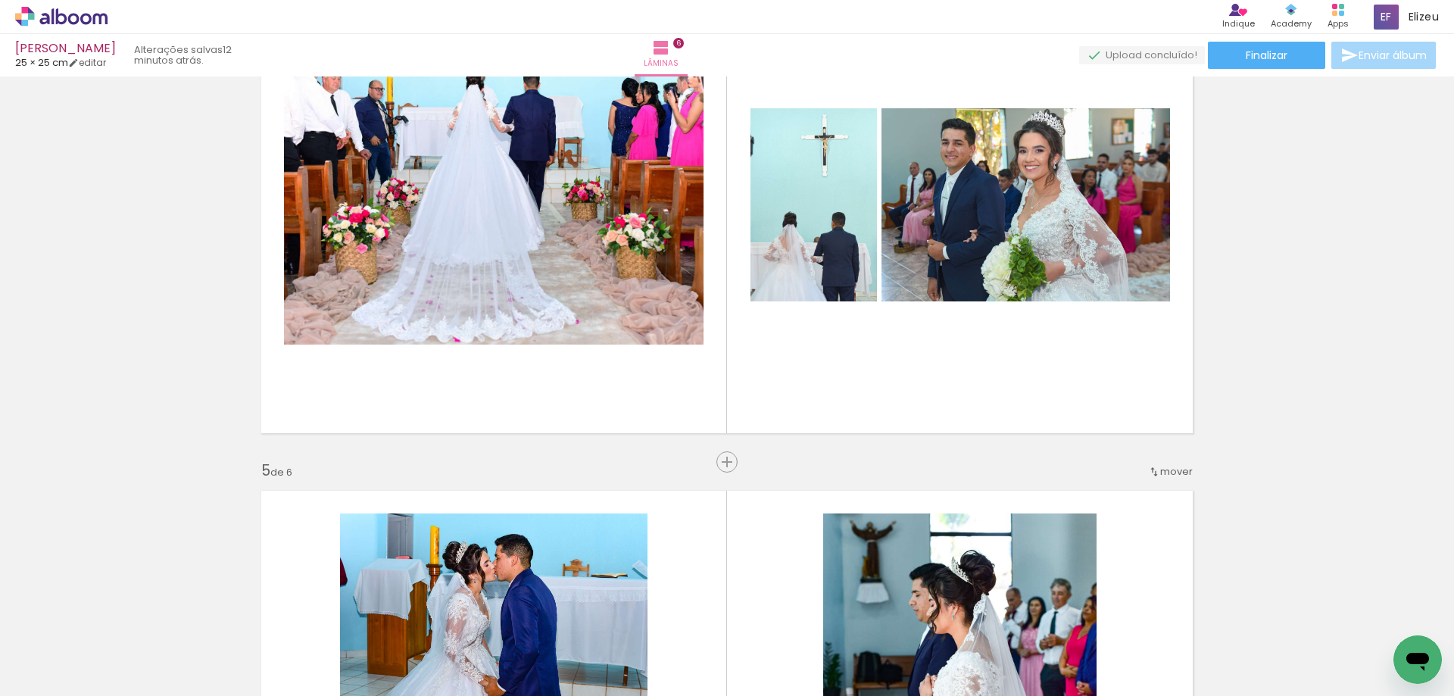
scroll to position [1666, 0]
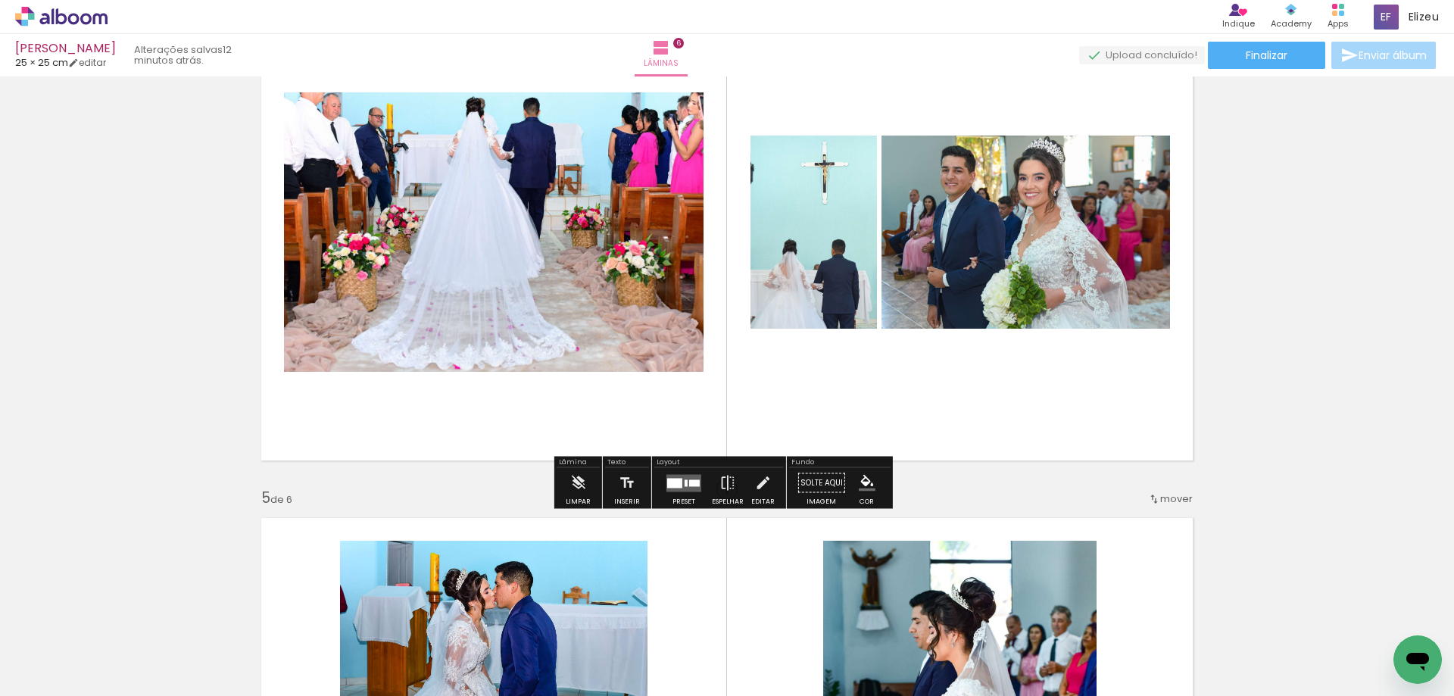
click at [868, 379] on quentale-layouter at bounding box center [726, 232] width 951 height 475
click at [678, 485] on div at bounding box center [674, 483] width 15 height 10
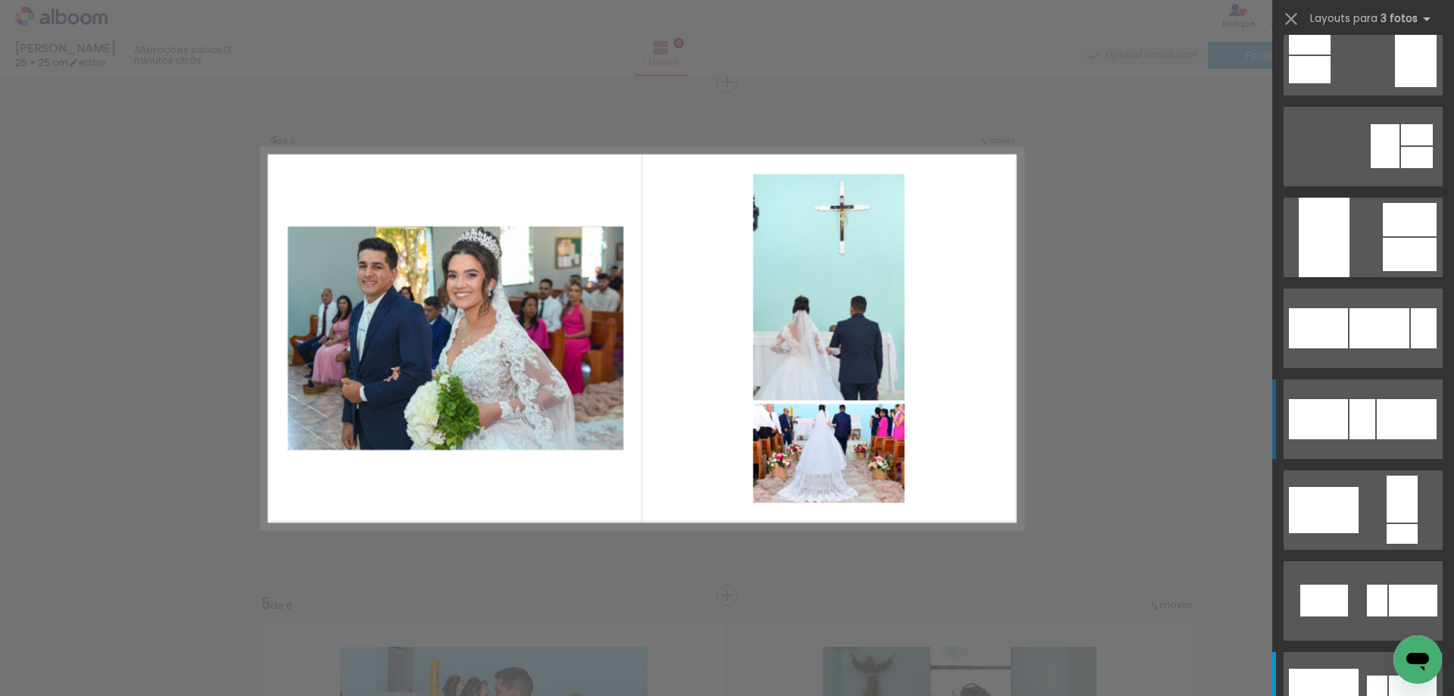
scroll to position [1287, 0]
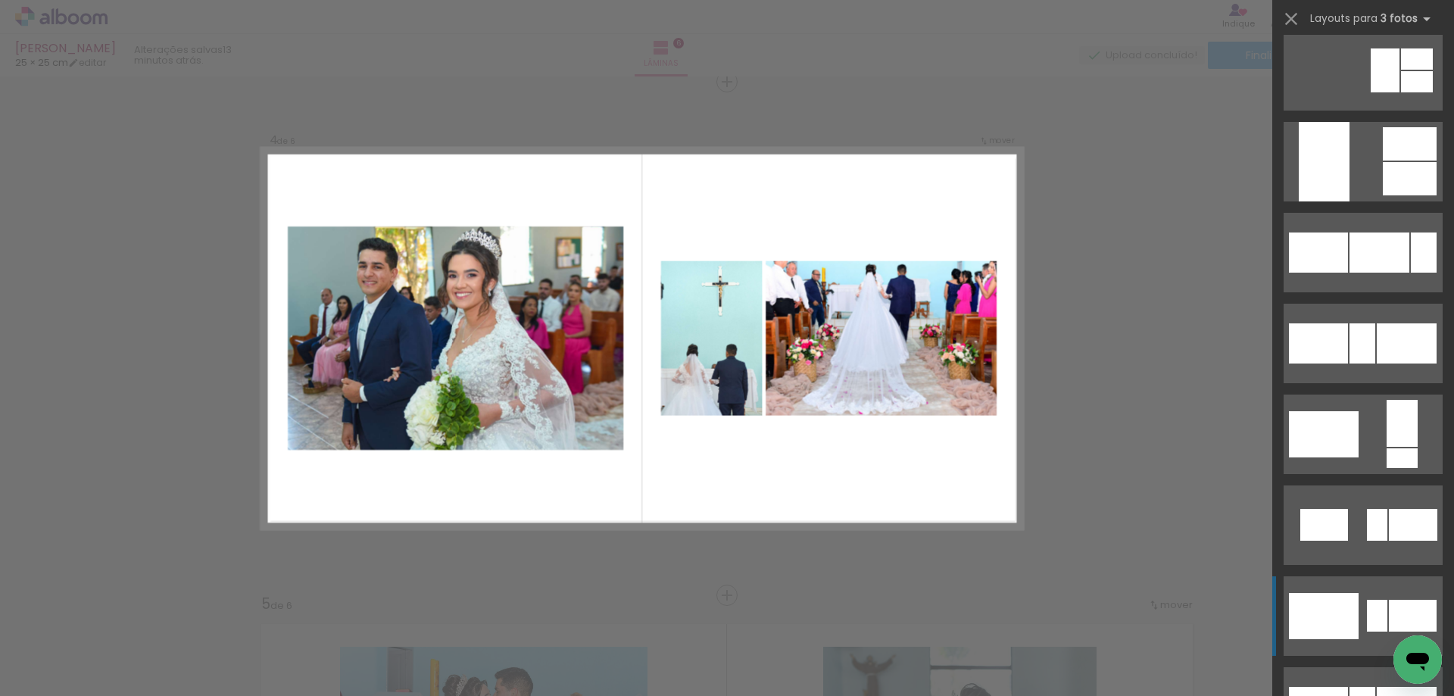
click at [1318, 604] on div at bounding box center [1324, 616] width 70 height 46
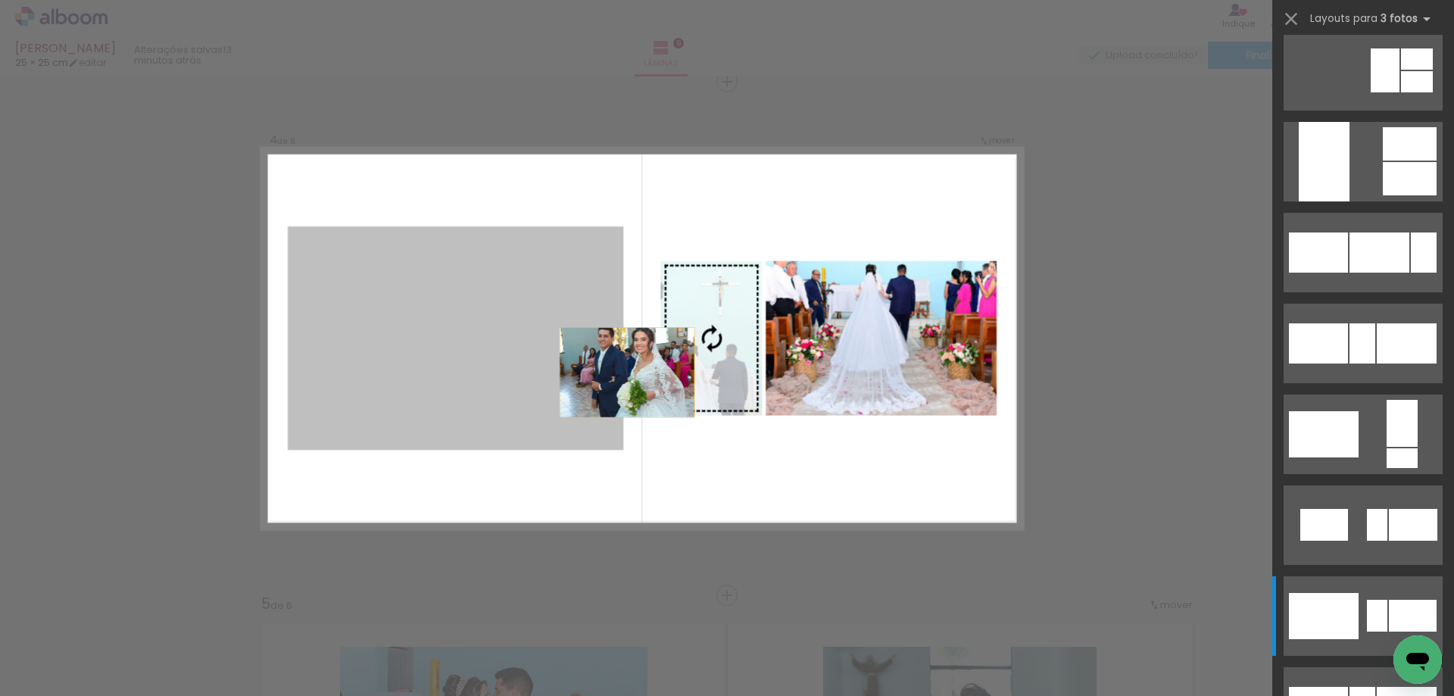
scroll to position [1726, 0]
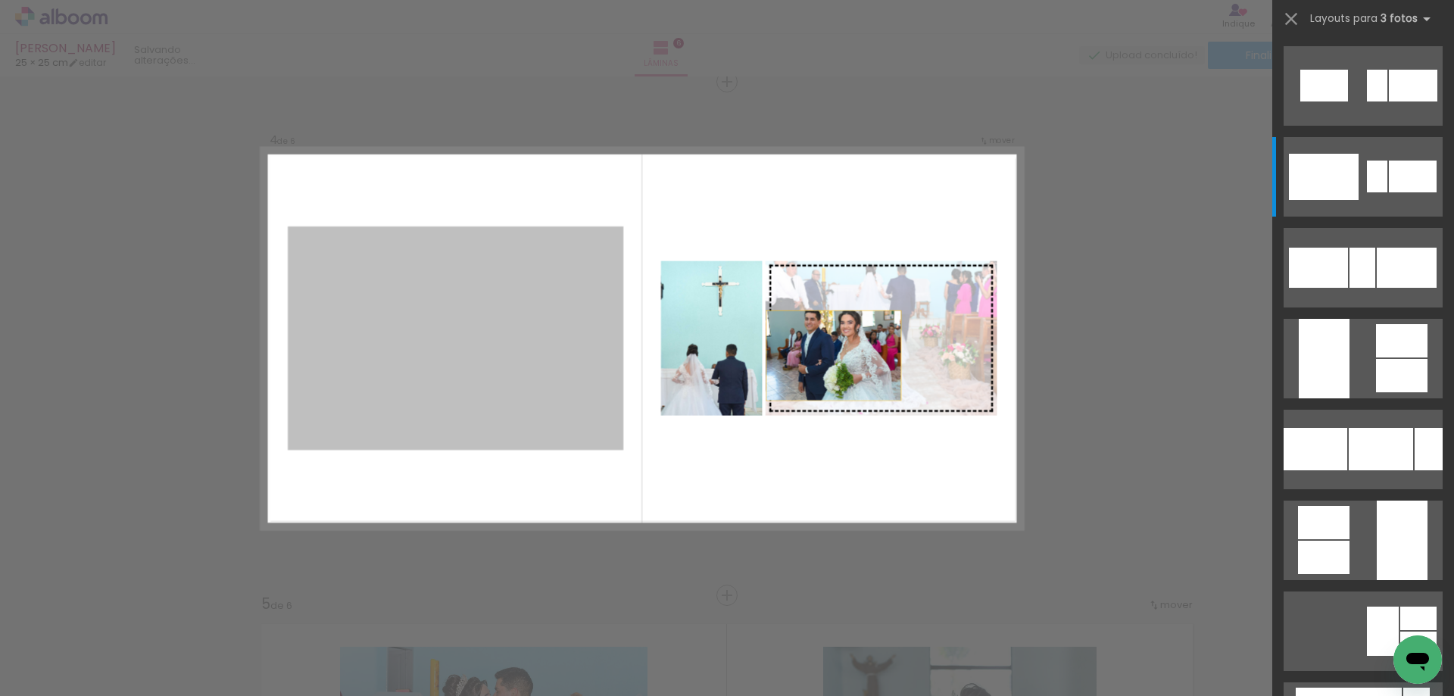
drag, startPoint x: 475, startPoint y: 404, endPoint x: 922, endPoint y: 360, distance: 449.7
click at [0, 0] on slot at bounding box center [0, 0] width 0 height 0
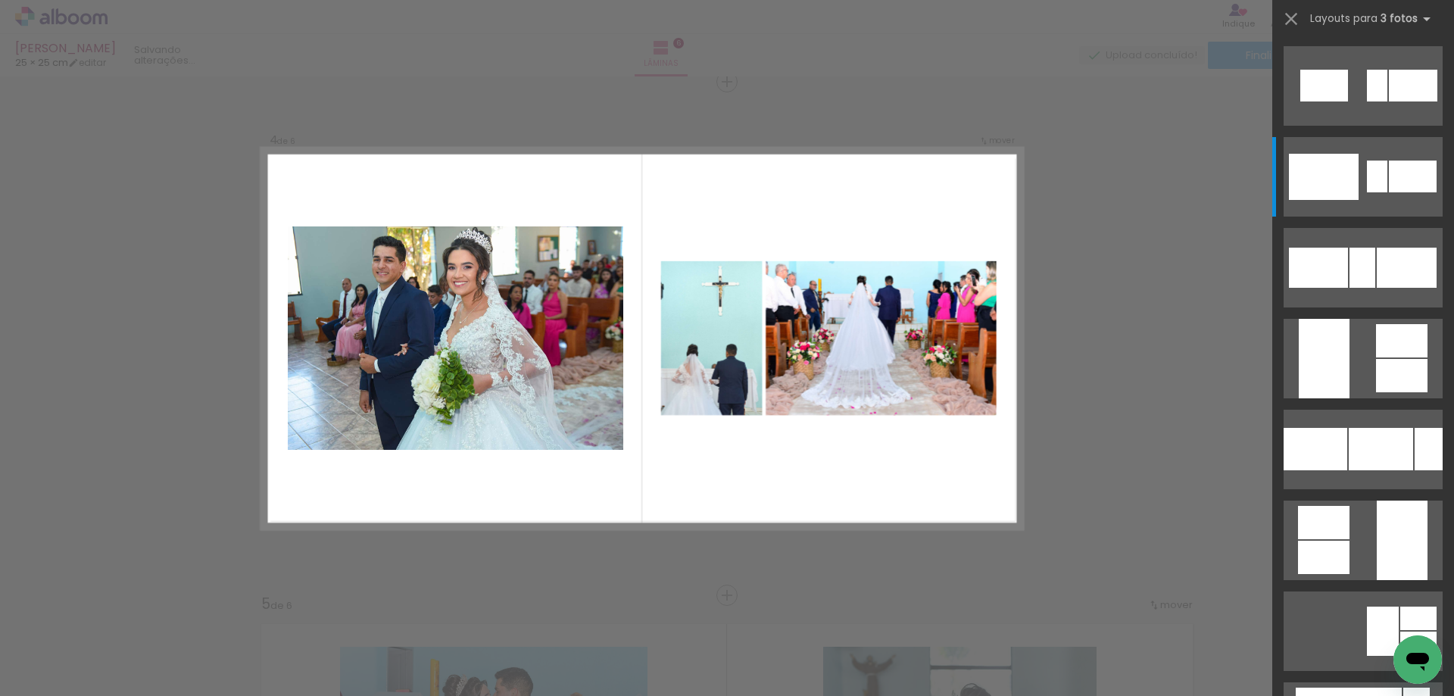
scroll to position [1817, 0]
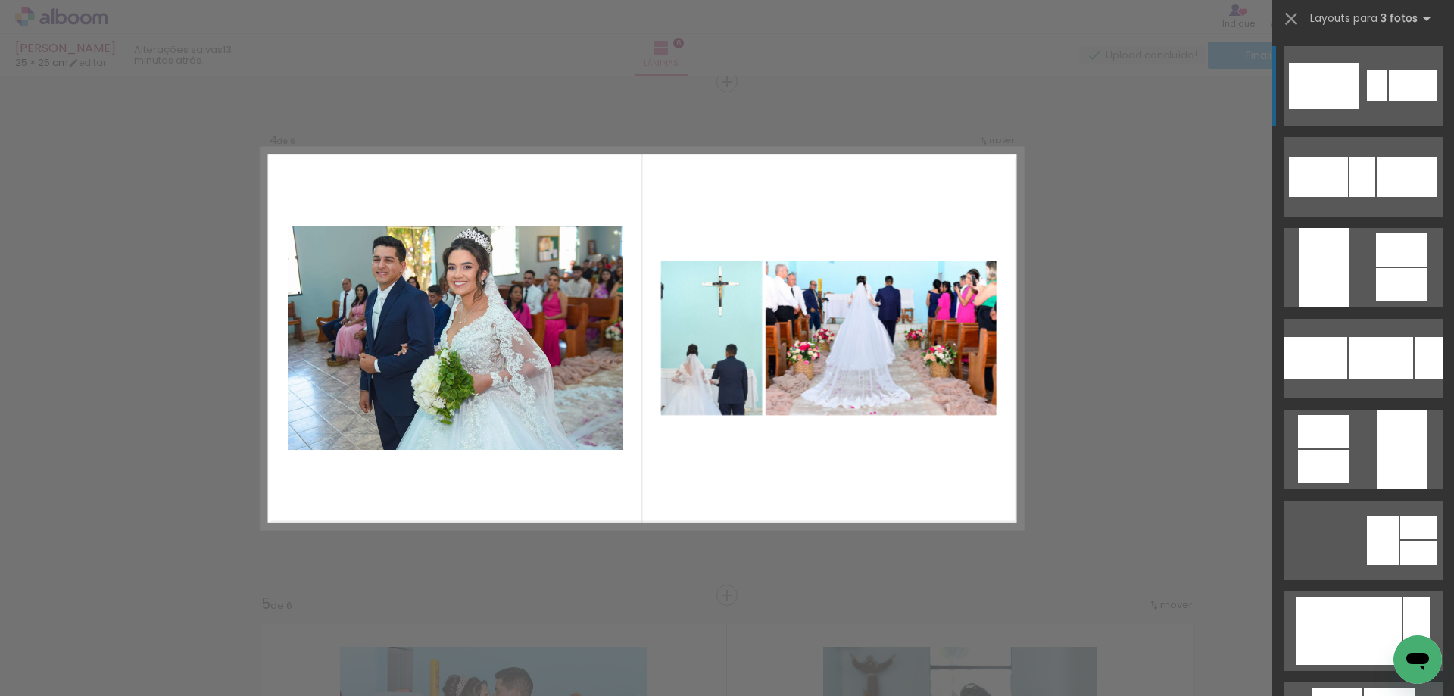
click at [1351, 80] on div at bounding box center [1324, 86] width 70 height 46
click at [1313, 83] on div at bounding box center [1324, 86] width 70 height 46
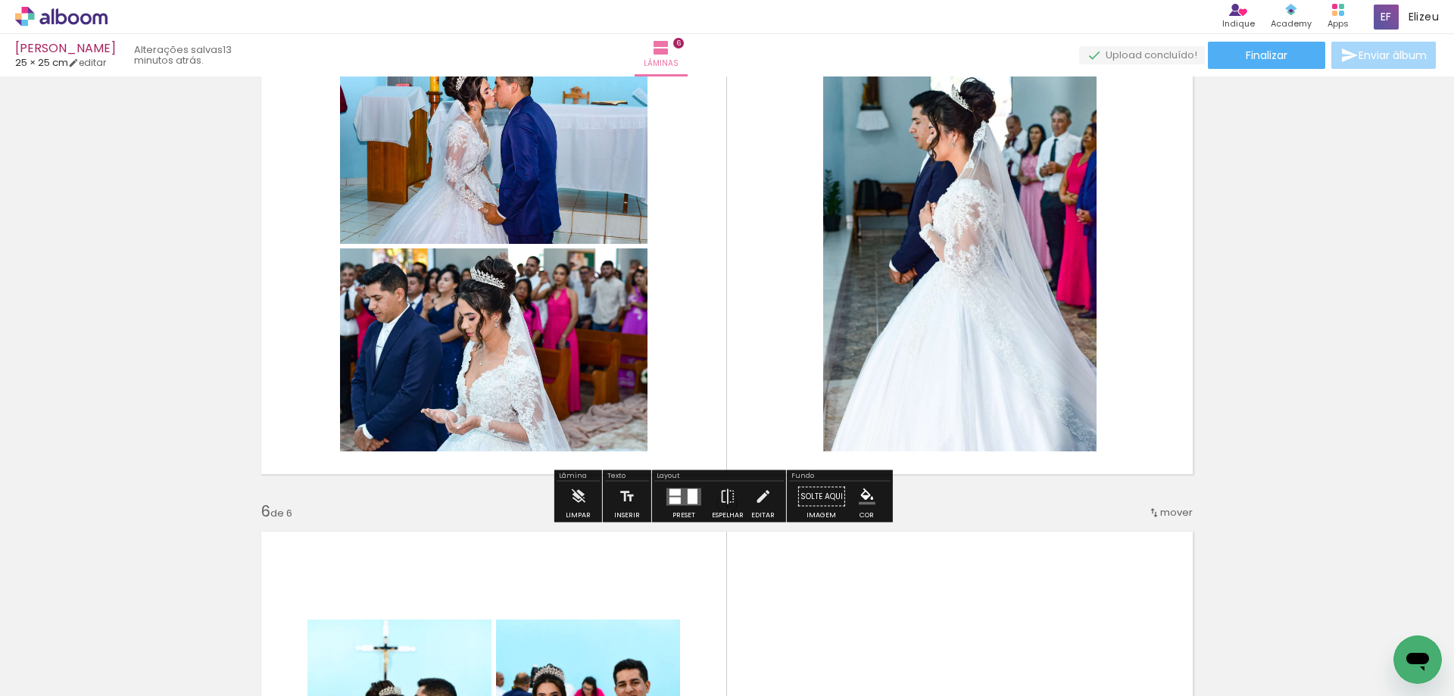
scroll to position [2090, 0]
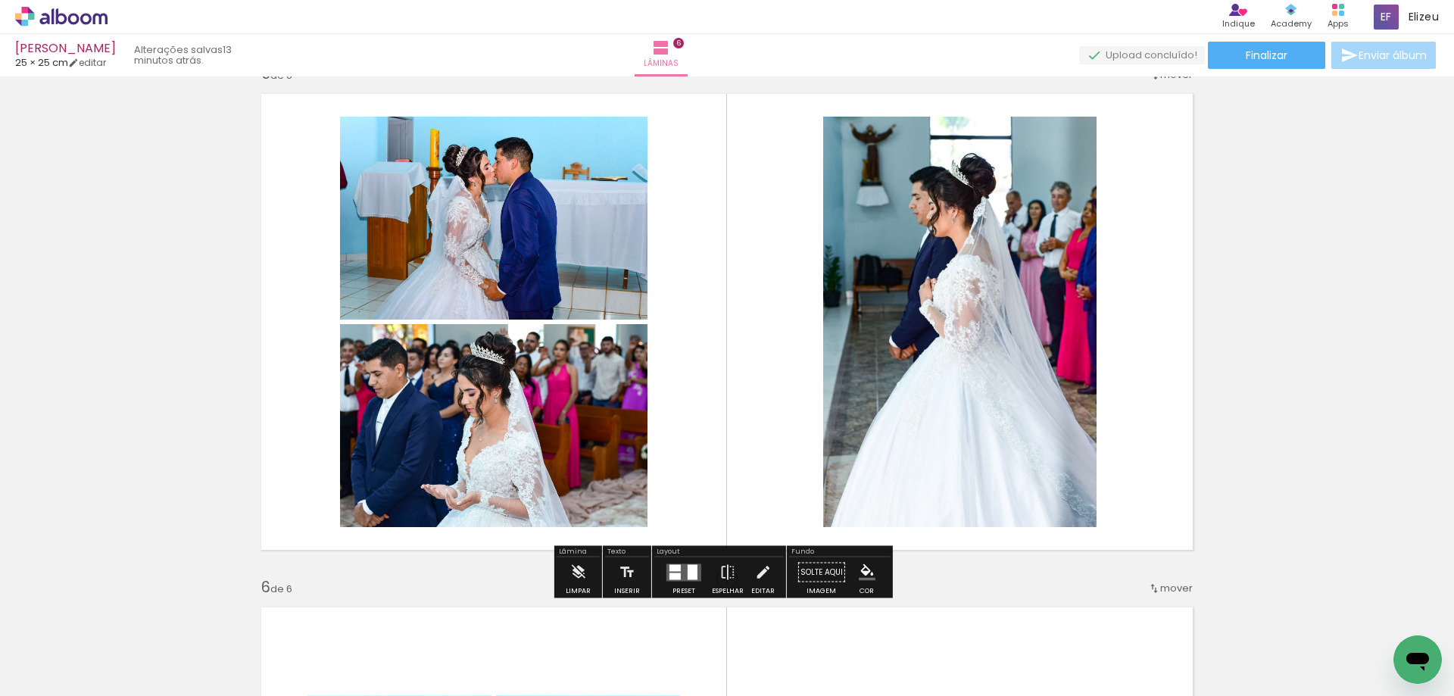
click at [1145, 513] on quentale-layouter at bounding box center [726, 321] width 951 height 475
drag, startPoint x: 1145, startPoint y: 513, endPoint x: 1116, endPoint y: 499, distance: 32.8
click at [1116, 499] on quentale-layouter at bounding box center [726, 321] width 951 height 475
click at [723, 577] on iron-icon at bounding box center [727, 572] width 17 height 30
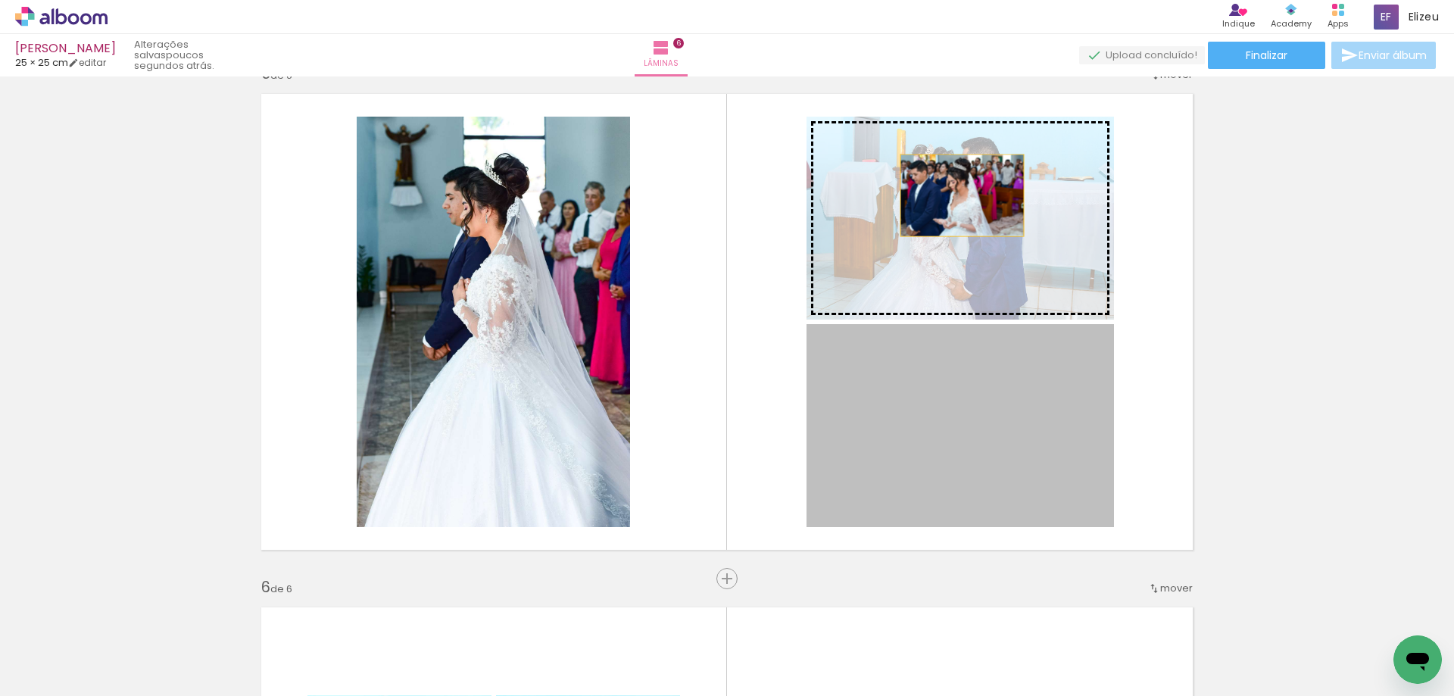
drag, startPoint x: 926, startPoint y: 460, endPoint x: 956, endPoint y: 195, distance: 266.0
click at [0, 0] on slot at bounding box center [0, 0] width 0 height 0
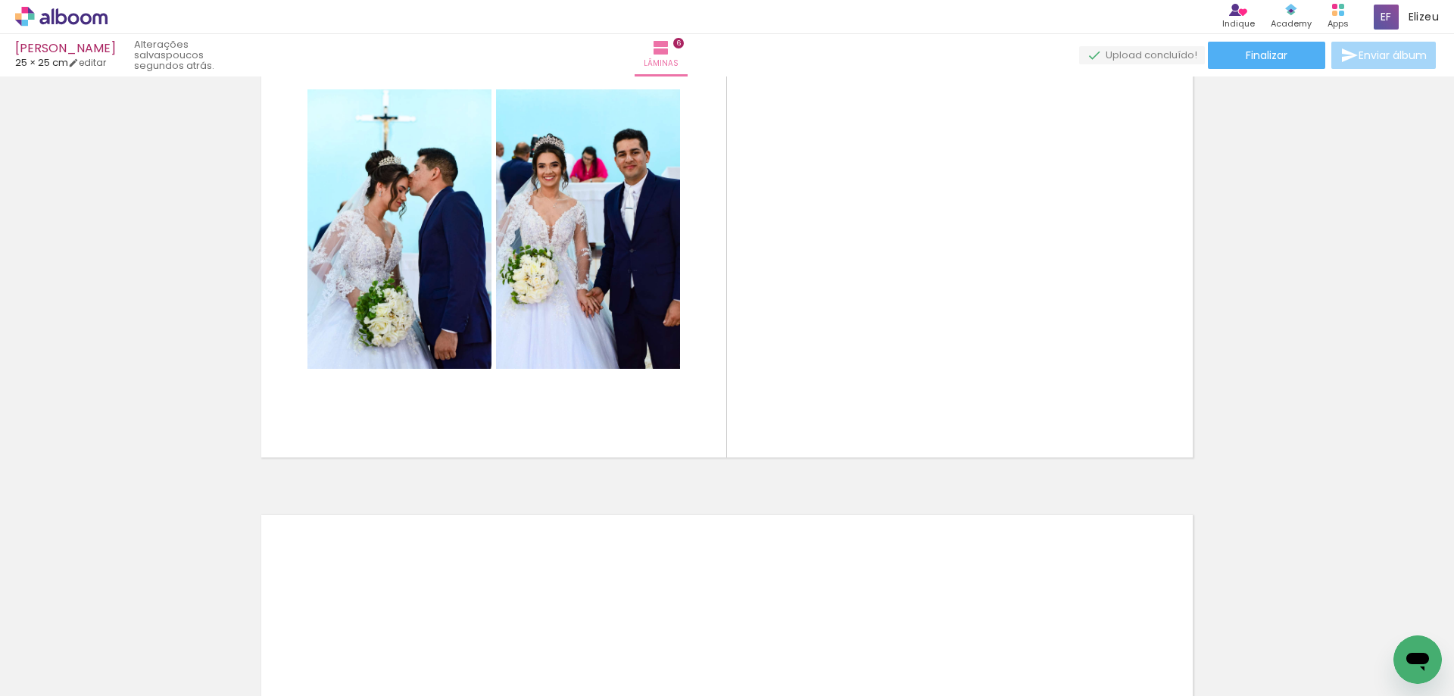
scroll to position [0, 3339]
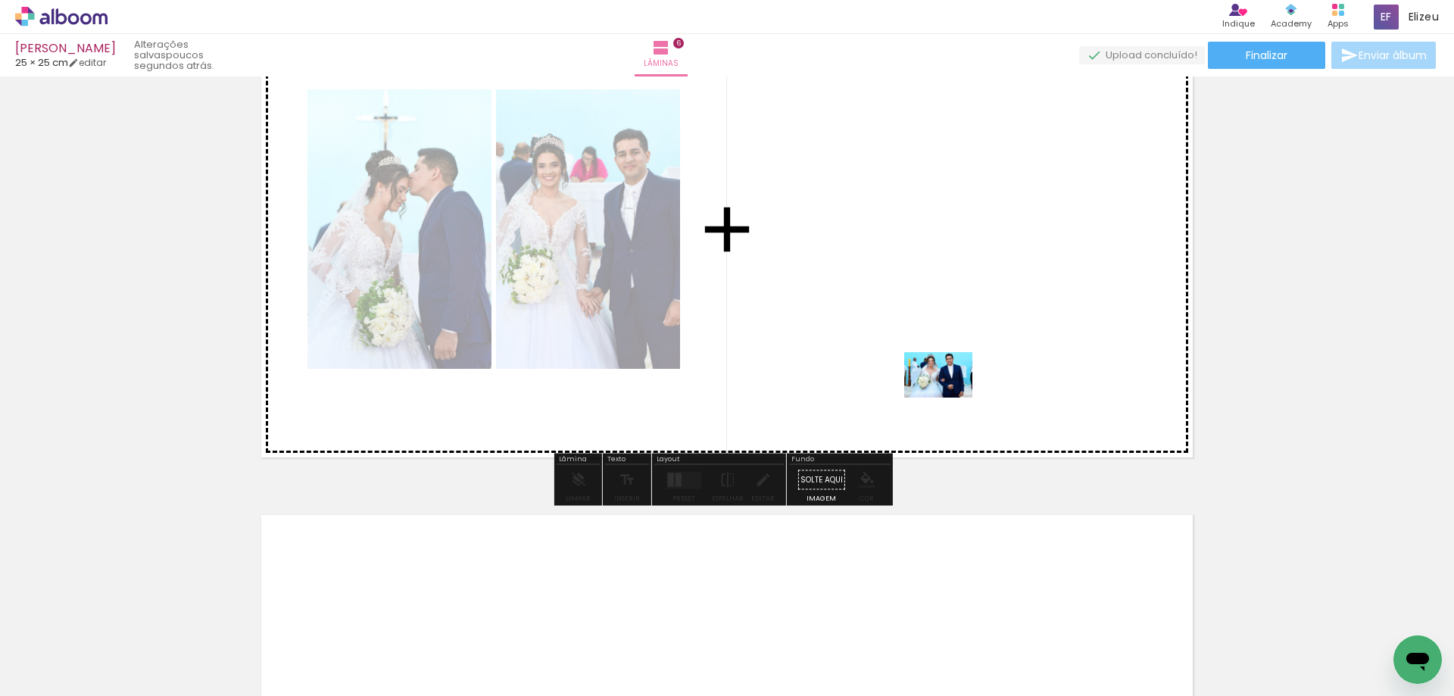
drag, startPoint x: 818, startPoint y: 650, endPoint x: 949, endPoint y: 397, distance: 284.5
click at [949, 397] on quentale-workspace at bounding box center [727, 348] width 1454 height 696
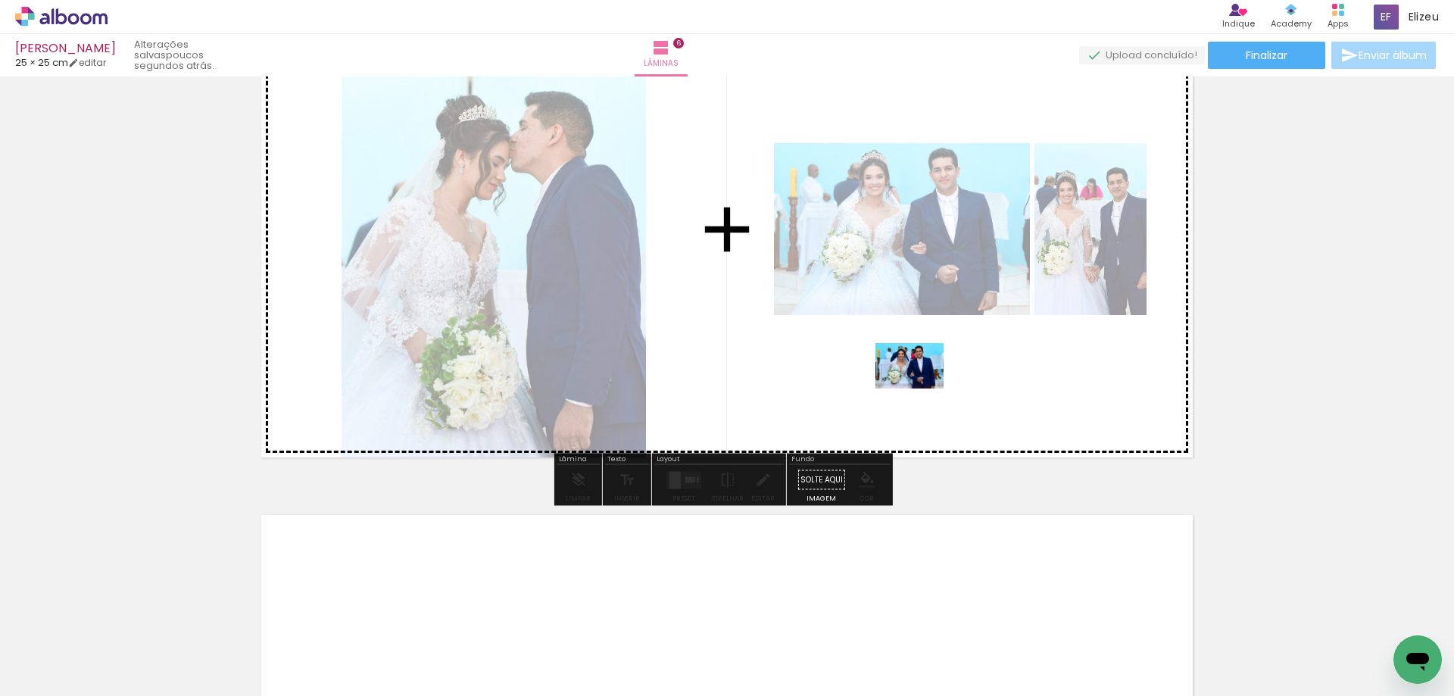
drag, startPoint x: 720, startPoint y: 659, endPoint x: 921, endPoint y: 388, distance: 337.2
click at [921, 388] on quentale-workspace at bounding box center [727, 348] width 1454 height 696
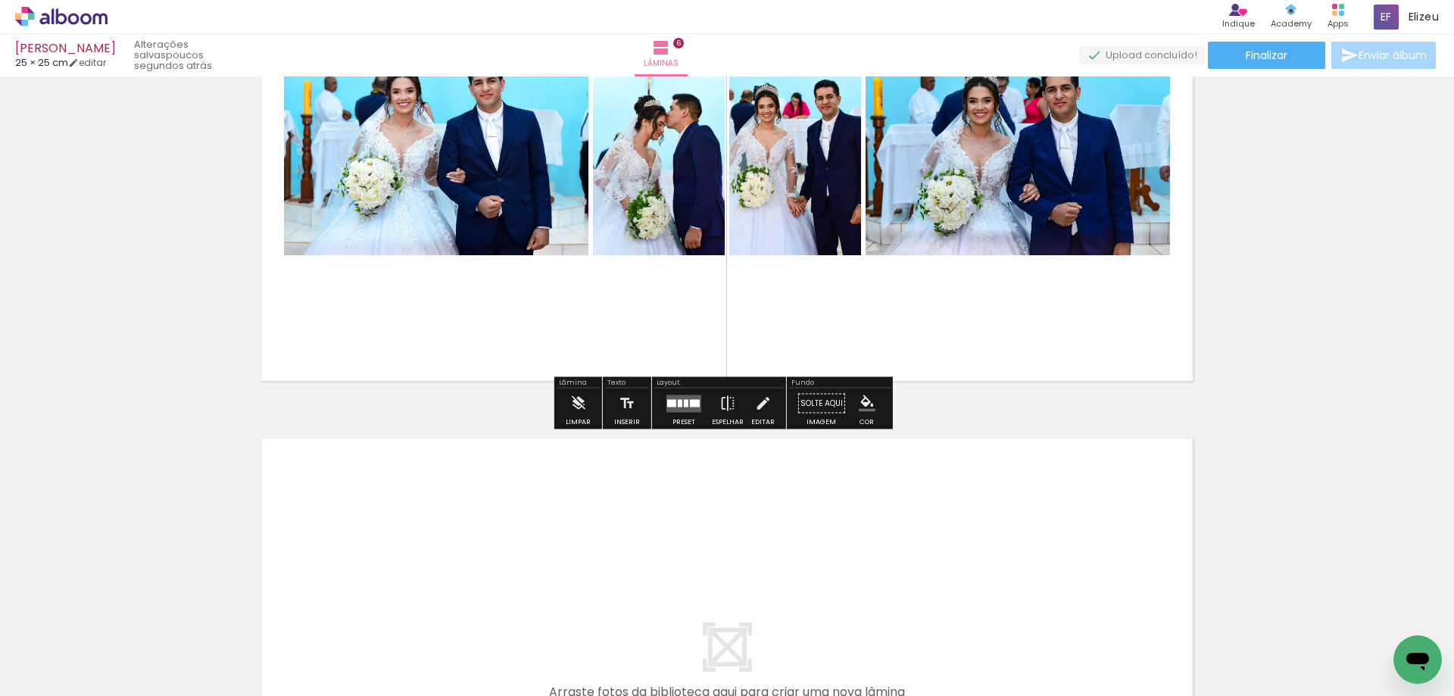
scroll to position [2847, 0]
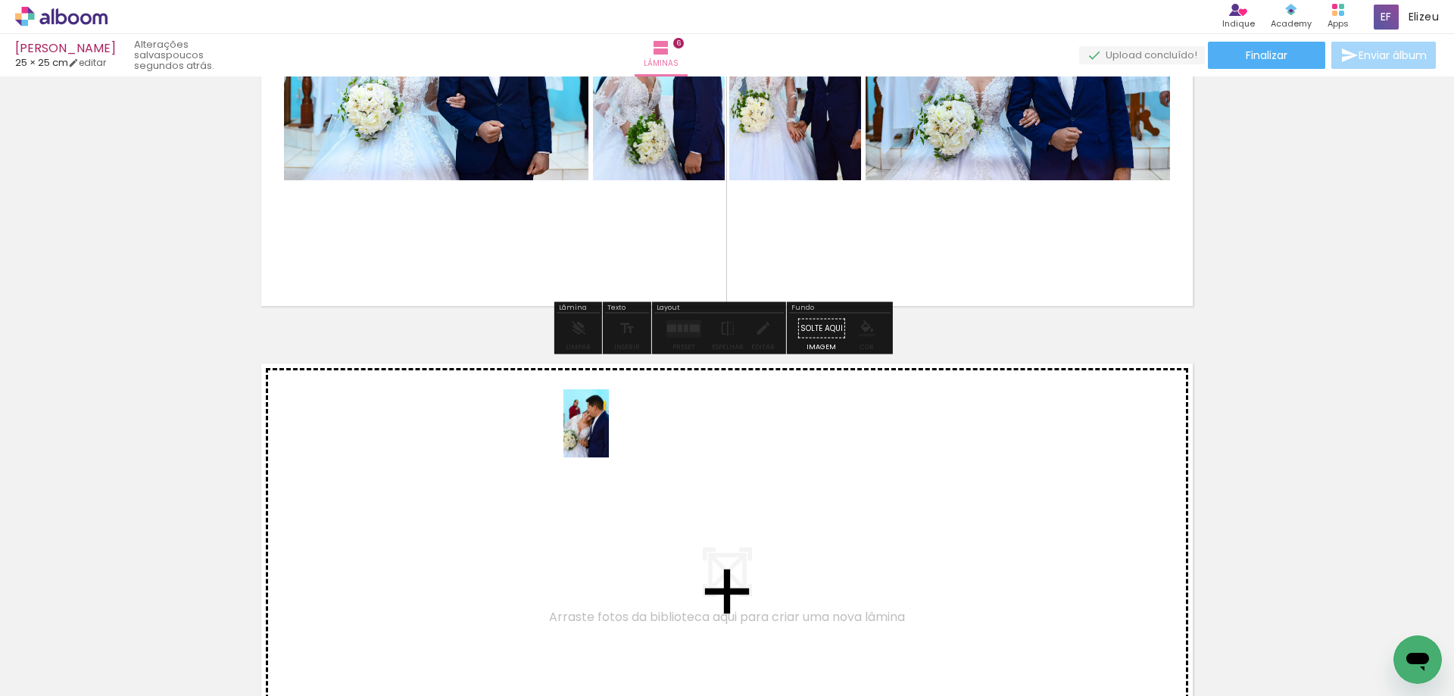
drag, startPoint x: 1154, startPoint y: 675, endPoint x: 609, endPoint y: 435, distance: 595.9
click at [609, 435] on quentale-workspace at bounding box center [727, 348] width 1454 height 696
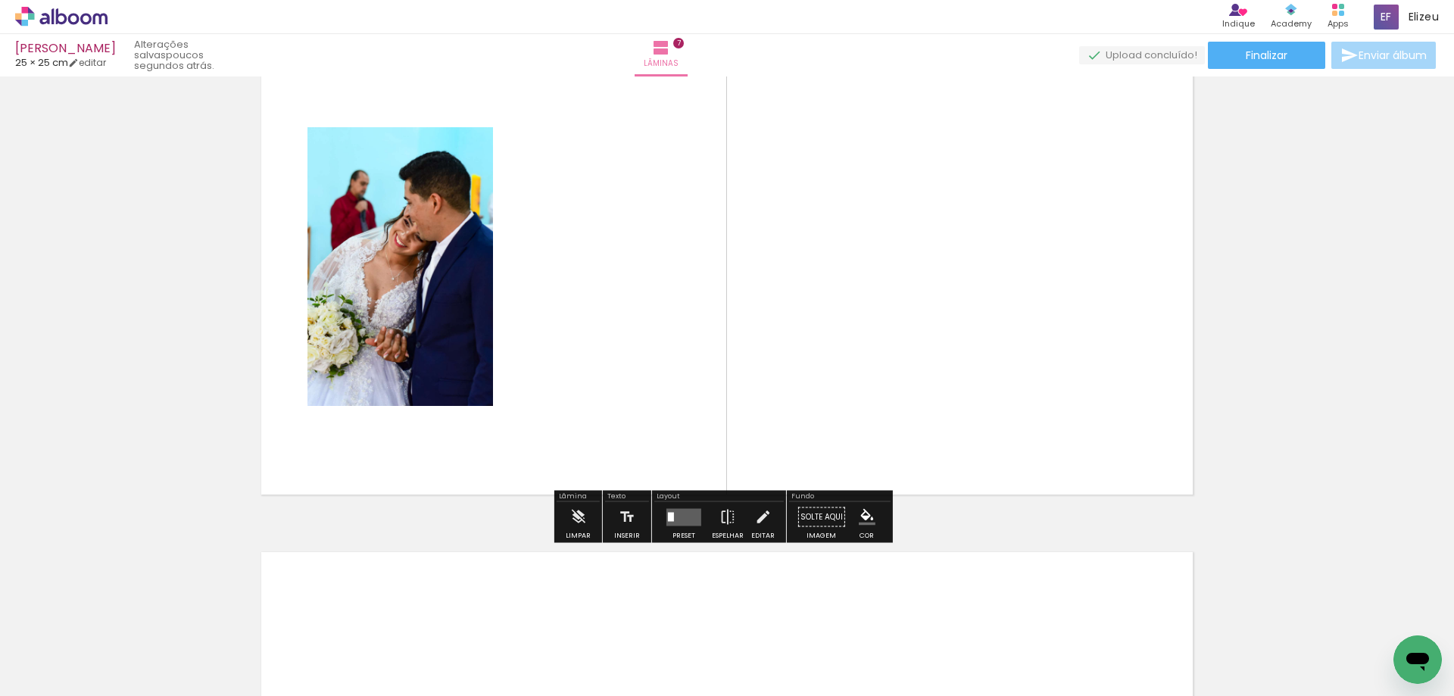
scroll to position [3175, 0]
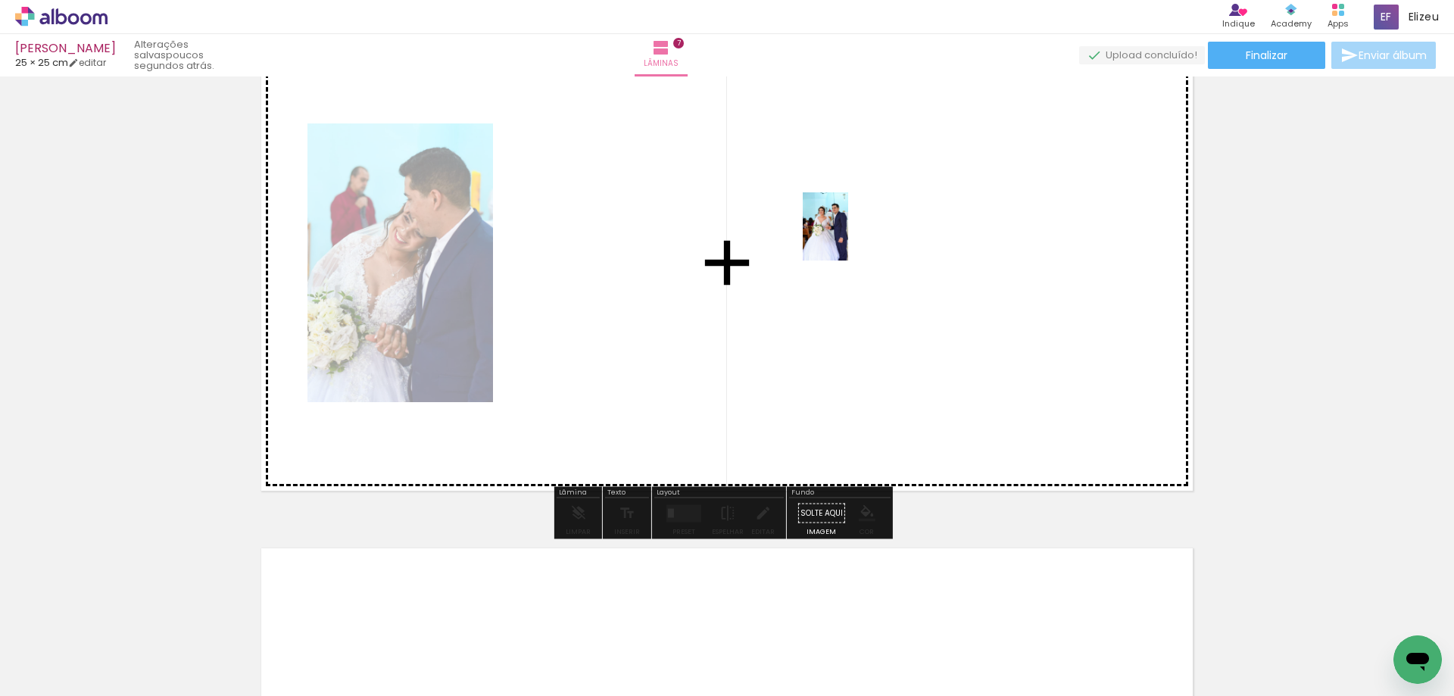
drag, startPoint x: 1292, startPoint y: 633, endPoint x: 848, endPoint y: 238, distance: 594.7
click at [848, 238] on quentale-workspace at bounding box center [727, 348] width 1454 height 696
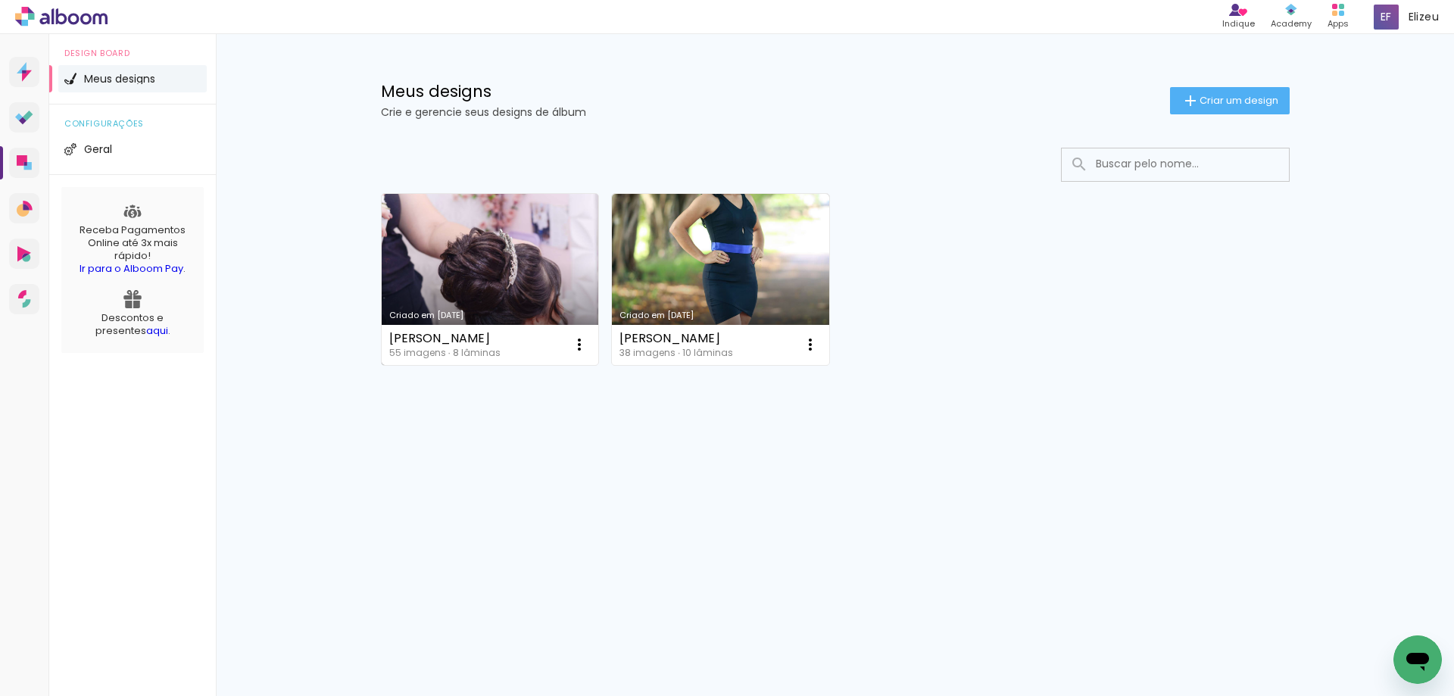
click at [478, 282] on link "Criado em [DATE]" at bounding box center [490, 279] width 217 height 171
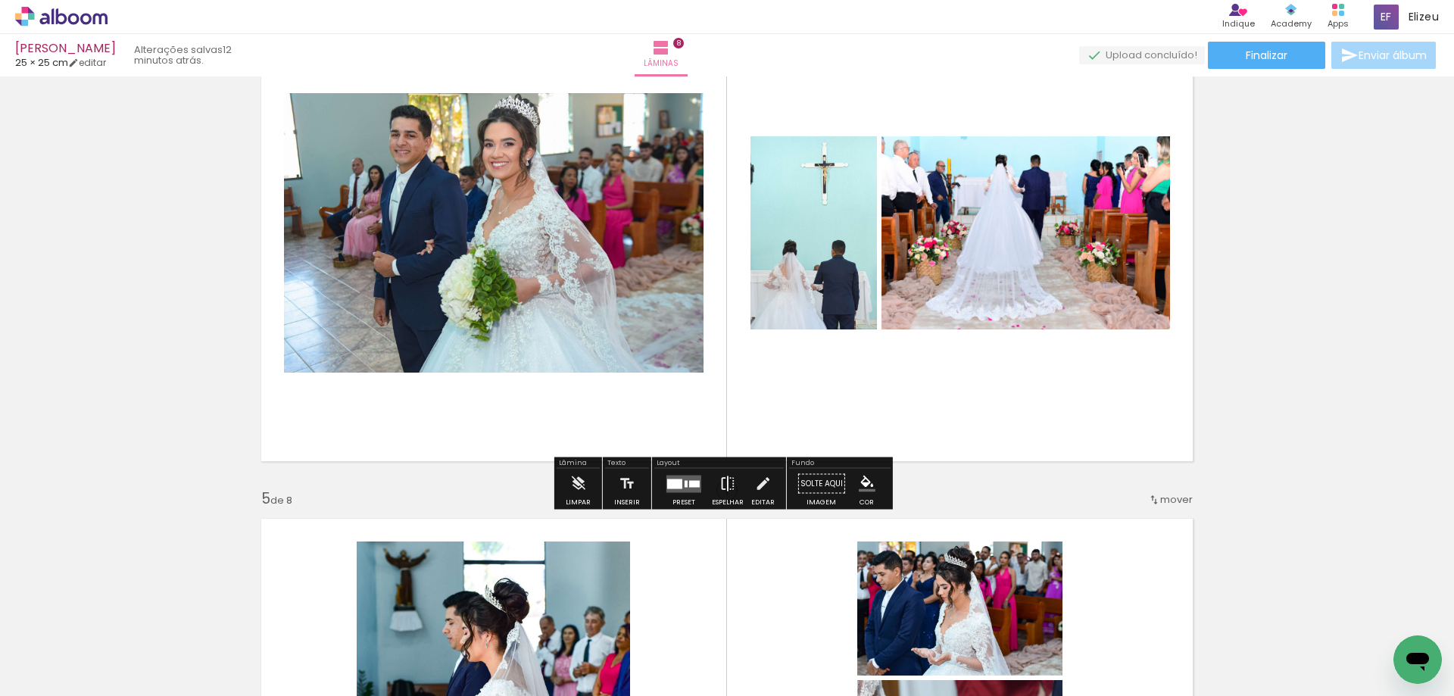
scroll to position [1666, 0]
click at [678, 488] on quentale-layouter at bounding box center [683, 482] width 35 height 17
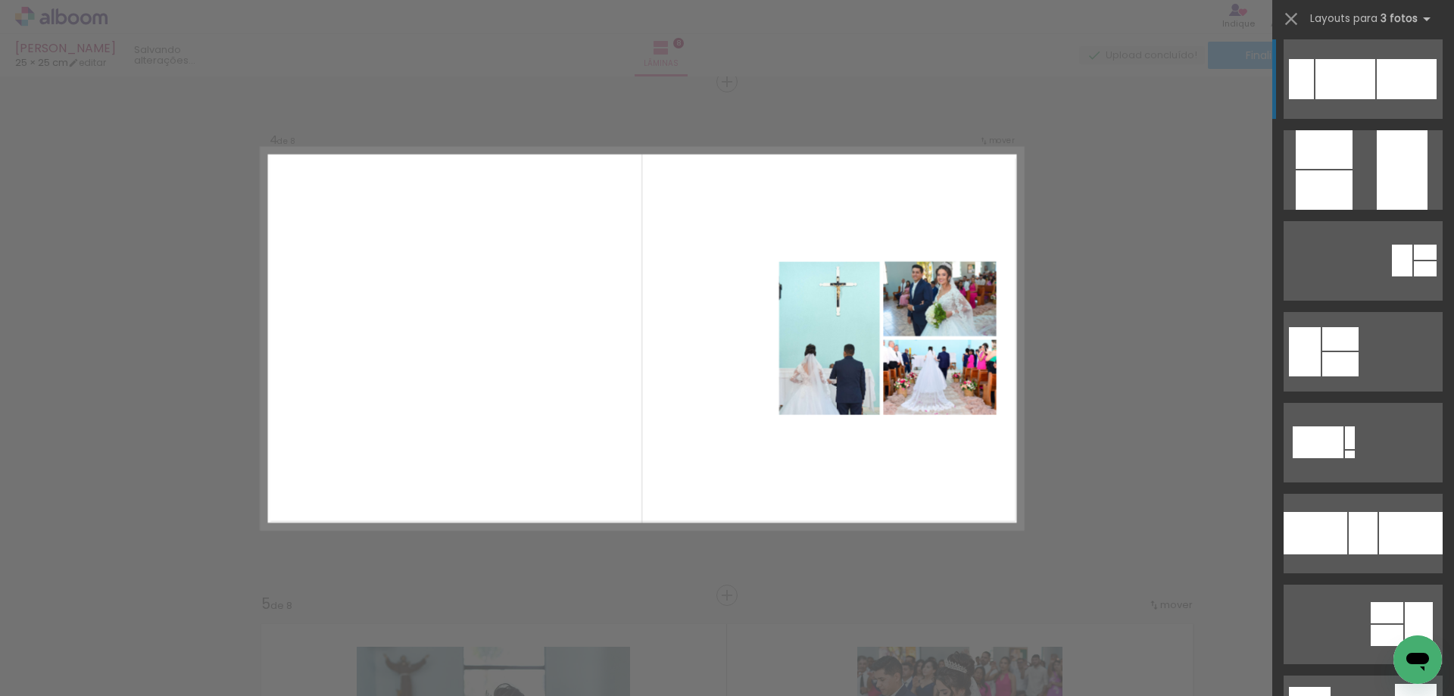
scroll to position [454, 0]
